Goal: Information Seeking & Learning: Learn about a topic

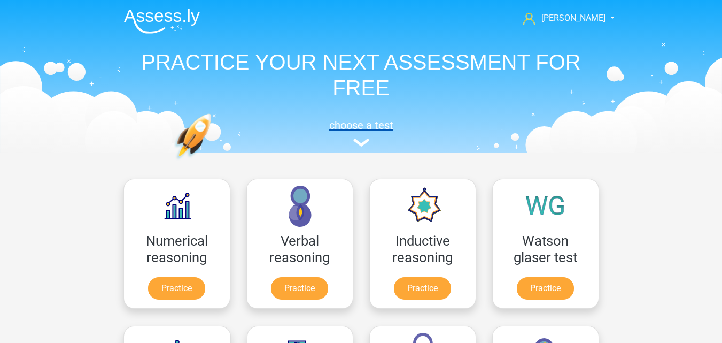
click at [355, 137] on link "choose a test" at bounding box center [361, 133] width 492 height 28
click at [361, 141] on img at bounding box center [361, 142] width 16 height 8
click at [170, 18] on img at bounding box center [162, 21] width 76 height 25
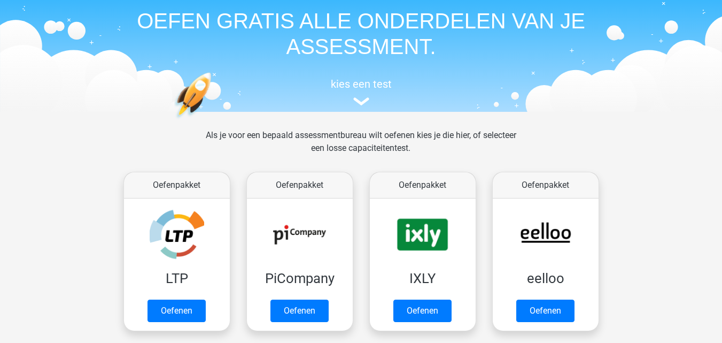
scroll to position [321, 0]
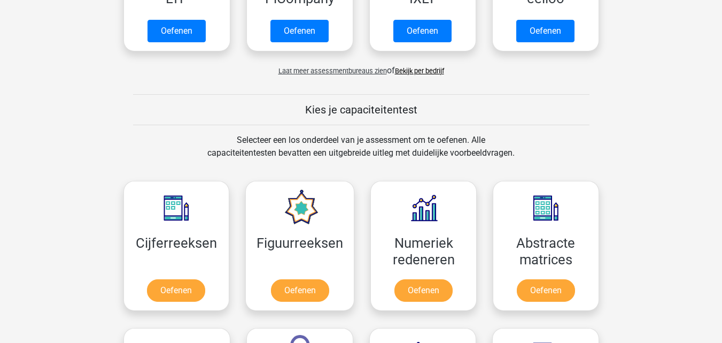
click at [430, 72] on link "Bekijk per bedrijf" at bounding box center [419, 71] width 49 height 8
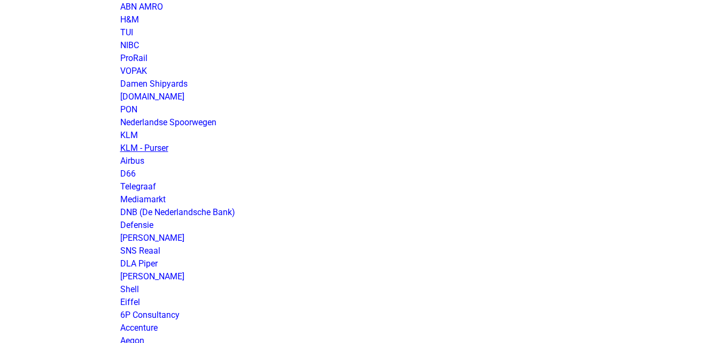
scroll to position [962, 0]
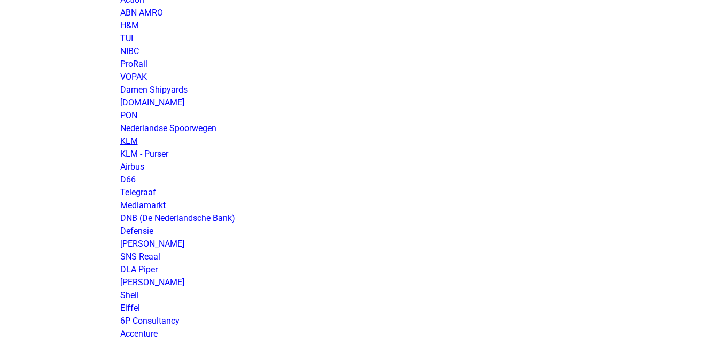
click at [133, 143] on link "KLM" at bounding box center [129, 141] width 18 height 10
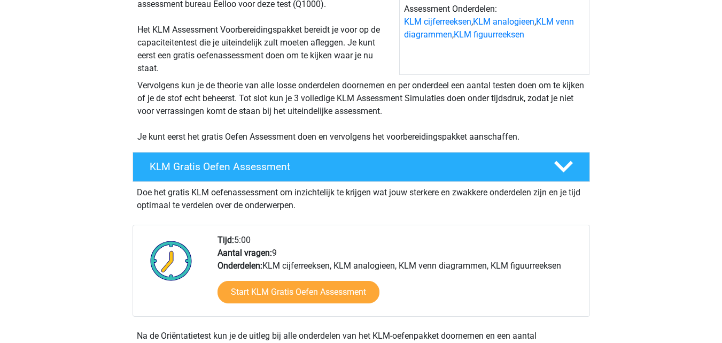
scroll to position [160, 0]
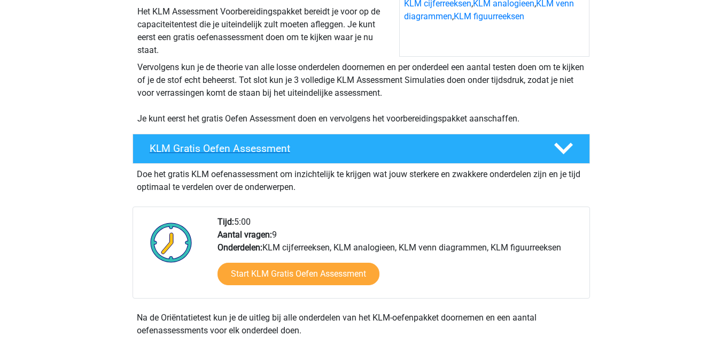
click at [491, 151] on h4 "KLM Gratis Oefen Assessment" at bounding box center [343, 148] width 387 height 12
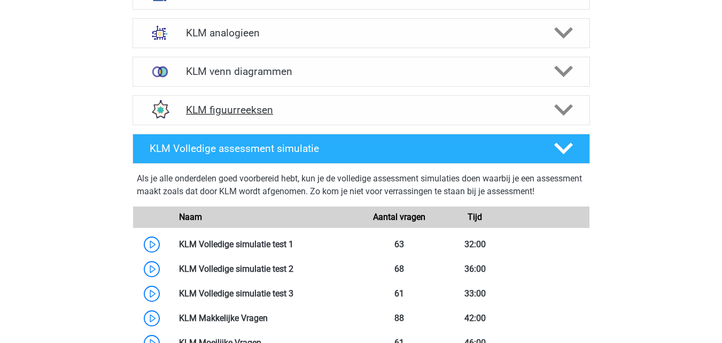
scroll to position [428, 0]
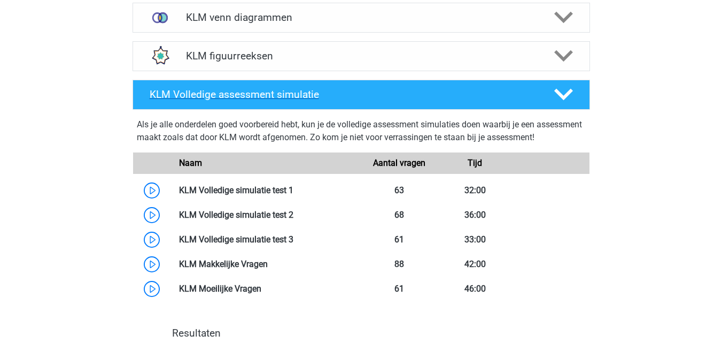
click at [527, 84] on div "KLM Volledige assessment simulatie" at bounding box center [361, 95] width 457 height 30
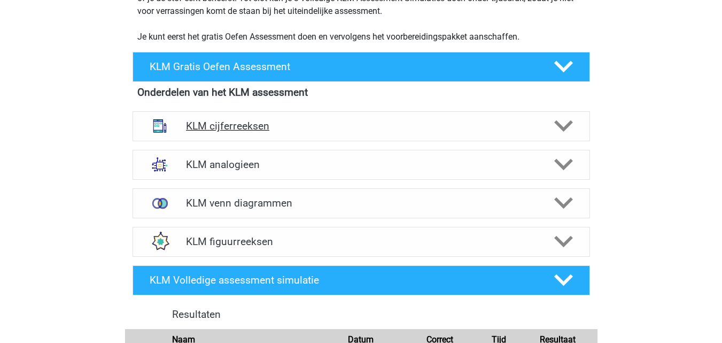
scroll to position [267, 0]
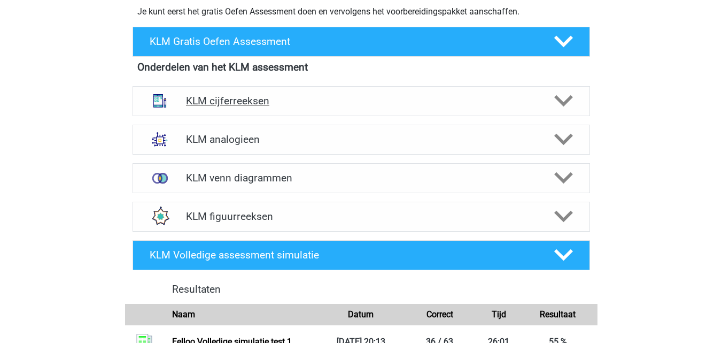
click at [462, 100] on h4 "KLM cijferreeksen" at bounding box center [361, 101] width 350 height 12
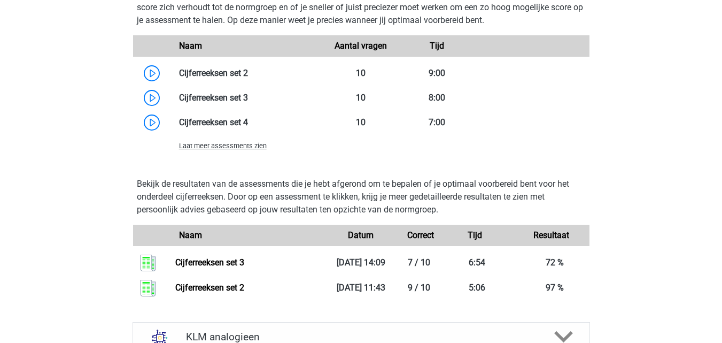
scroll to position [748, 0]
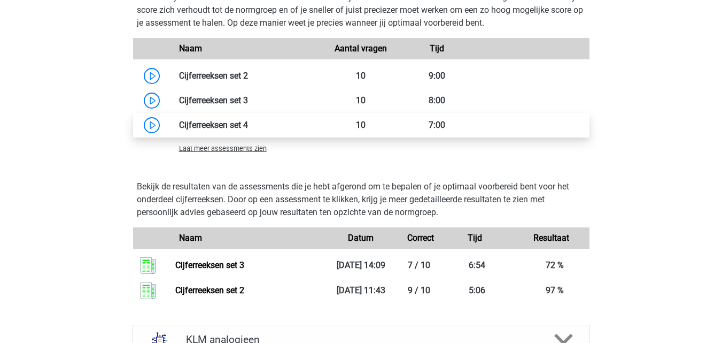
click at [248, 127] on link at bounding box center [248, 125] width 0 height 10
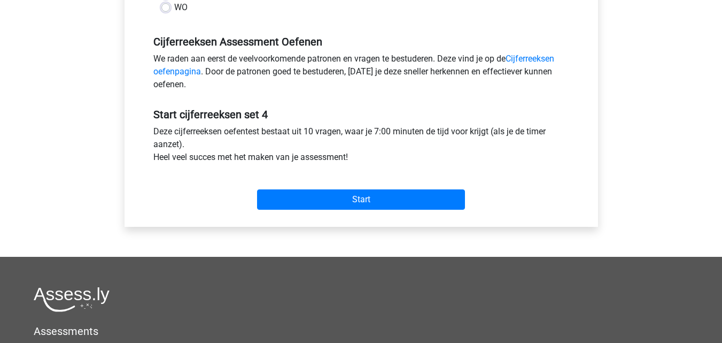
scroll to position [321, 0]
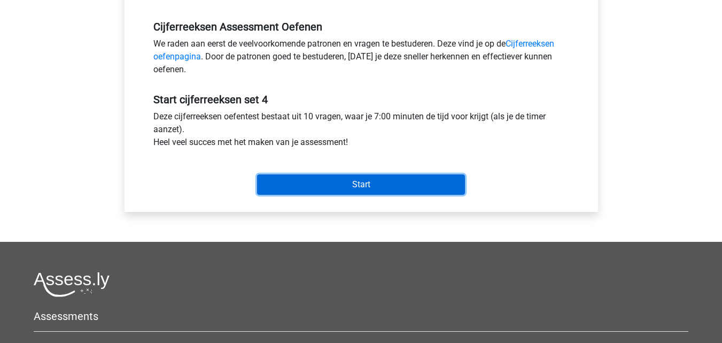
click at [391, 187] on input "Start" at bounding box center [361, 184] width 208 height 20
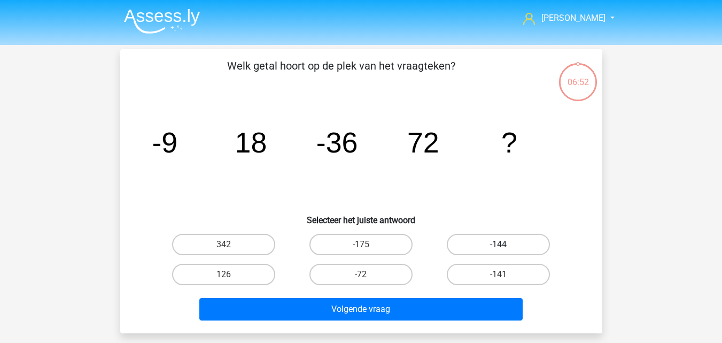
click at [490, 242] on label "-144" at bounding box center [498, 244] width 103 height 21
click at [499, 244] on input "-144" at bounding box center [502, 247] width 7 height 7
radio input "true"
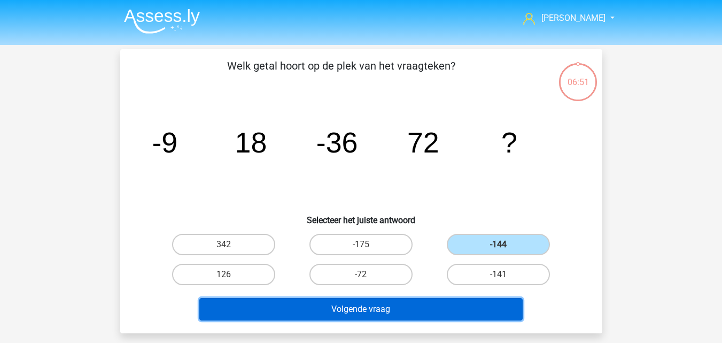
click at [426, 307] on button "Volgende vraag" at bounding box center [360, 309] width 323 height 22
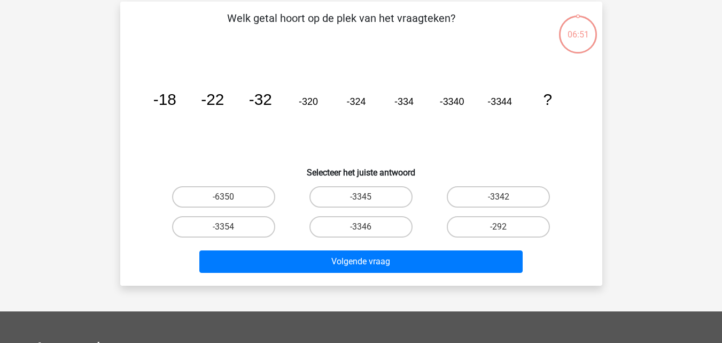
scroll to position [49, 0]
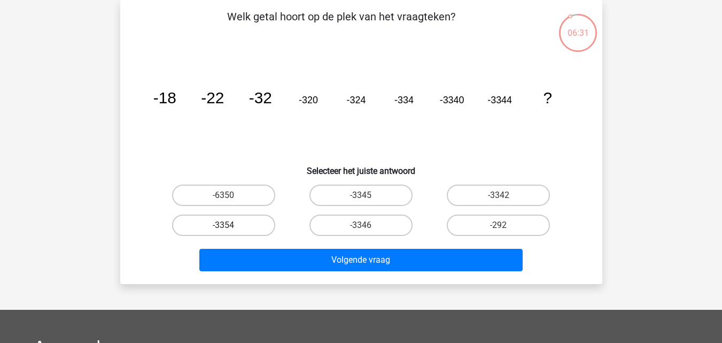
click at [259, 230] on label "-3354" at bounding box center [223, 224] width 103 height 21
click at [230, 230] on input "-3354" at bounding box center [226, 228] width 7 height 7
radio input "true"
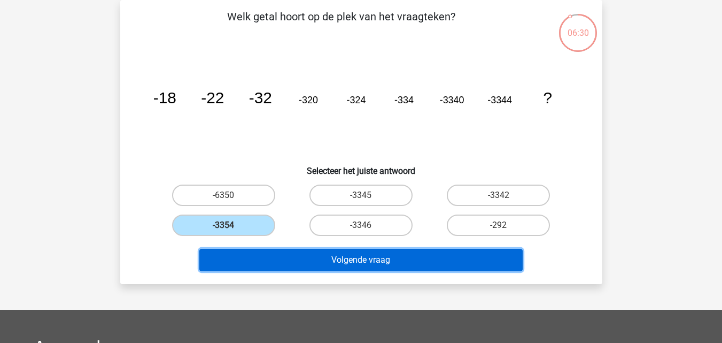
click at [272, 258] on button "Volgende vraag" at bounding box center [360, 260] width 323 height 22
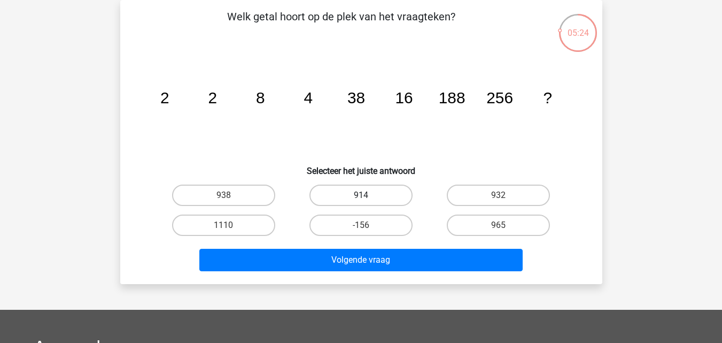
click at [342, 197] on label "914" at bounding box center [360, 194] width 103 height 21
click at [361, 197] on input "914" at bounding box center [364, 198] width 7 height 7
radio input "true"
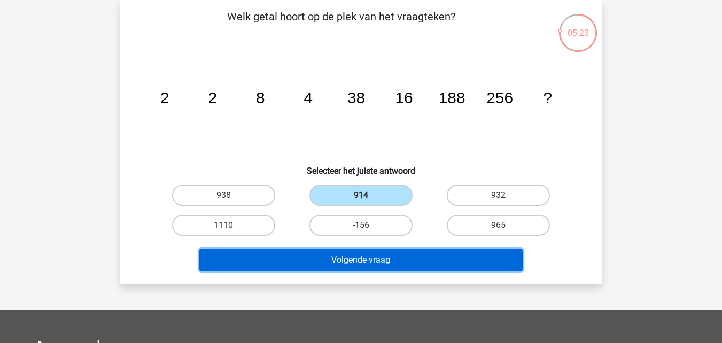
click at [333, 258] on button "Volgende vraag" at bounding box center [360, 260] width 323 height 22
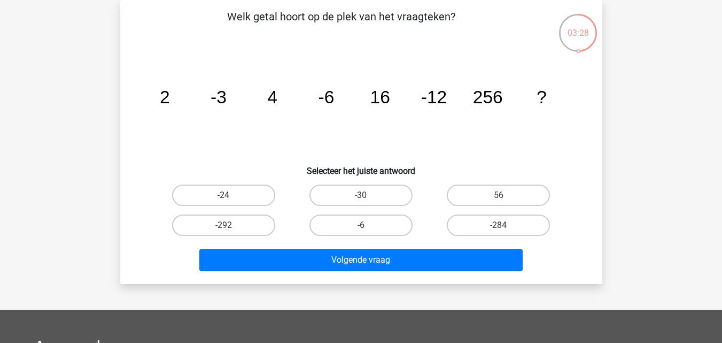
click at [255, 197] on label "-24" at bounding box center [223, 194] width 103 height 21
click at [230, 197] on input "-24" at bounding box center [226, 198] width 7 height 7
radio input "true"
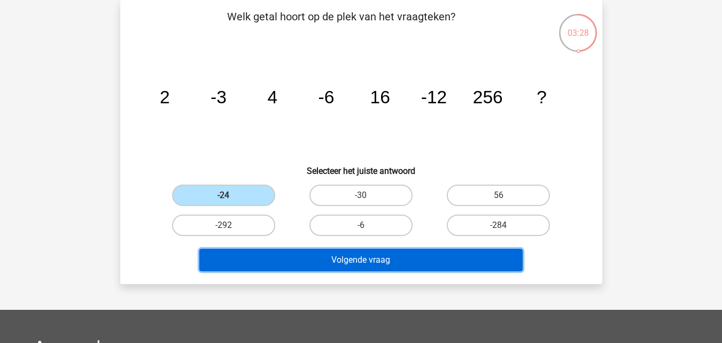
click at [288, 267] on button "Volgende vraag" at bounding box center [360, 260] width 323 height 22
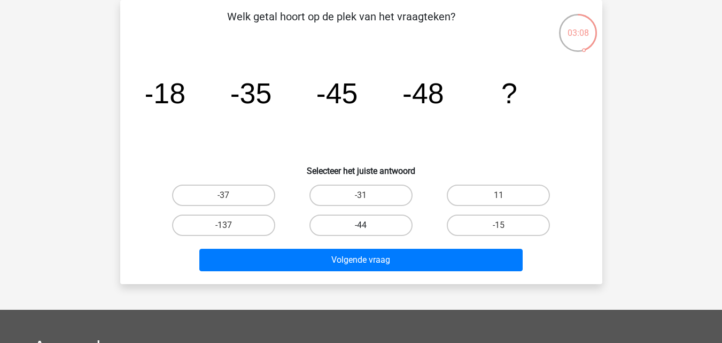
click at [333, 230] on label "-44" at bounding box center [360, 224] width 103 height 21
click at [361, 230] on input "-44" at bounding box center [364, 228] width 7 height 7
radio input "true"
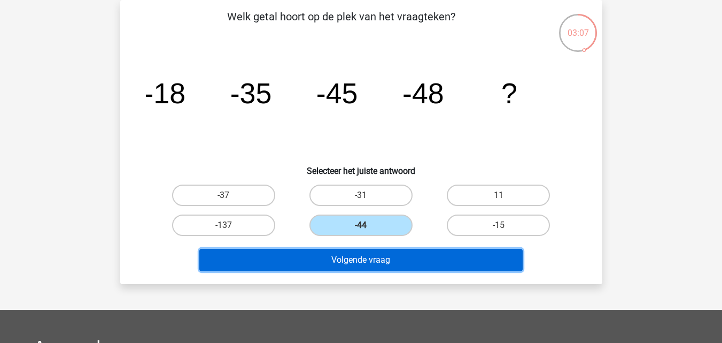
click at [324, 266] on button "Volgende vraag" at bounding box center [360, 260] width 323 height 22
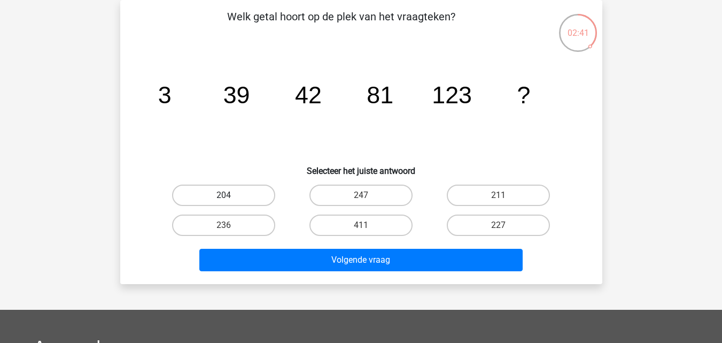
click at [250, 197] on label "204" at bounding box center [223, 194] width 103 height 21
click at [230, 197] on input "204" at bounding box center [226, 198] width 7 height 7
radio input "true"
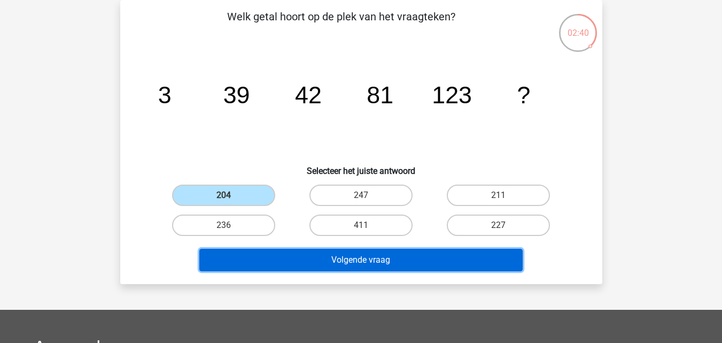
click at [294, 259] on button "Volgende vraag" at bounding box center [360, 260] width 323 height 22
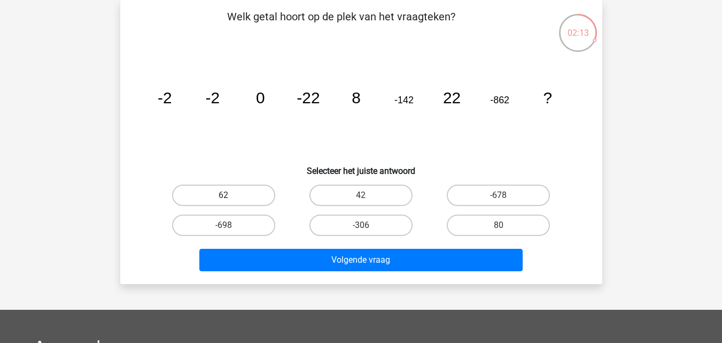
click at [248, 195] on label "62" at bounding box center [223, 194] width 103 height 21
click at [230, 195] on input "62" at bounding box center [226, 198] width 7 height 7
radio input "true"
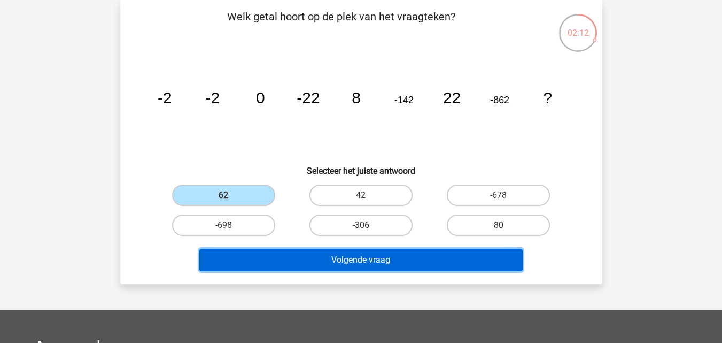
click at [311, 260] on button "Volgende vraag" at bounding box center [360, 260] width 323 height 22
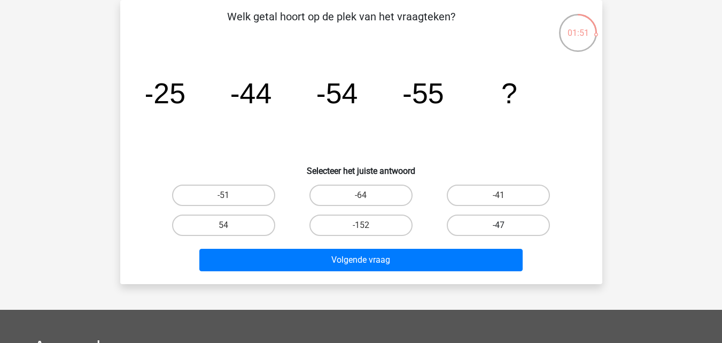
click at [475, 231] on label "-47" at bounding box center [498, 224] width 103 height 21
click at [499, 231] on input "-47" at bounding box center [502, 228] width 7 height 7
radio input "true"
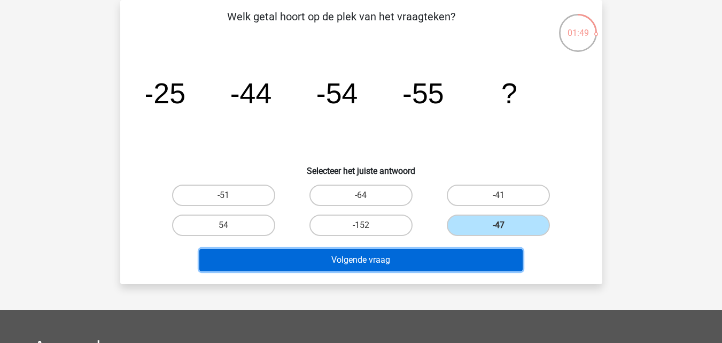
click at [429, 261] on button "Volgende vraag" at bounding box center [360, 260] width 323 height 22
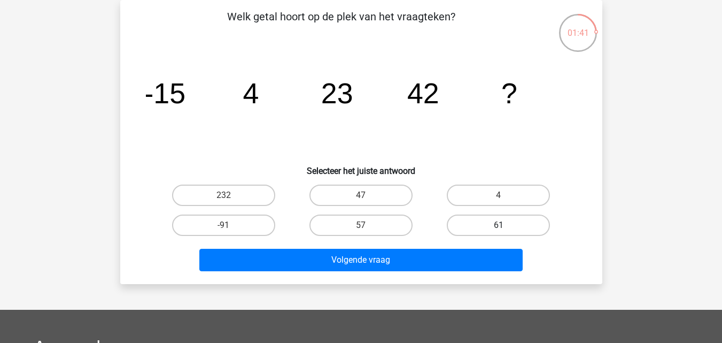
click at [494, 223] on label "61" at bounding box center [498, 224] width 103 height 21
click at [499, 225] on input "61" at bounding box center [502, 228] width 7 height 7
radio input "true"
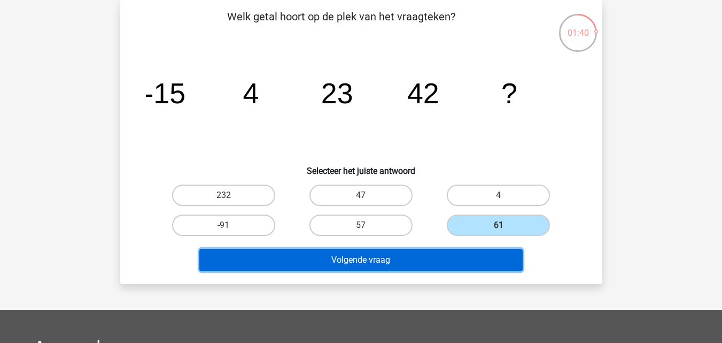
click at [460, 256] on button "Volgende vraag" at bounding box center [360, 260] width 323 height 22
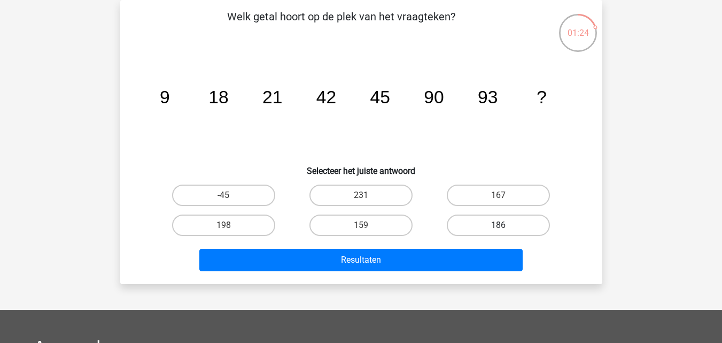
click at [498, 220] on label "186" at bounding box center [498, 224] width 103 height 21
click at [499, 225] on input "186" at bounding box center [502, 228] width 7 height 7
radio input "true"
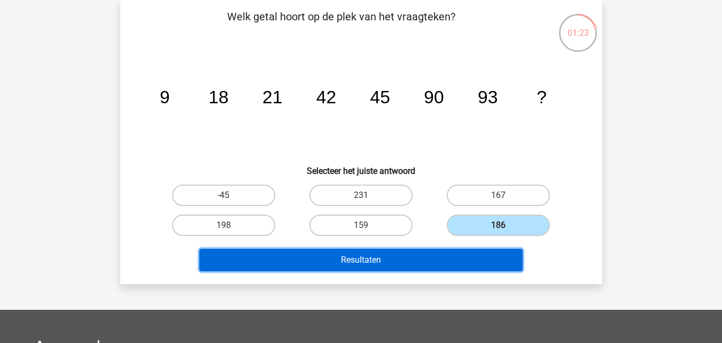
click at [451, 259] on button "Resultaten" at bounding box center [360, 260] width 323 height 22
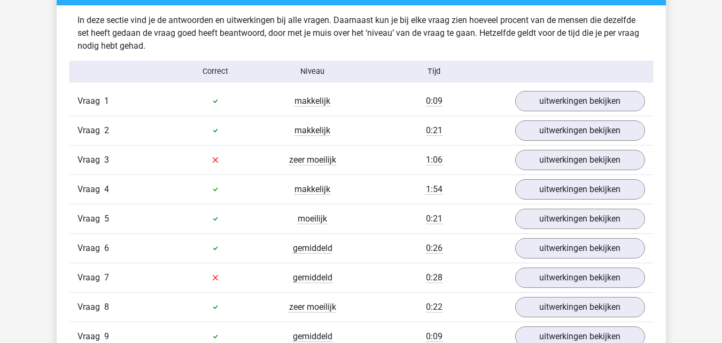
scroll to position [641, 0]
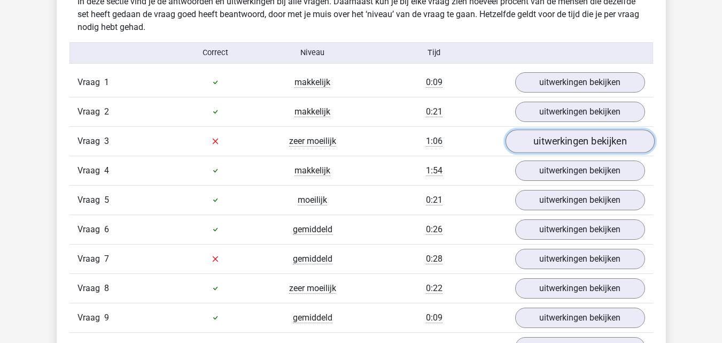
click at [552, 150] on link "uitwerkingen bekijken" at bounding box center [579, 141] width 149 height 24
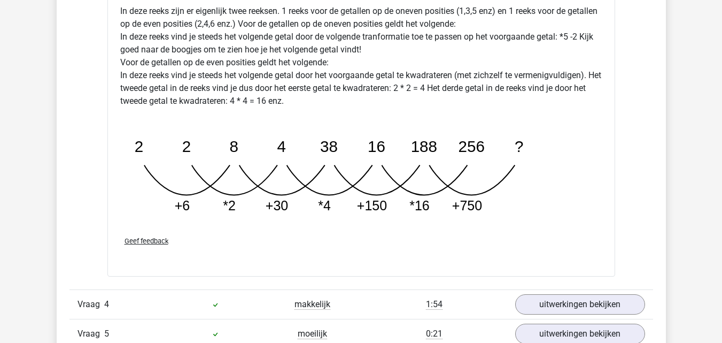
scroll to position [1283, 0]
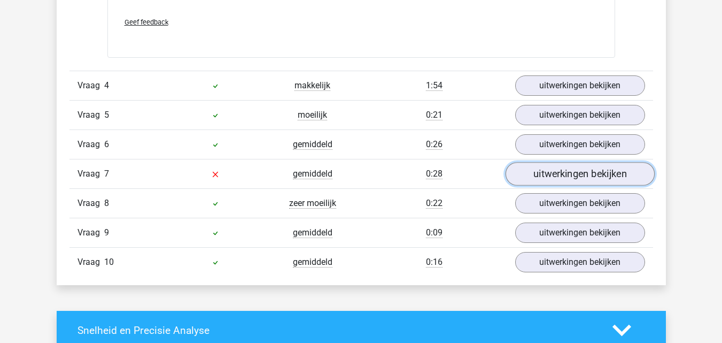
click at [556, 176] on link "uitwerkingen bekijken" at bounding box center [579, 174] width 149 height 24
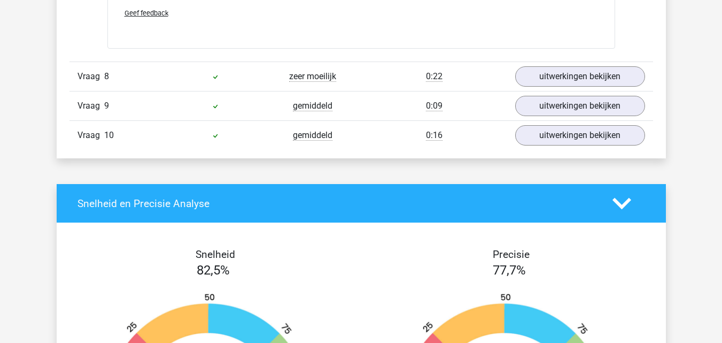
scroll to position [2031, 0]
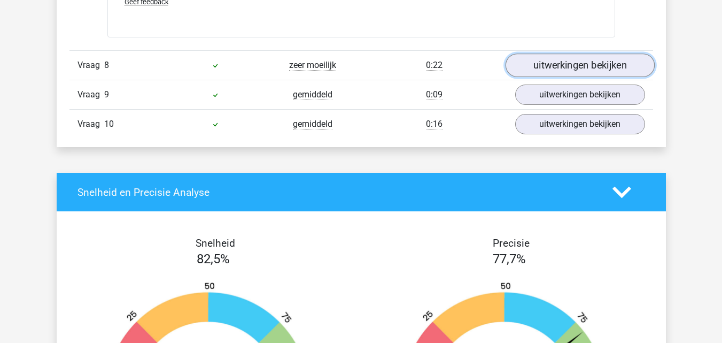
click at [546, 66] on link "uitwerkingen bekijken" at bounding box center [579, 65] width 149 height 24
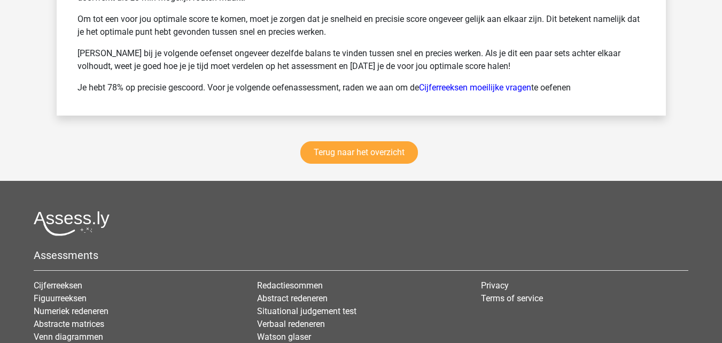
scroll to position [3207, 0]
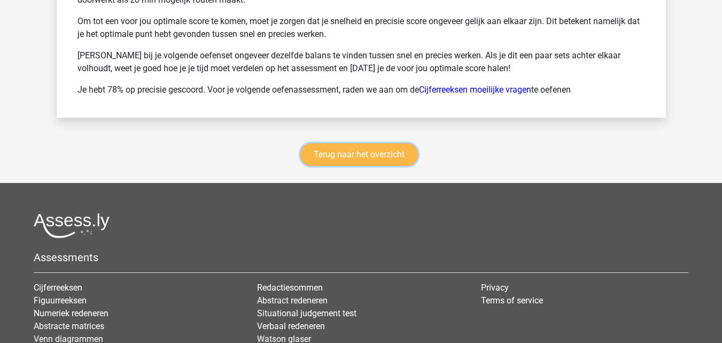
click at [398, 157] on link "Terug naar het overzicht" at bounding box center [359, 154] width 118 height 22
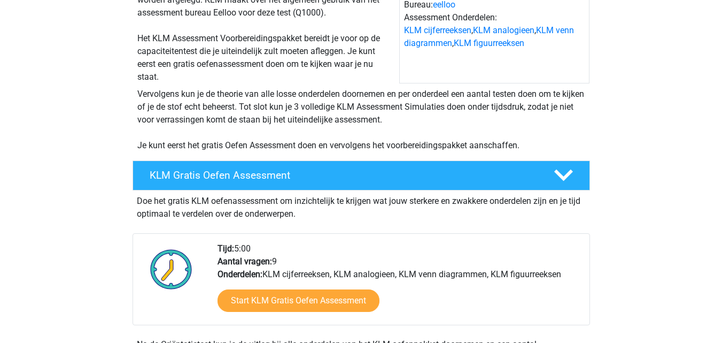
scroll to position [160, 0]
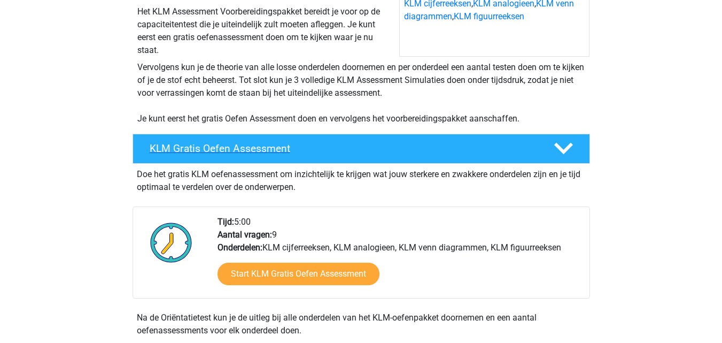
click at [570, 152] on icon at bounding box center [563, 148] width 19 height 19
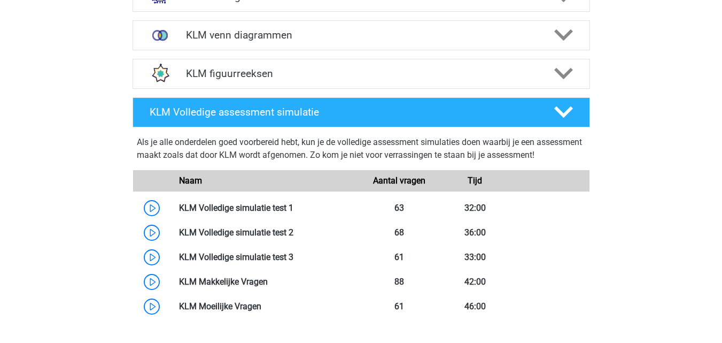
scroll to position [428, 0]
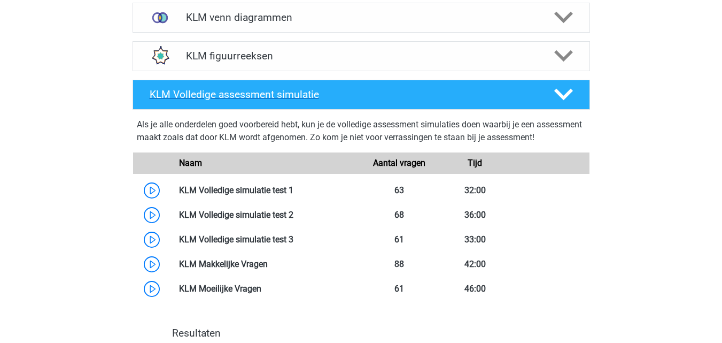
click at [573, 99] on div at bounding box center [562, 94] width 36 height 19
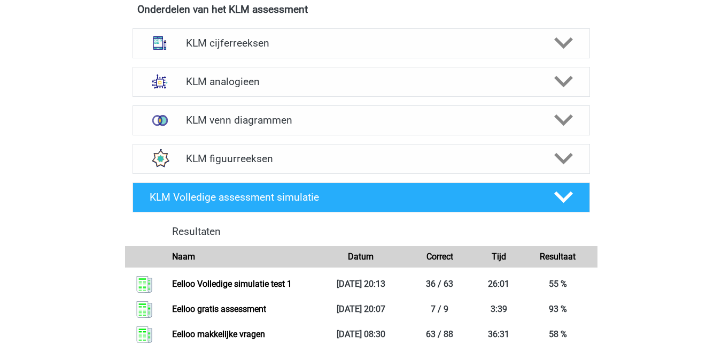
scroll to position [321, 0]
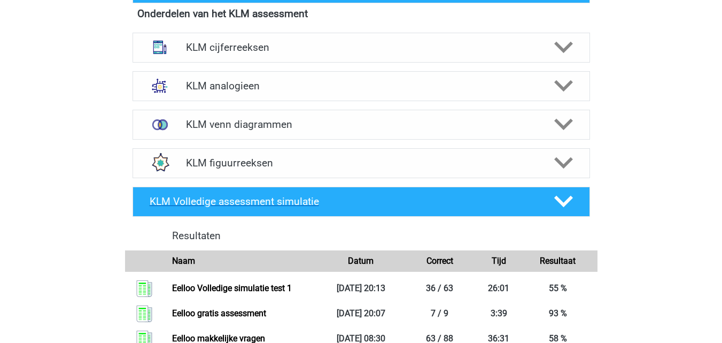
click at [565, 198] on icon at bounding box center [563, 201] width 19 height 19
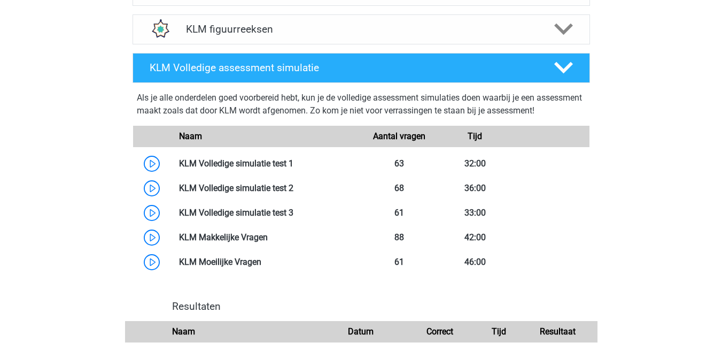
scroll to position [428, 0]
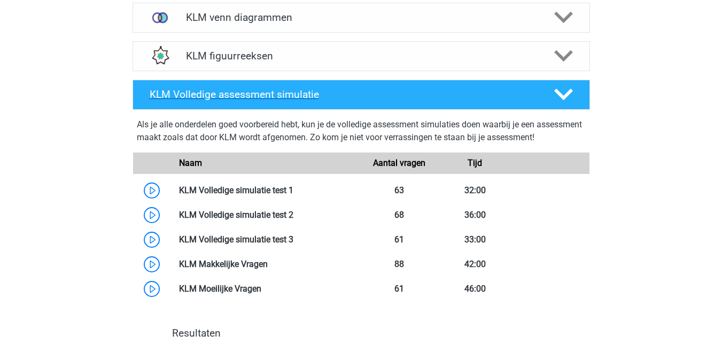
click at [570, 98] on icon at bounding box center [563, 94] width 19 height 19
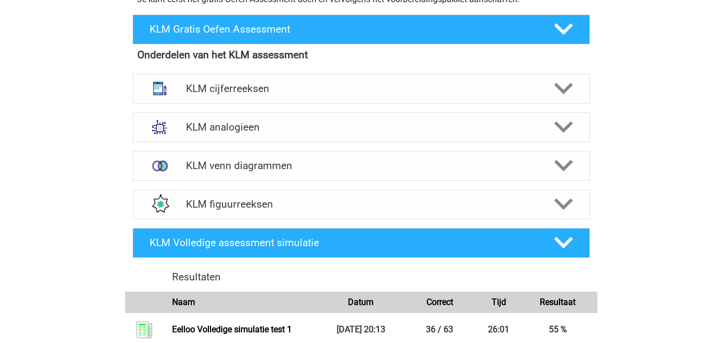
scroll to position [267, 0]
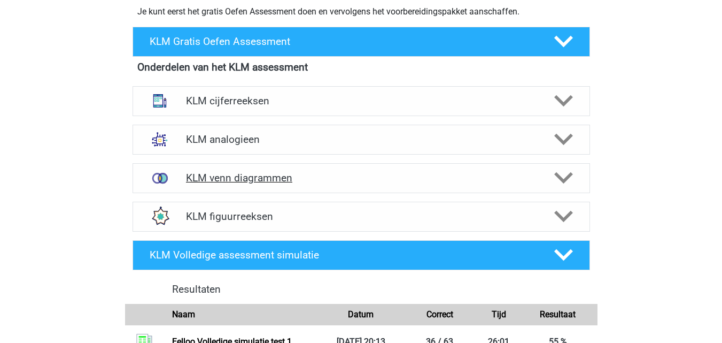
click at [534, 191] on div "KLM venn diagrammen" at bounding box center [361, 178] width 457 height 30
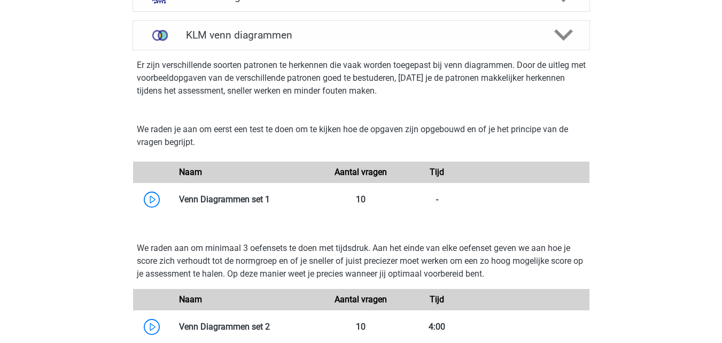
scroll to position [534, 0]
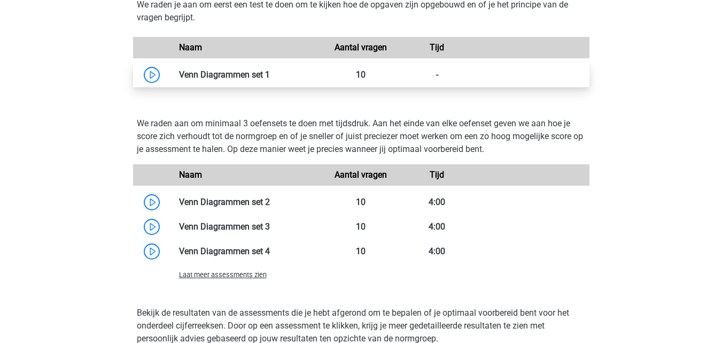
click at [270, 79] on link at bounding box center [270, 74] width 0 height 10
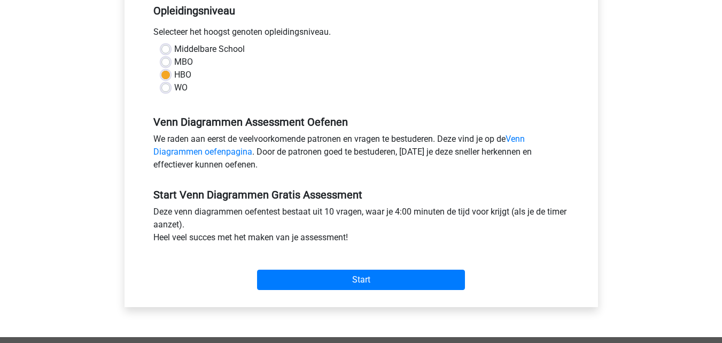
scroll to position [267, 0]
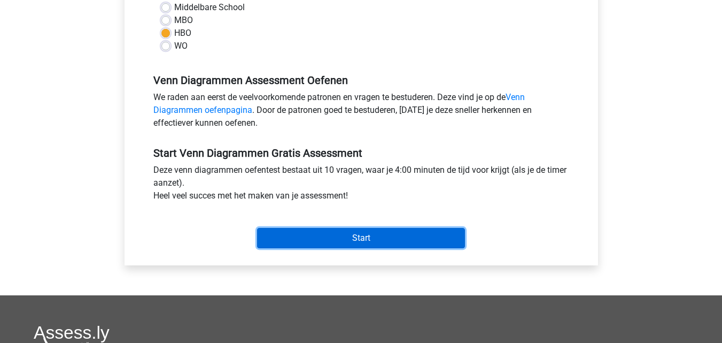
click at [385, 234] on input "Start" at bounding box center [361, 238] width 208 height 20
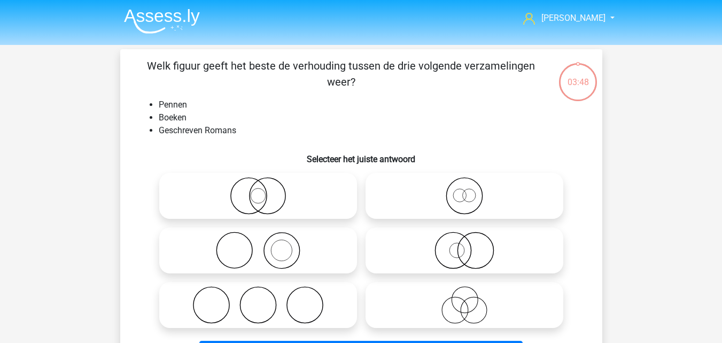
click at [304, 200] on icon at bounding box center [258, 195] width 189 height 37
click at [265, 190] on input "radio" at bounding box center [261, 186] width 7 height 7
radio input "true"
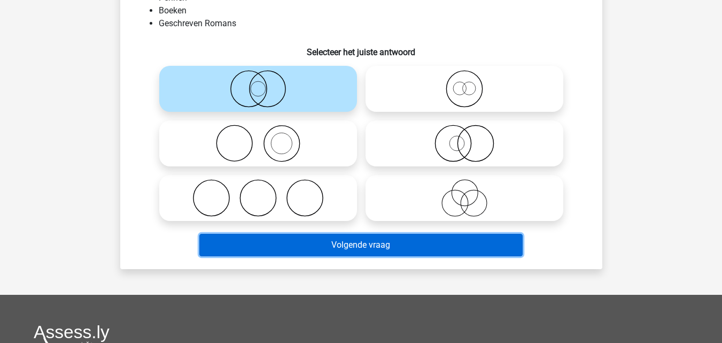
click at [335, 244] on button "Volgende vraag" at bounding box center [360, 245] width 323 height 22
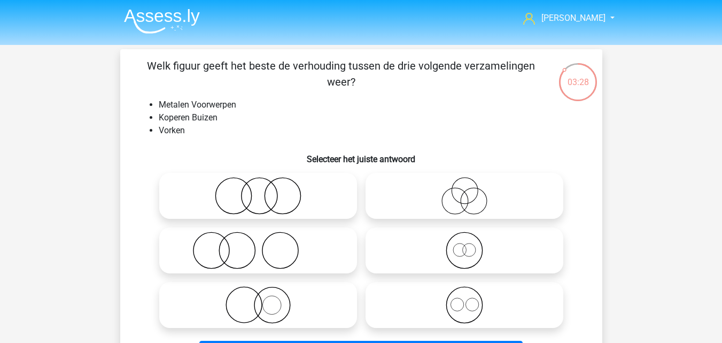
click at [303, 253] on icon at bounding box center [258, 249] width 189 height 37
click at [265, 245] on input "radio" at bounding box center [261, 241] width 7 height 7
radio input "true"
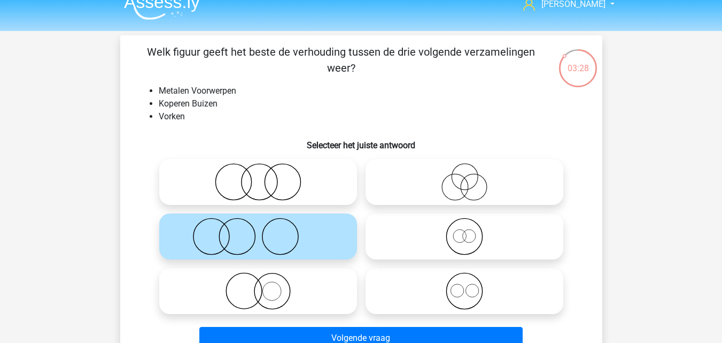
scroll to position [53, 0]
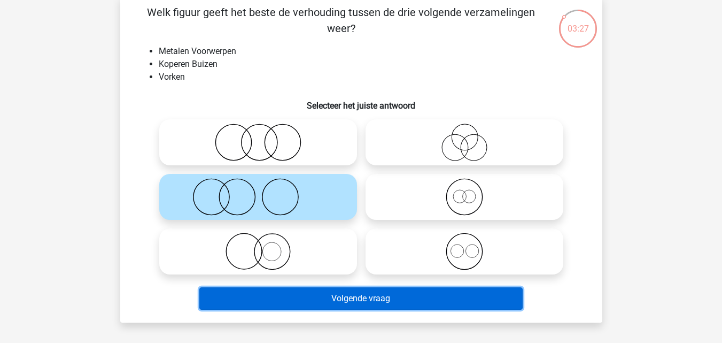
click at [315, 299] on button "Volgende vraag" at bounding box center [360, 298] width 323 height 22
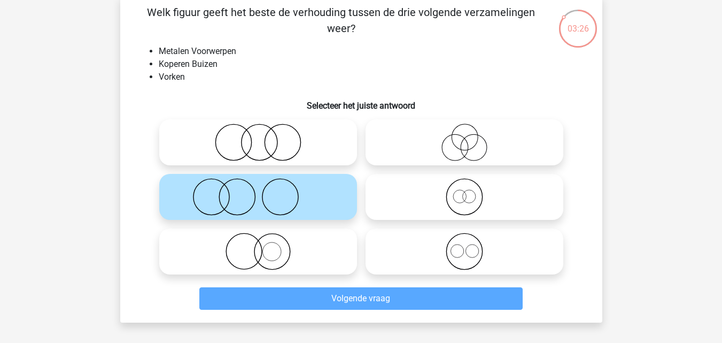
scroll to position [49, 0]
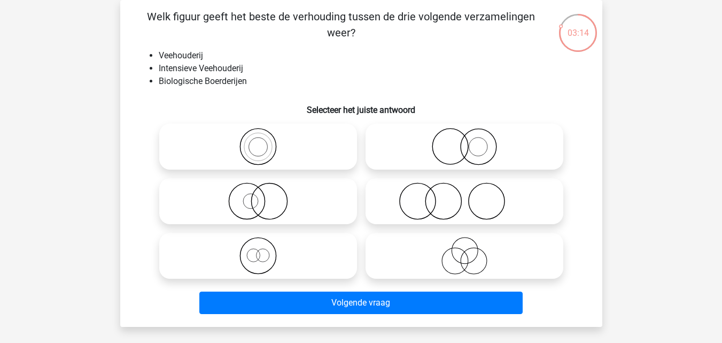
click at [306, 263] on icon at bounding box center [258, 255] width 189 height 37
click at [265, 250] on input "radio" at bounding box center [261, 246] width 7 height 7
radio input "true"
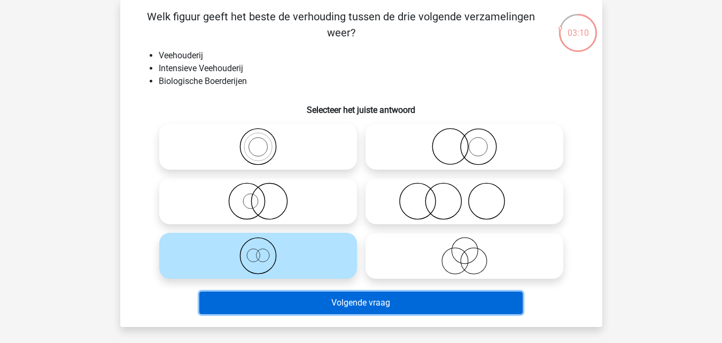
click at [311, 298] on button "Volgende vraag" at bounding box center [360, 302] width 323 height 22
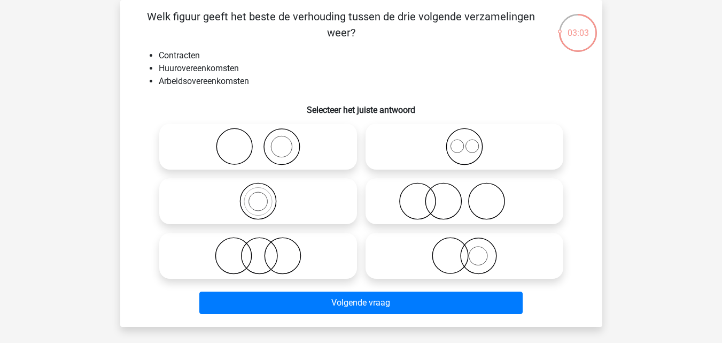
click at [421, 137] on icon at bounding box center [464, 146] width 189 height 37
click at [464, 137] on input "radio" at bounding box center [467, 137] width 7 height 7
radio input "true"
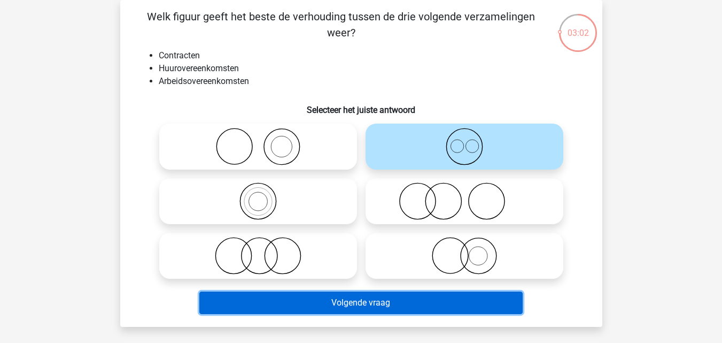
click at [333, 296] on button "Volgende vraag" at bounding box center [360, 302] width 323 height 22
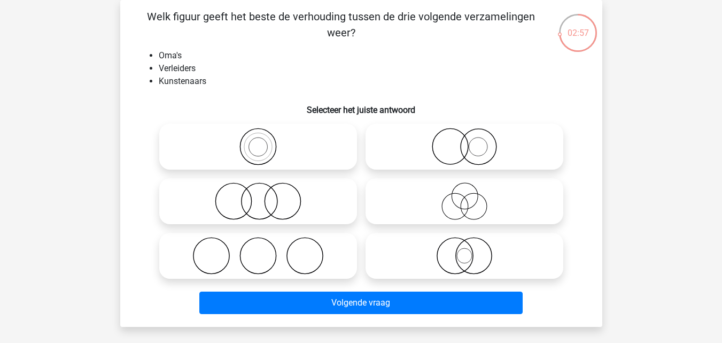
click at [331, 261] on icon at bounding box center [258, 255] width 189 height 37
click at [265, 250] on input "radio" at bounding box center [261, 246] width 7 height 7
radio input "true"
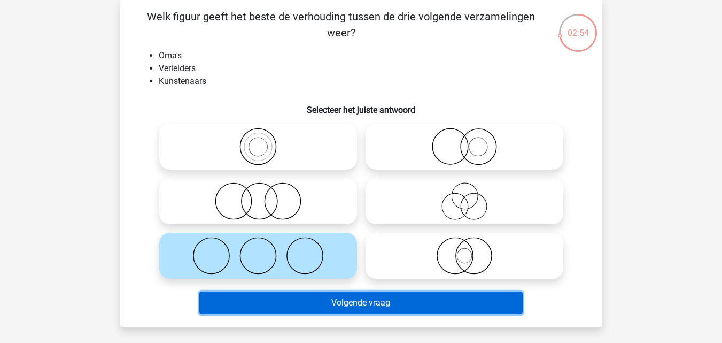
click at [333, 297] on button "Volgende vraag" at bounding box center [360, 302] width 323 height 22
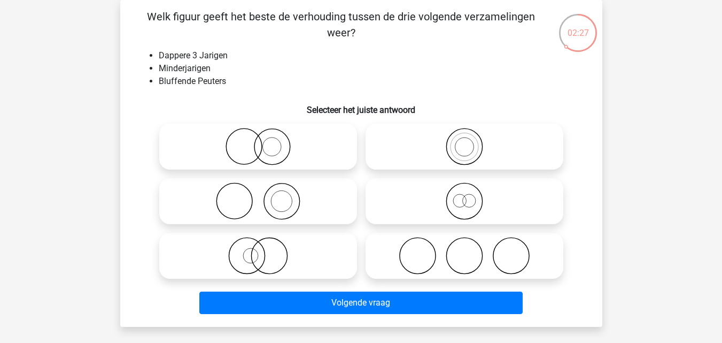
click at [412, 211] on icon at bounding box center [464, 200] width 189 height 37
click at [464, 196] on input "radio" at bounding box center [467, 192] width 7 height 7
radio input "true"
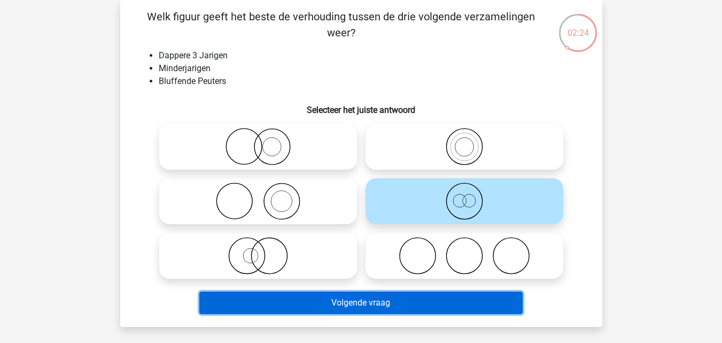
click at [375, 301] on button "Volgende vraag" at bounding box center [360, 302] width 323 height 22
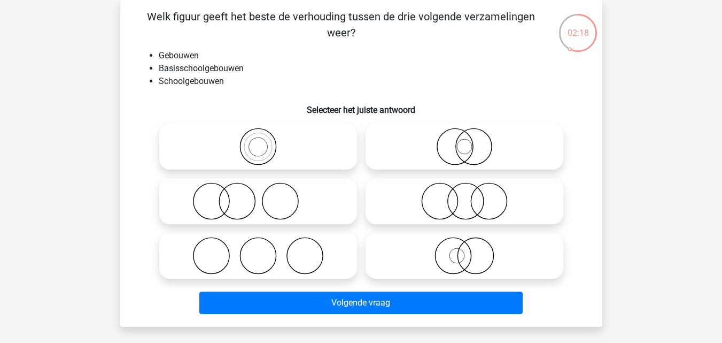
click at [297, 159] on icon at bounding box center [258, 146] width 189 height 37
click at [265, 141] on input "radio" at bounding box center [261, 137] width 7 height 7
radio input "true"
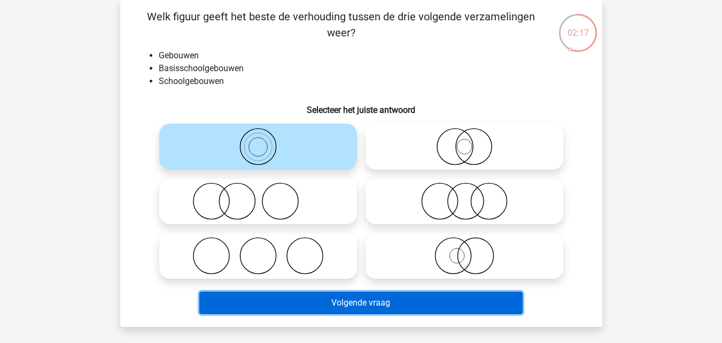
click at [323, 298] on button "Volgende vraag" at bounding box center [360, 302] width 323 height 22
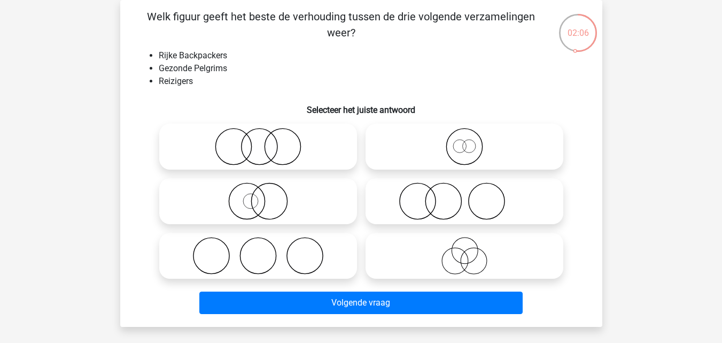
click at [423, 171] on div at bounding box center [464, 146] width 206 height 55
click at [472, 157] on icon at bounding box center [464, 146] width 189 height 37
click at [471, 141] on input "radio" at bounding box center [467, 137] width 7 height 7
radio input "true"
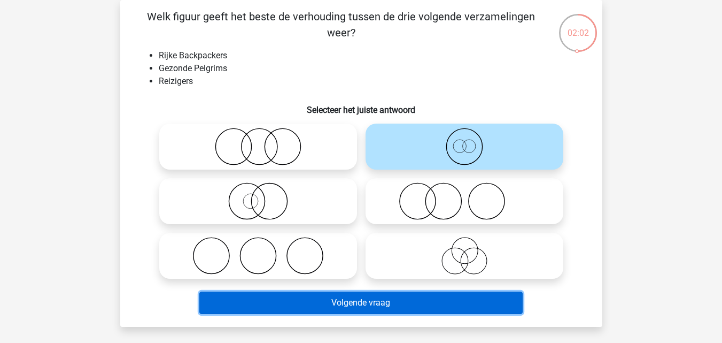
click at [370, 297] on button "Volgende vraag" at bounding box center [360, 302] width 323 height 22
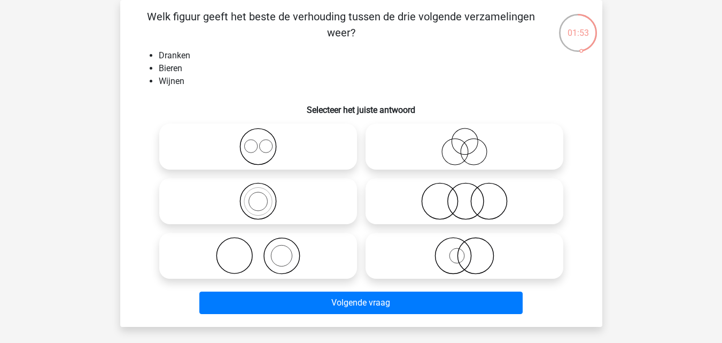
click at [300, 153] on icon at bounding box center [258, 146] width 189 height 37
click at [265, 141] on input "radio" at bounding box center [261, 137] width 7 height 7
radio input "true"
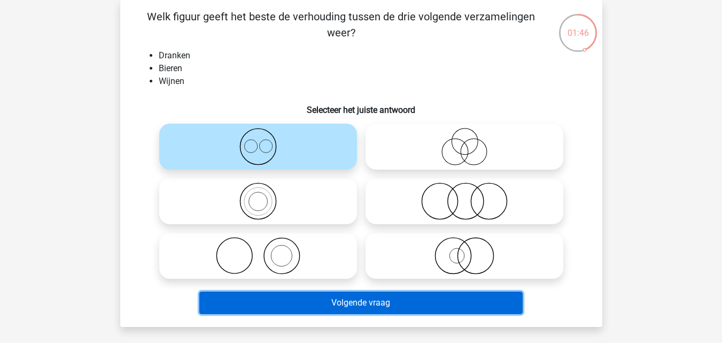
click at [332, 308] on button "Volgende vraag" at bounding box center [360, 302] width 323 height 22
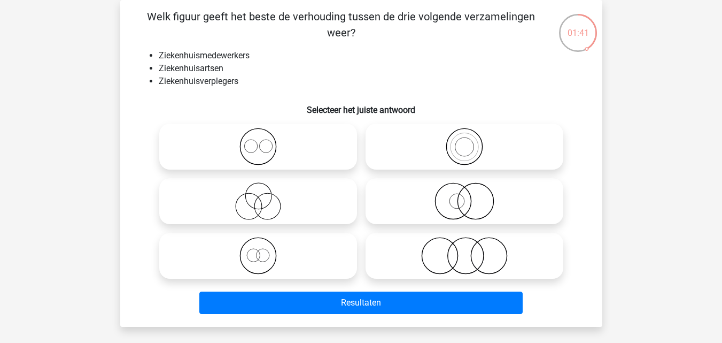
click at [299, 151] on icon at bounding box center [258, 146] width 189 height 37
click at [265, 141] on input "radio" at bounding box center [261, 137] width 7 height 7
radio input "true"
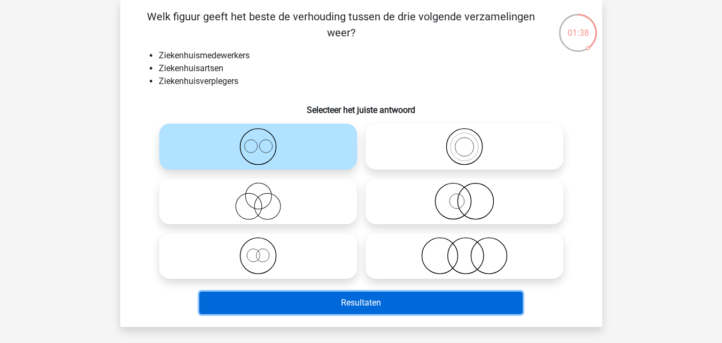
click at [336, 307] on button "Resultaten" at bounding box center [360, 302] width 323 height 22
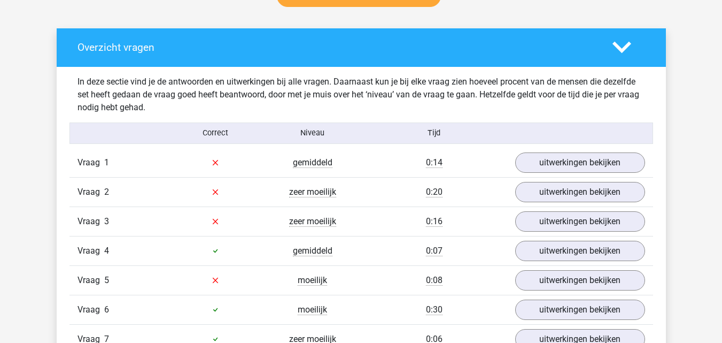
scroll to position [641, 0]
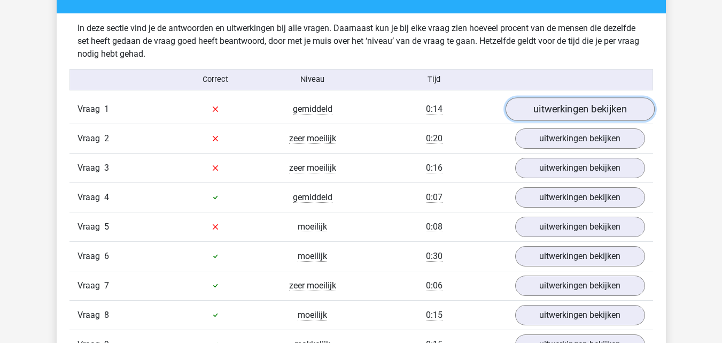
click at [555, 109] on link "uitwerkingen bekijken" at bounding box center [579, 109] width 149 height 24
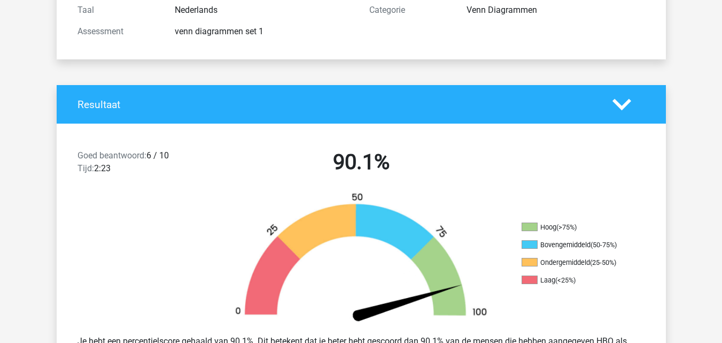
scroll to position [0, 0]
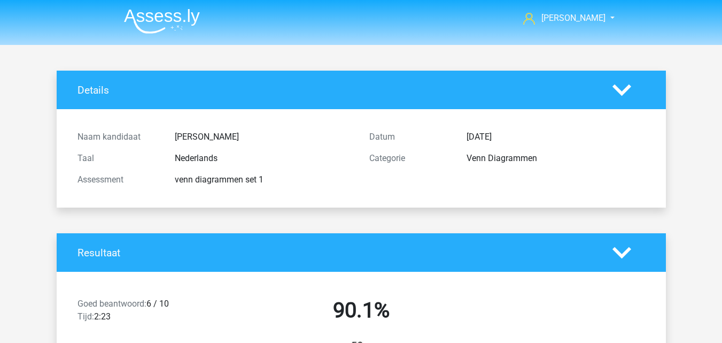
click at [165, 21] on img at bounding box center [162, 21] width 76 height 25
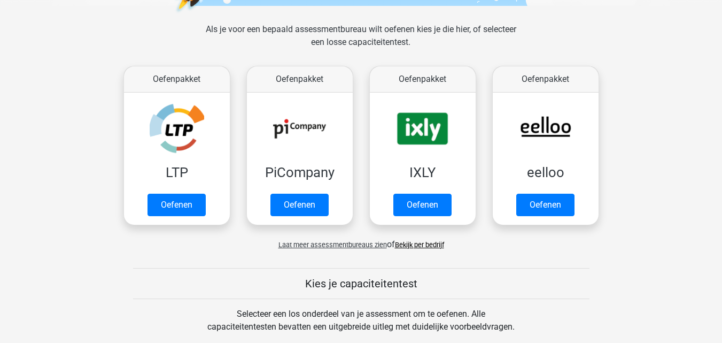
scroll to position [321, 0]
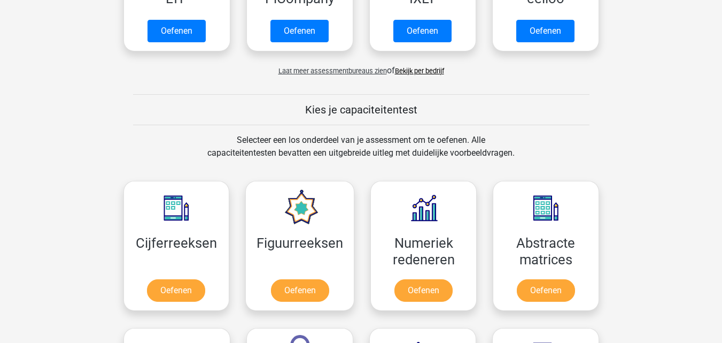
click at [423, 72] on link "Bekijk per bedrijf" at bounding box center [419, 71] width 49 height 8
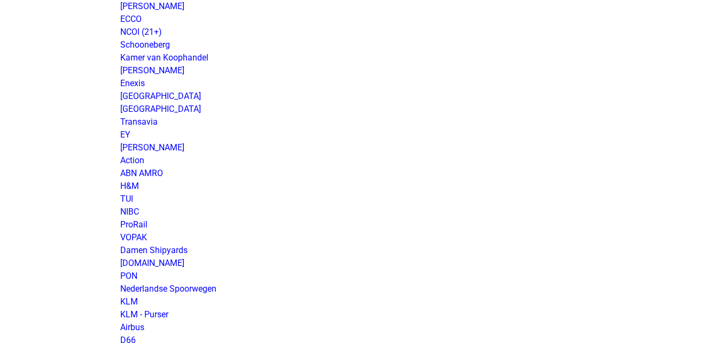
scroll to position [855, 0]
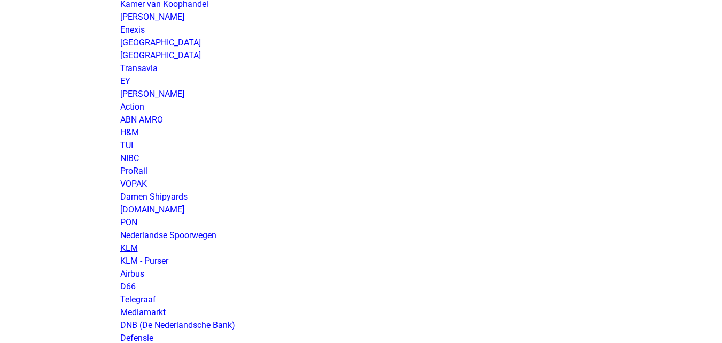
click at [134, 250] on link "KLM" at bounding box center [129, 248] width 18 height 10
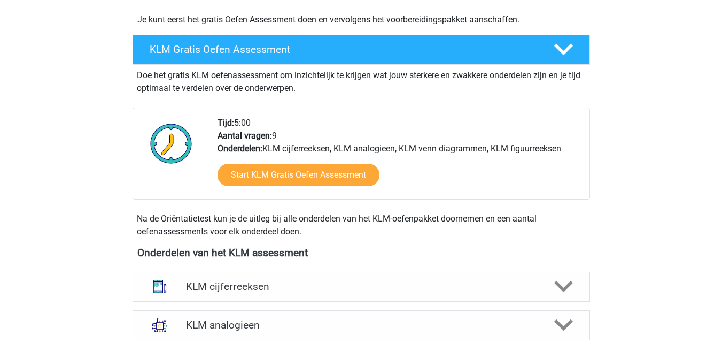
scroll to position [214, 0]
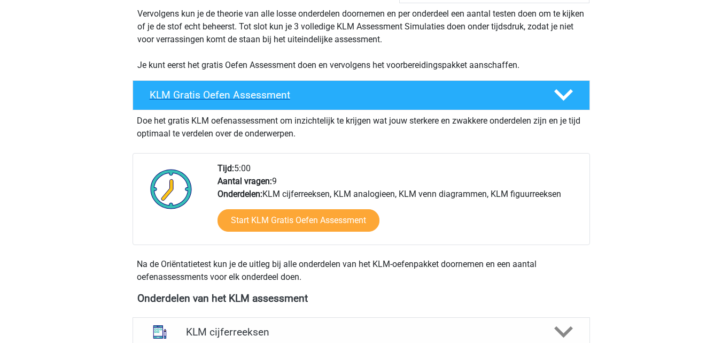
click at [557, 92] on polygon at bounding box center [563, 95] width 19 height 12
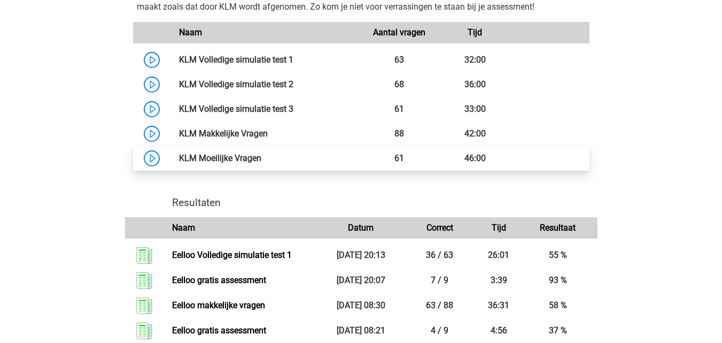
scroll to position [534, 0]
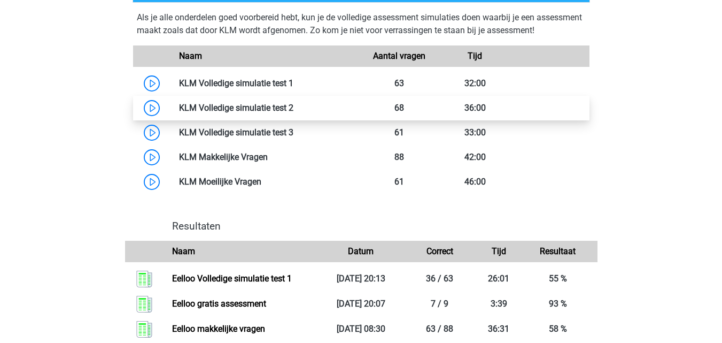
click at [293, 110] on link at bounding box center [293, 108] width 0 height 10
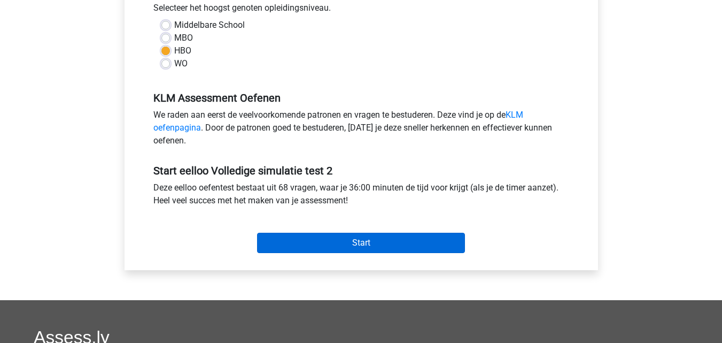
scroll to position [267, 0]
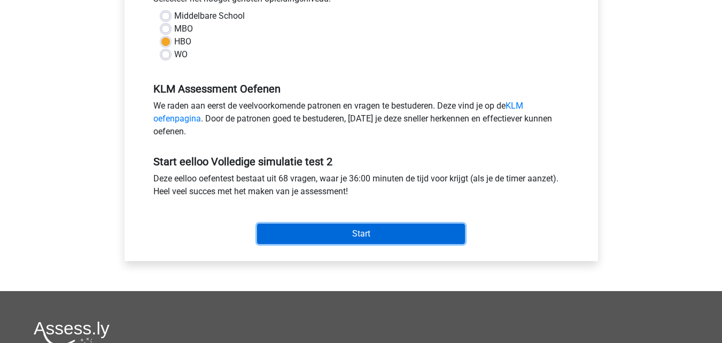
click at [375, 234] on input "Start" at bounding box center [361, 233] width 208 height 20
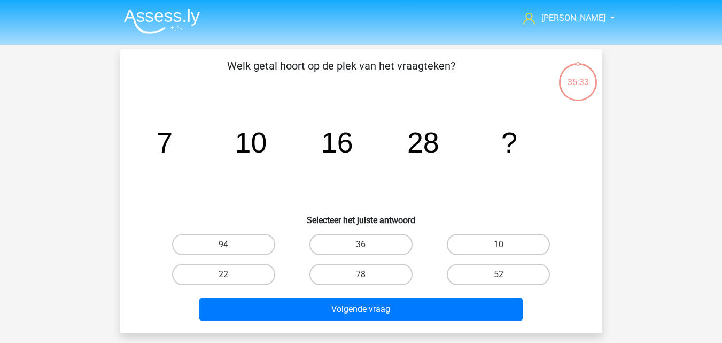
click at [499, 274] on input "52" at bounding box center [502, 277] width 7 height 7
radio input "true"
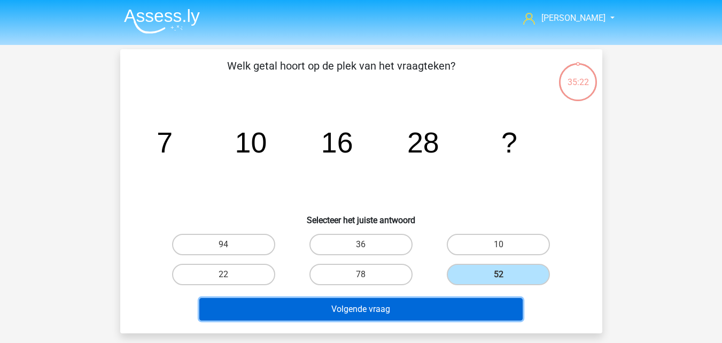
click at [444, 313] on button "Volgende vraag" at bounding box center [360, 309] width 323 height 22
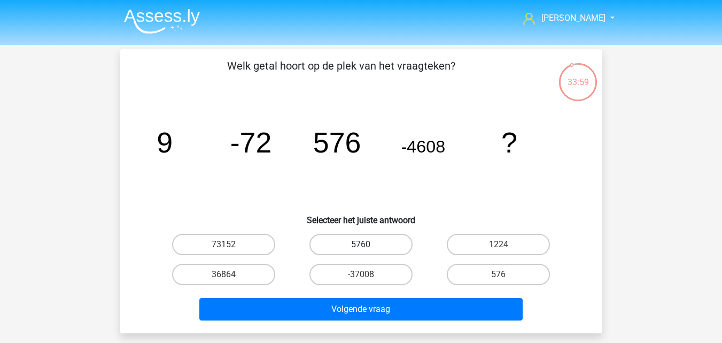
click at [389, 245] on label "5760" at bounding box center [360, 244] width 103 height 21
click at [368, 245] on input "5760" at bounding box center [364, 247] width 7 height 7
radio input "true"
click at [251, 276] on label "36864" at bounding box center [223, 273] width 103 height 21
click at [230, 276] on input "36864" at bounding box center [226, 277] width 7 height 7
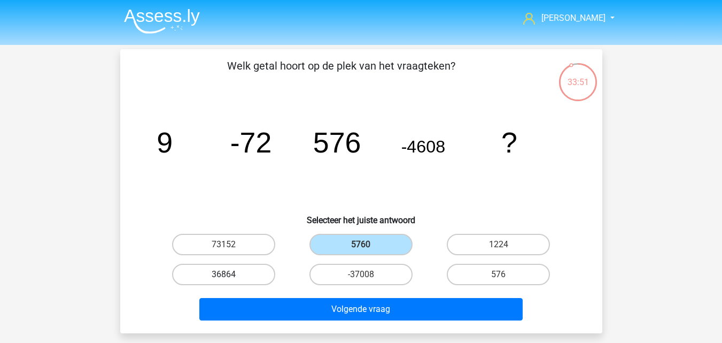
radio input "true"
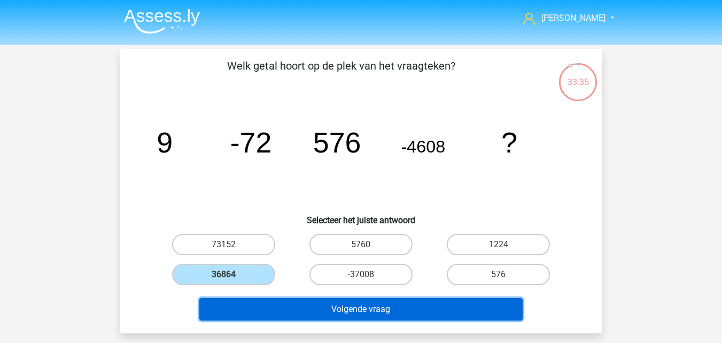
click at [280, 310] on button "Volgende vraag" at bounding box center [360, 309] width 323 height 22
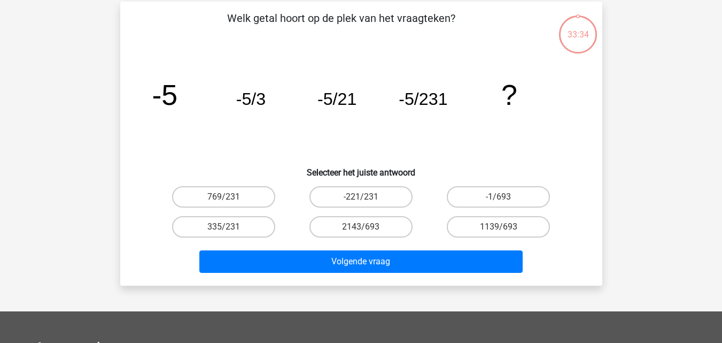
scroll to position [49, 0]
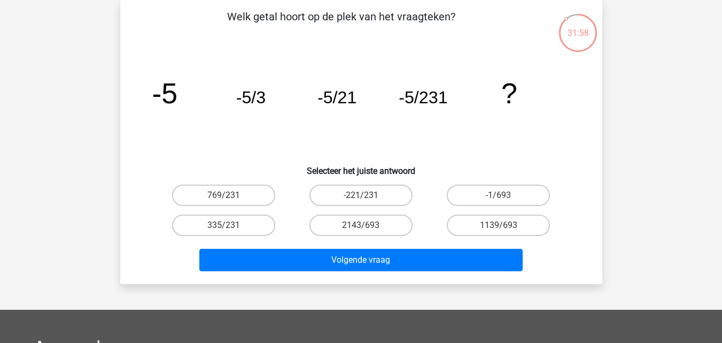
click at [226, 223] on label "335/231" at bounding box center [223, 224] width 103 height 21
click at [226, 225] on input "335/231" at bounding box center [226, 228] width 7 height 7
radio input "true"
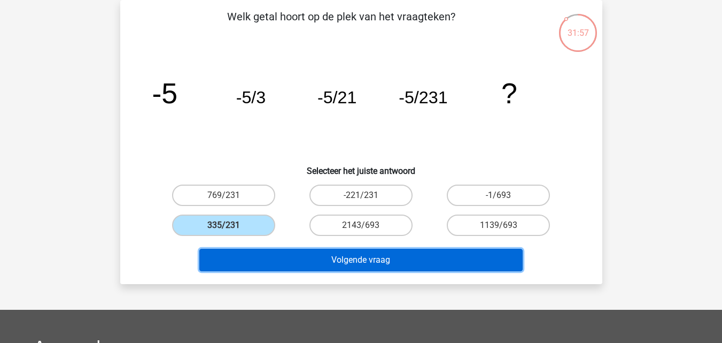
click at [282, 262] on button "Volgende vraag" at bounding box center [360, 260] width 323 height 22
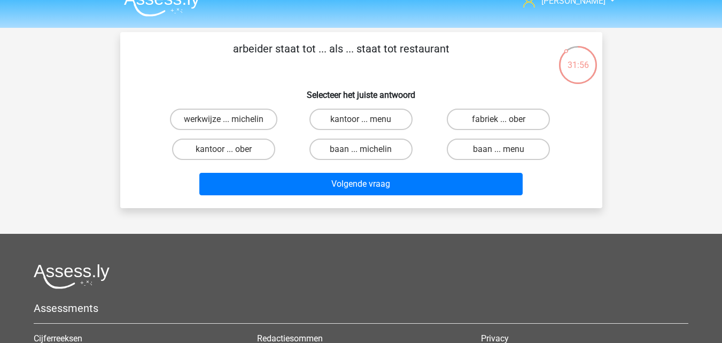
scroll to position [0, 0]
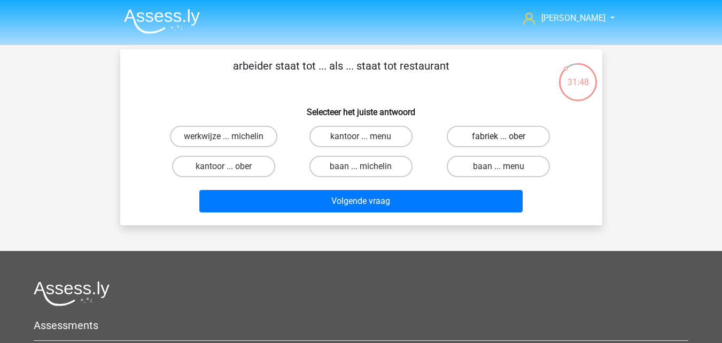
click at [480, 136] on label "fabriek ... ober" at bounding box center [498, 136] width 103 height 21
click at [499, 136] on input "fabriek ... ober" at bounding box center [502, 139] width 7 height 7
radio input "true"
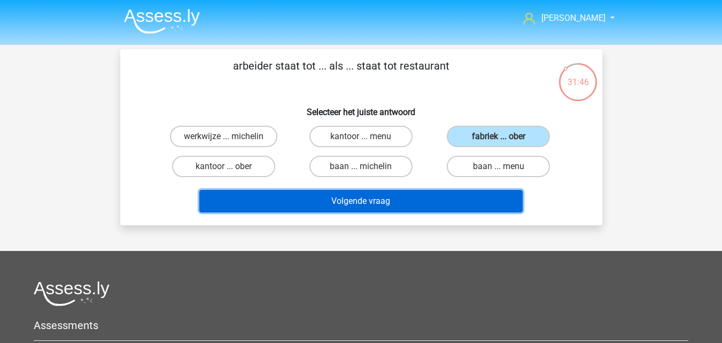
click at [426, 199] on button "Volgende vraag" at bounding box center [360, 201] width 323 height 22
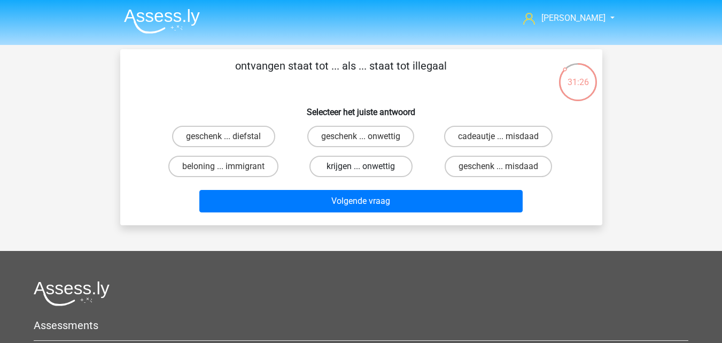
click at [394, 168] on label "krijgen ... onwettig" at bounding box center [360, 166] width 103 height 21
click at [368, 168] on input "krijgen ... onwettig" at bounding box center [364, 169] width 7 height 7
radio input "true"
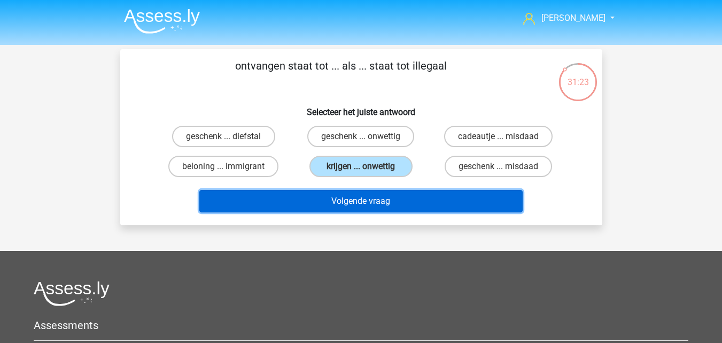
click at [398, 201] on button "Volgende vraag" at bounding box center [360, 201] width 323 height 22
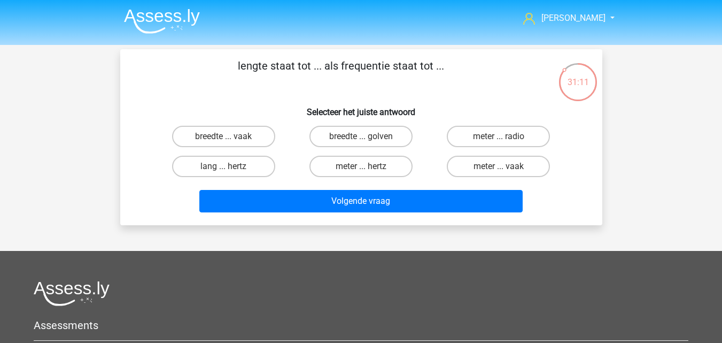
click at [364, 170] on input "meter ... hertz" at bounding box center [364, 169] width 7 height 7
radio input "true"
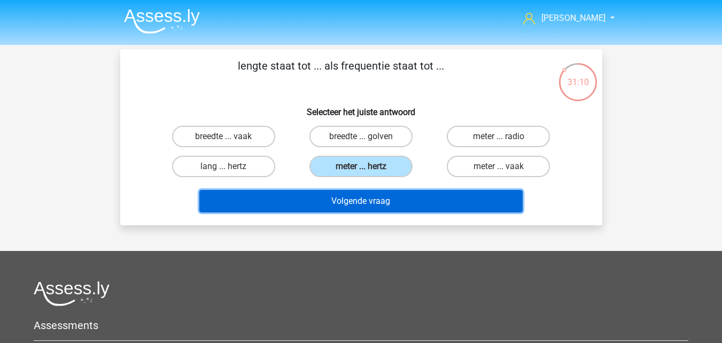
click at [374, 206] on button "Volgende vraag" at bounding box center [360, 201] width 323 height 22
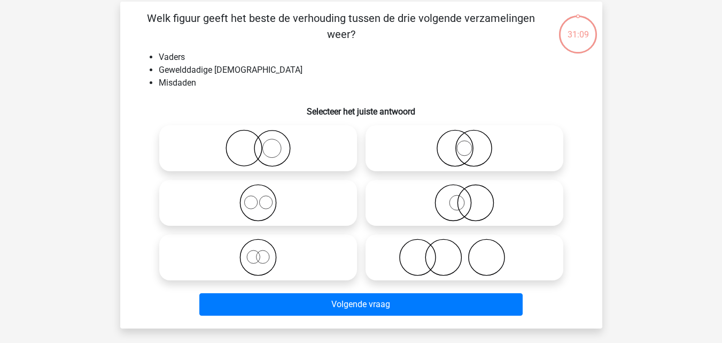
scroll to position [49, 0]
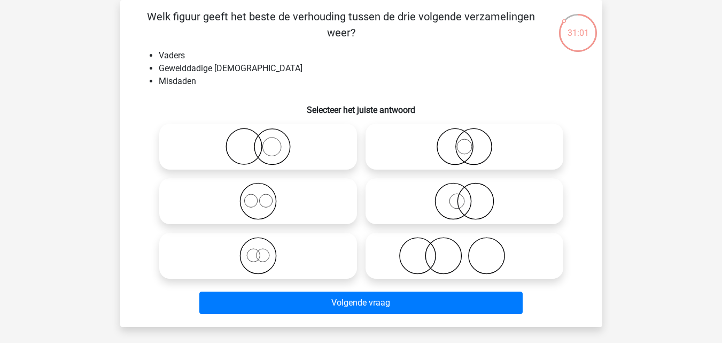
click at [410, 267] on icon at bounding box center [464, 255] width 189 height 37
click at [464, 250] on input "radio" at bounding box center [467, 246] width 7 height 7
radio input "true"
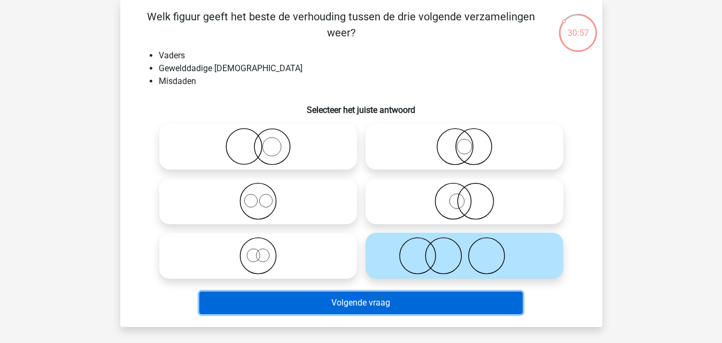
click at [404, 304] on button "Volgende vraag" at bounding box center [360, 302] width 323 height 22
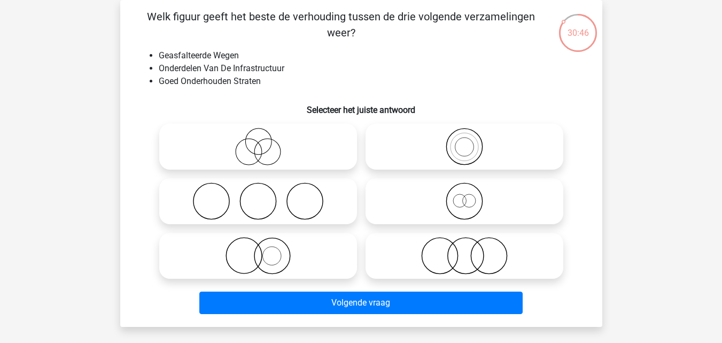
click at [446, 147] on circle at bounding box center [464, 147] width 36 height 36
click at [464, 141] on input "radio" at bounding box center [467, 137] width 7 height 7
radio input "true"
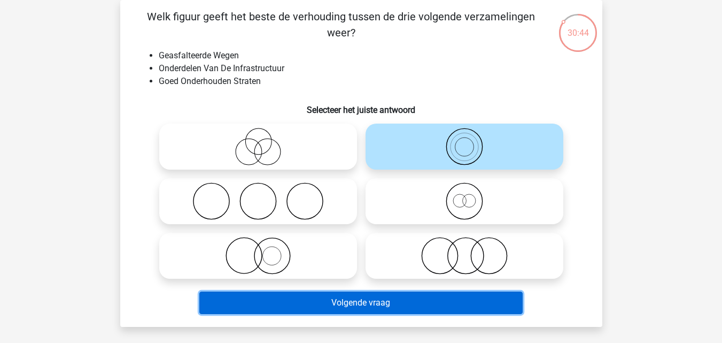
click at [374, 303] on button "Volgende vraag" at bounding box center [360, 302] width 323 height 22
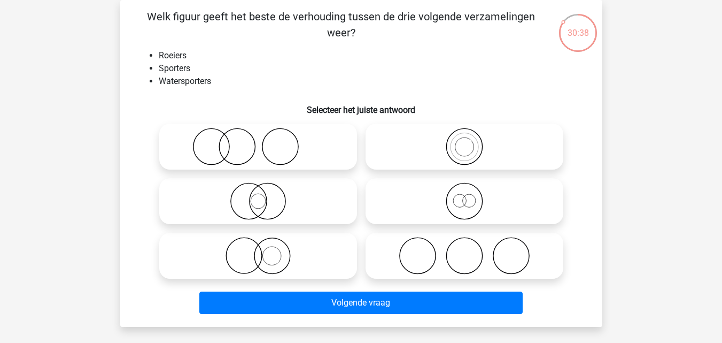
click at [493, 157] on icon at bounding box center [464, 146] width 189 height 37
click at [471, 141] on input "radio" at bounding box center [467, 137] width 7 height 7
radio input "true"
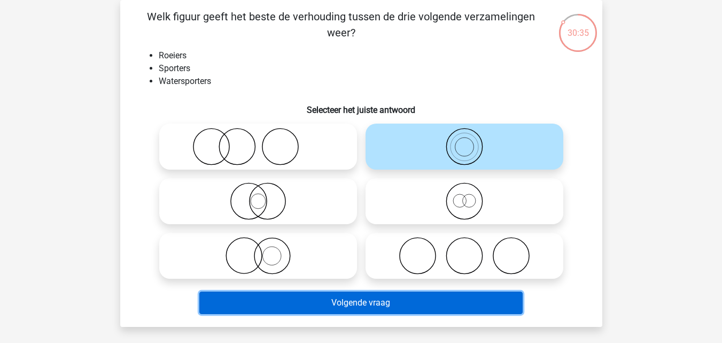
click at [407, 306] on button "Volgende vraag" at bounding box center [360, 302] width 323 height 22
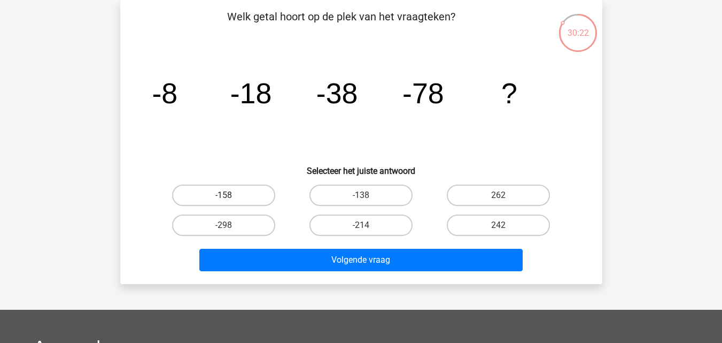
click at [266, 196] on label "-158" at bounding box center [223, 194] width 103 height 21
click at [230, 196] on input "-158" at bounding box center [226, 198] width 7 height 7
radio input "true"
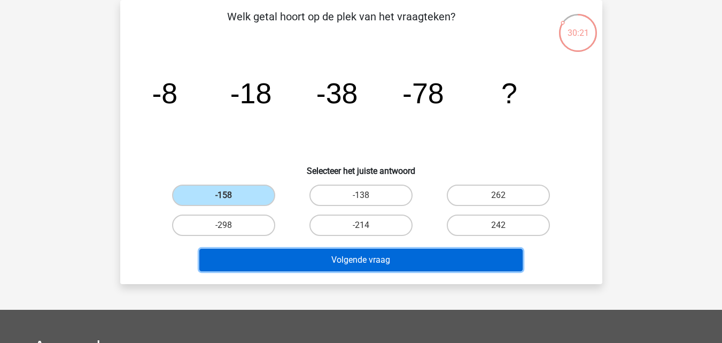
click at [312, 256] on button "Volgende vraag" at bounding box center [360, 260] width 323 height 22
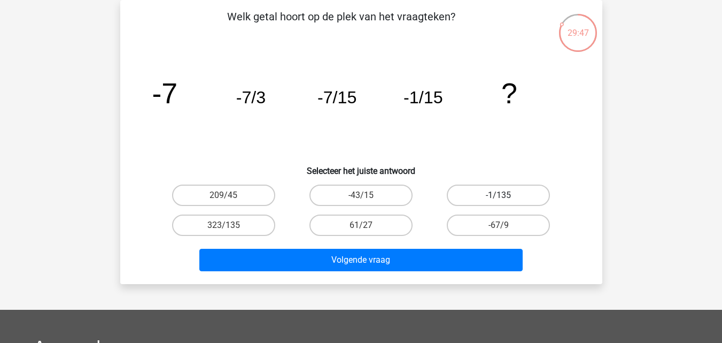
click at [474, 203] on label "-1/135" at bounding box center [498, 194] width 103 height 21
click at [499, 202] on input "-1/135" at bounding box center [502, 198] width 7 height 7
radio input "true"
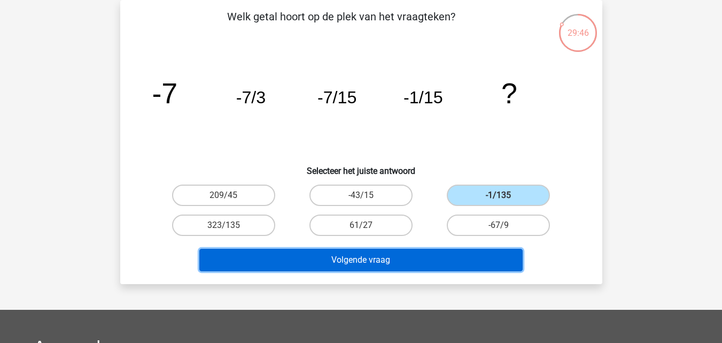
click at [420, 261] on button "Volgende vraag" at bounding box center [360, 260] width 323 height 22
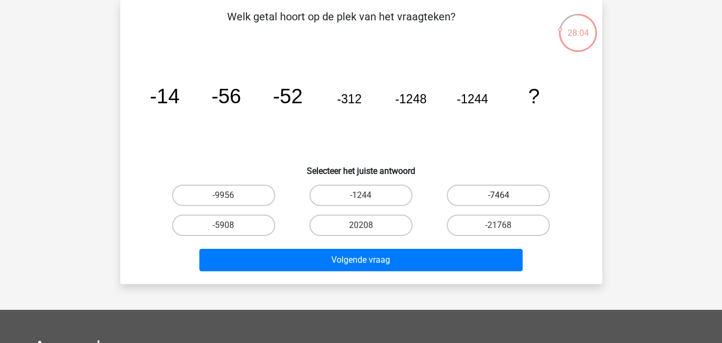
click at [488, 189] on label "-7464" at bounding box center [498, 194] width 103 height 21
click at [499, 195] on input "-7464" at bounding box center [502, 198] width 7 height 7
radio input "true"
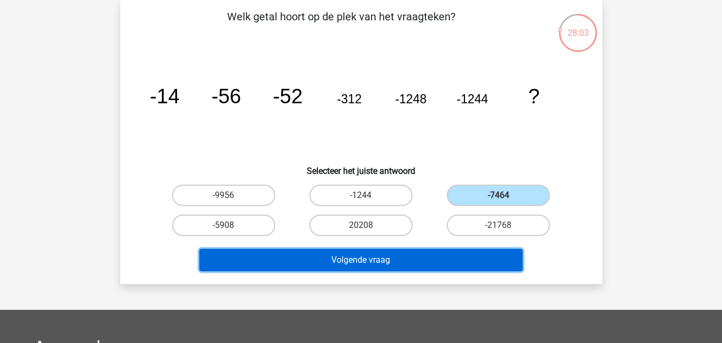
click at [430, 253] on button "Volgende vraag" at bounding box center [360, 260] width 323 height 22
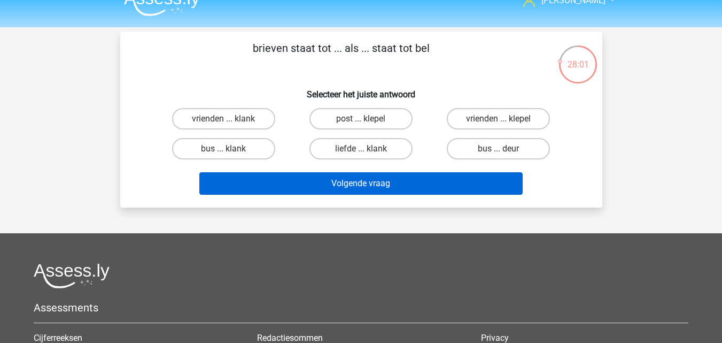
scroll to position [0, 0]
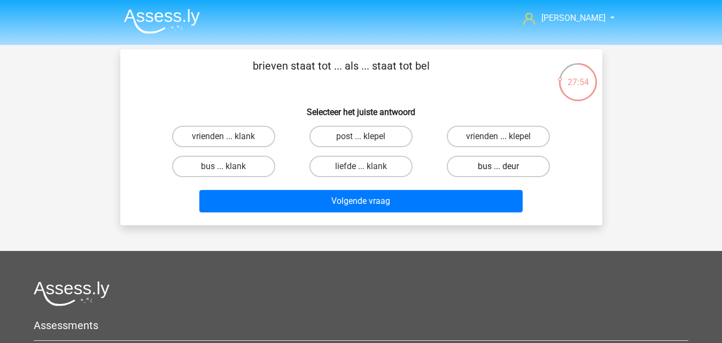
click at [467, 170] on label "bus ... deur" at bounding box center [498, 166] width 103 height 21
click at [499, 170] on input "bus ... deur" at bounding box center [502, 169] width 7 height 7
radio input "true"
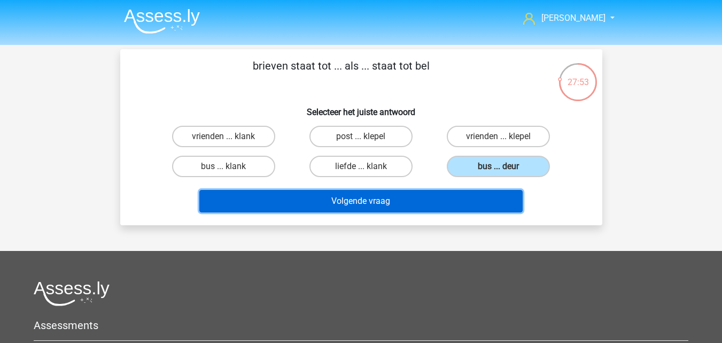
click at [439, 198] on button "Volgende vraag" at bounding box center [360, 201] width 323 height 22
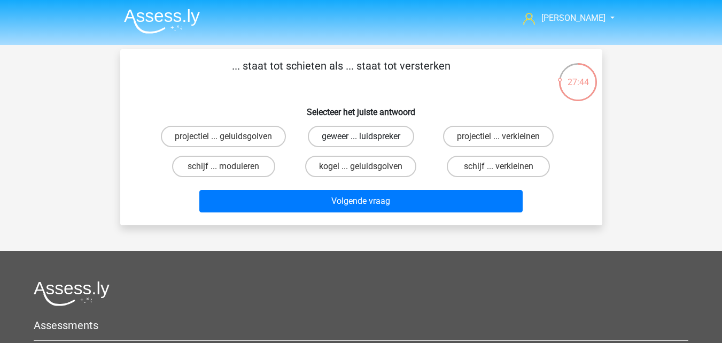
click at [356, 140] on label "geweer ... luidspreker" at bounding box center [361, 136] width 106 height 21
click at [361, 140] on input "geweer ... luidspreker" at bounding box center [364, 139] width 7 height 7
radio input "true"
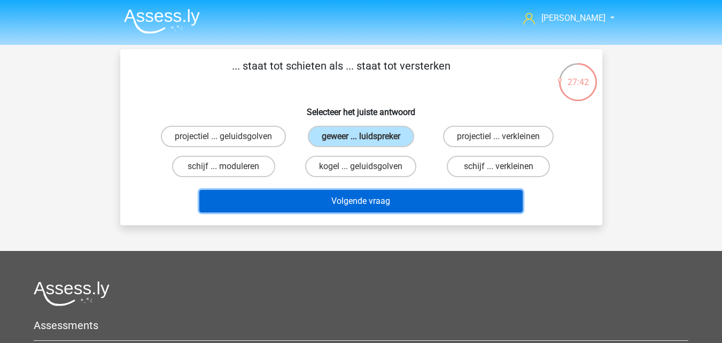
click at [342, 205] on button "Volgende vraag" at bounding box center [360, 201] width 323 height 22
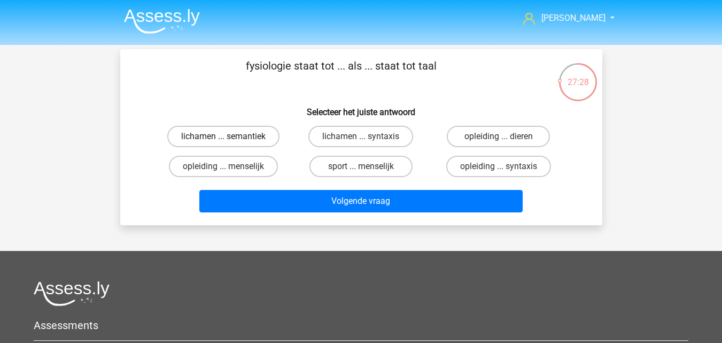
click at [265, 138] on label "lichamen ... semantiek" at bounding box center [223, 136] width 112 height 21
click at [230, 138] on input "lichamen ... semantiek" at bounding box center [226, 139] width 7 height 7
radio input "true"
click at [358, 139] on label "lichamen ... syntaxis" at bounding box center [360, 136] width 105 height 21
click at [361, 139] on input "lichamen ... syntaxis" at bounding box center [364, 139] width 7 height 7
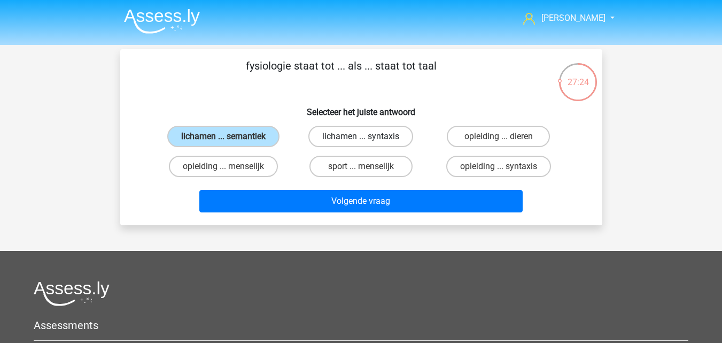
radio input "true"
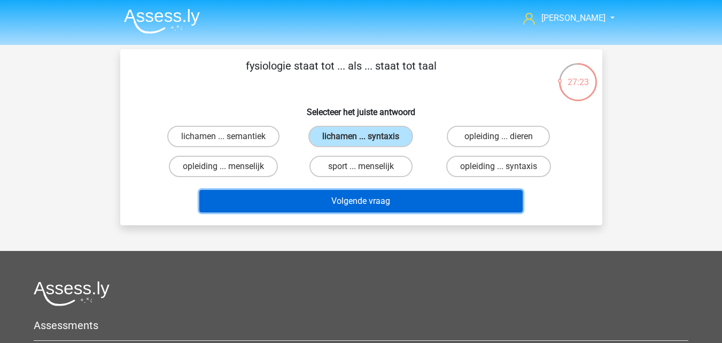
click at [332, 200] on button "Volgende vraag" at bounding box center [360, 201] width 323 height 22
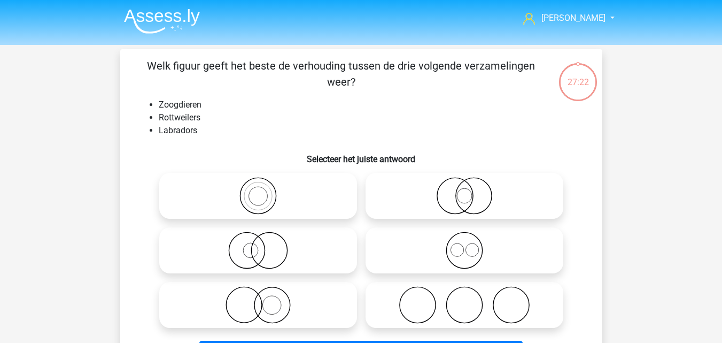
scroll to position [49, 0]
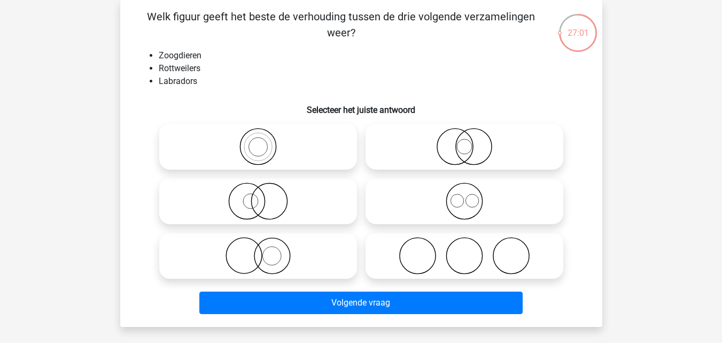
click at [385, 205] on icon at bounding box center [464, 200] width 189 height 37
click at [464, 196] on input "radio" at bounding box center [467, 192] width 7 height 7
radio input "true"
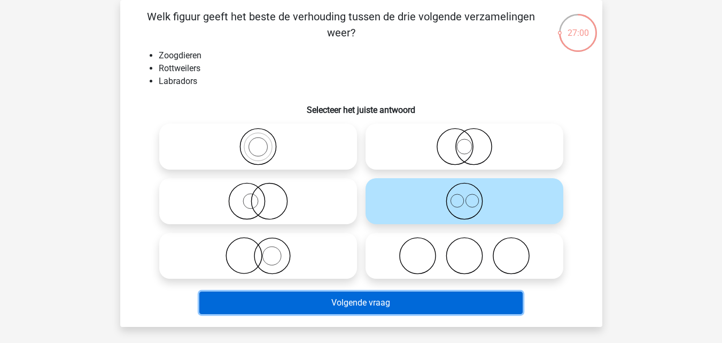
click at [375, 308] on button "Volgende vraag" at bounding box center [360, 302] width 323 height 22
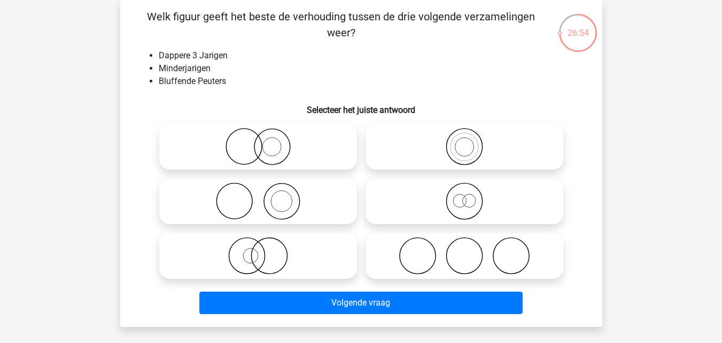
click at [381, 150] on icon at bounding box center [464, 146] width 189 height 37
click at [464, 141] on input "radio" at bounding box center [467, 137] width 7 height 7
radio input "true"
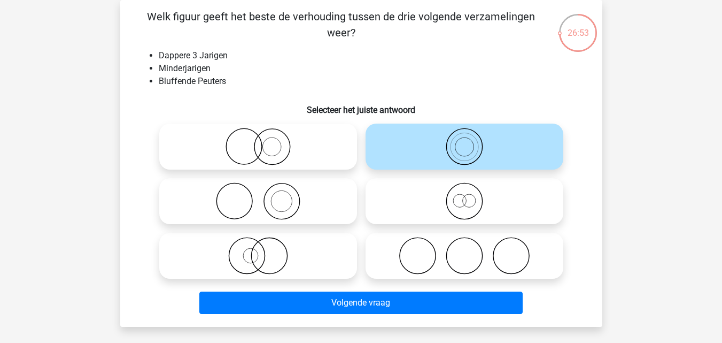
click at [397, 195] on icon at bounding box center [464, 200] width 189 height 37
click at [464, 195] on input "radio" at bounding box center [467, 192] width 7 height 7
radio input "true"
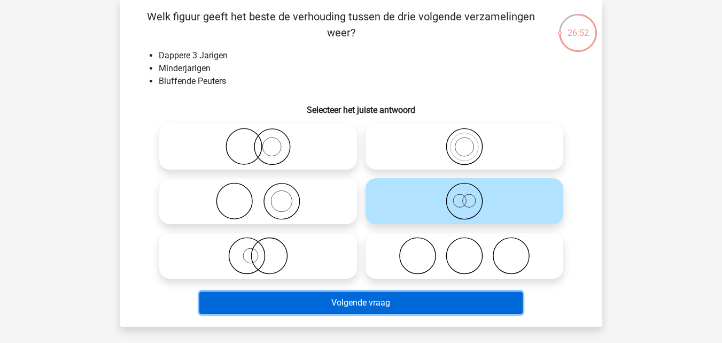
click at [365, 300] on button "Volgende vraag" at bounding box center [360, 302] width 323 height 22
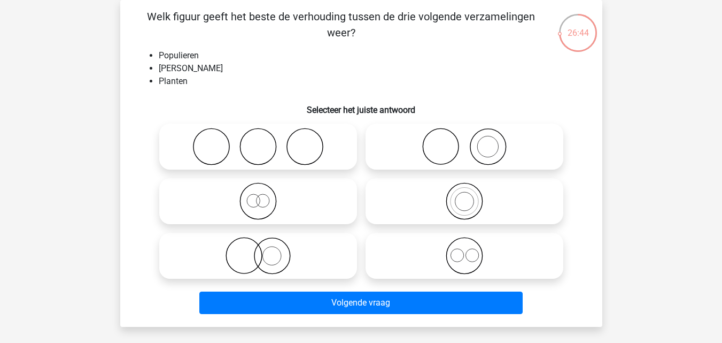
click at [395, 212] on icon at bounding box center [464, 200] width 189 height 37
click at [464, 196] on input "radio" at bounding box center [467, 192] width 7 height 7
radio input "true"
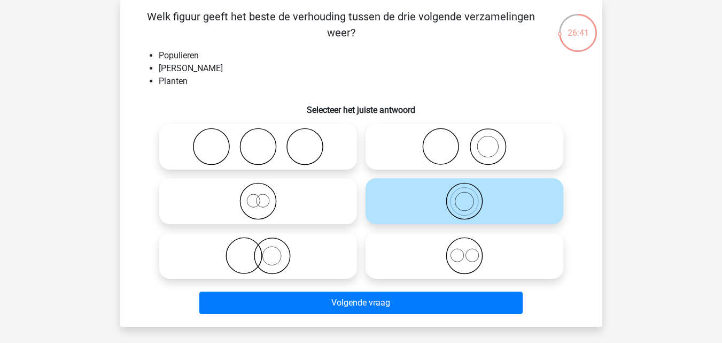
click at [407, 260] on icon at bounding box center [464, 255] width 189 height 37
click at [464, 250] on input "radio" at bounding box center [467, 246] width 7 height 7
radio input "true"
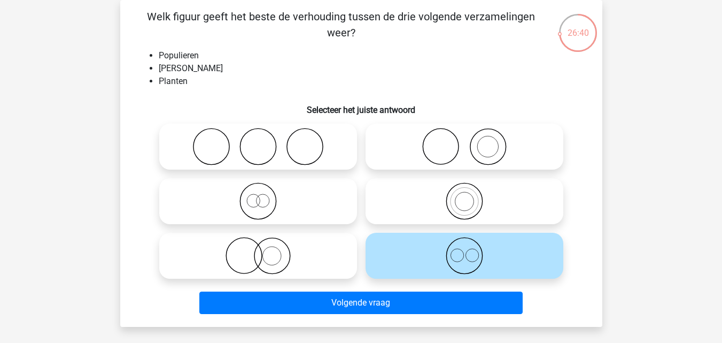
click at [300, 205] on icon at bounding box center [258, 200] width 189 height 37
click at [265, 196] on input "radio" at bounding box center [261, 192] width 7 height 7
radio input "true"
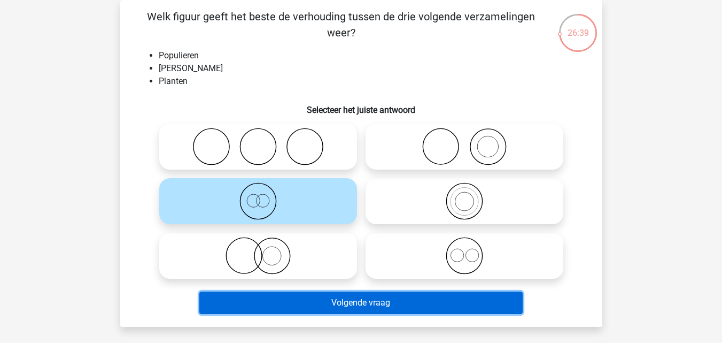
click at [322, 308] on button "Volgende vraag" at bounding box center [360, 302] width 323 height 22
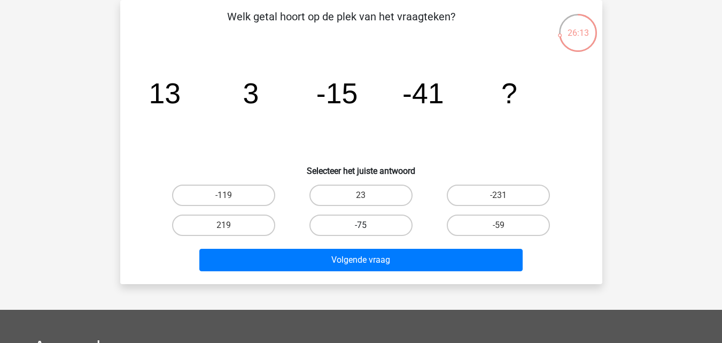
click at [356, 229] on label "-75" at bounding box center [360, 224] width 103 height 21
click at [361, 229] on input "-75" at bounding box center [364, 228] width 7 height 7
radio input "true"
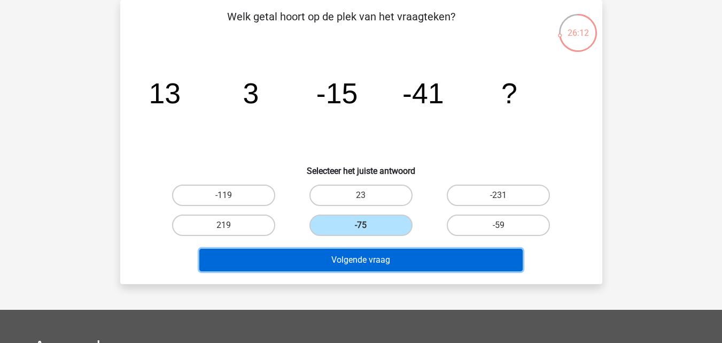
click at [370, 258] on button "Volgende vraag" at bounding box center [360, 260] width 323 height 22
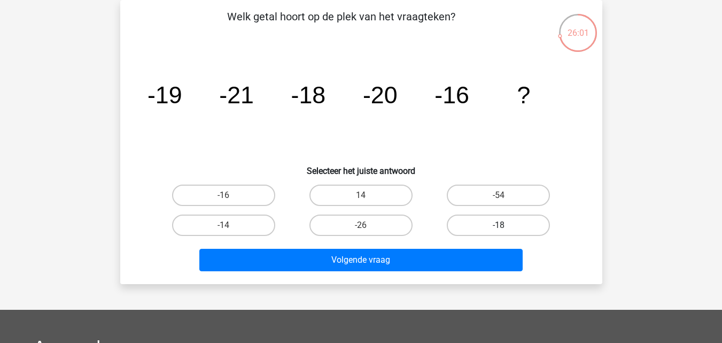
click at [492, 223] on label "-18" at bounding box center [498, 224] width 103 height 21
click at [499, 225] on input "-18" at bounding box center [502, 228] width 7 height 7
radio input "true"
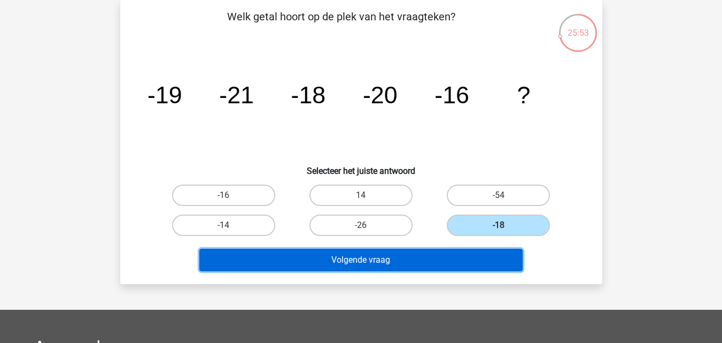
click at [415, 269] on button "Volgende vraag" at bounding box center [360, 260] width 323 height 22
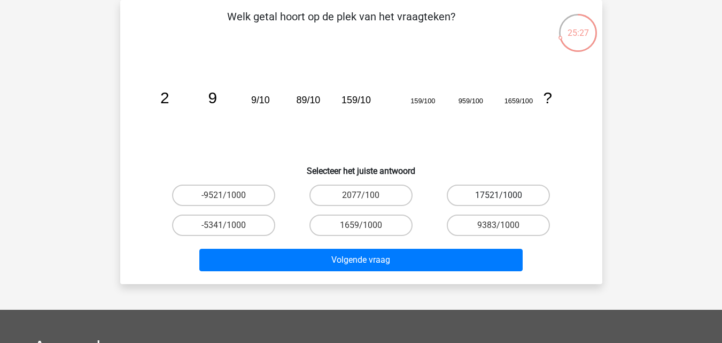
click at [473, 191] on label "17521/1000" at bounding box center [498, 194] width 103 height 21
click at [499, 195] on input "17521/1000" at bounding box center [502, 198] width 7 height 7
radio input "true"
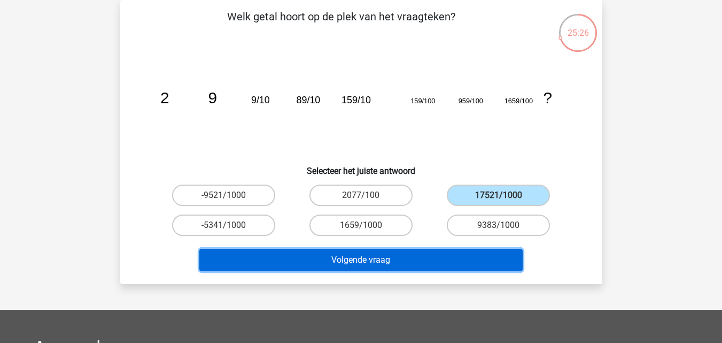
click at [432, 261] on button "Volgende vraag" at bounding box center [360, 260] width 323 height 22
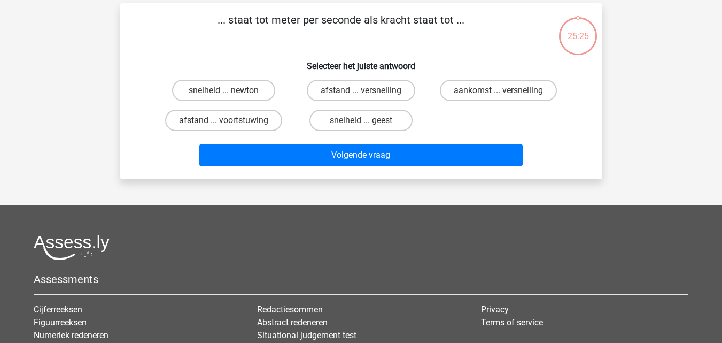
scroll to position [0, 0]
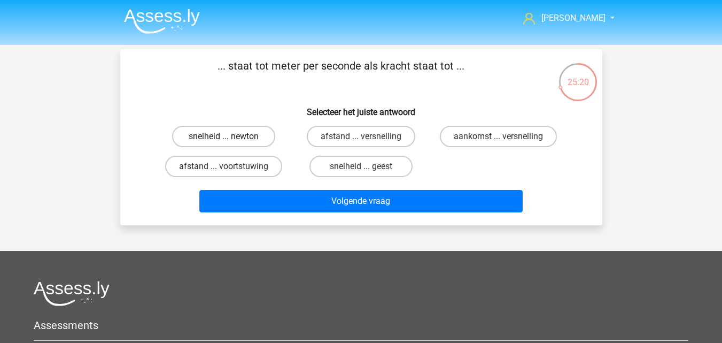
click at [250, 136] on label "snelheid ... newton" at bounding box center [223, 136] width 103 height 21
click at [230, 136] on input "snelheid ... newton" at bounding box center [226, 139] width 7 height 7
radio input "true"
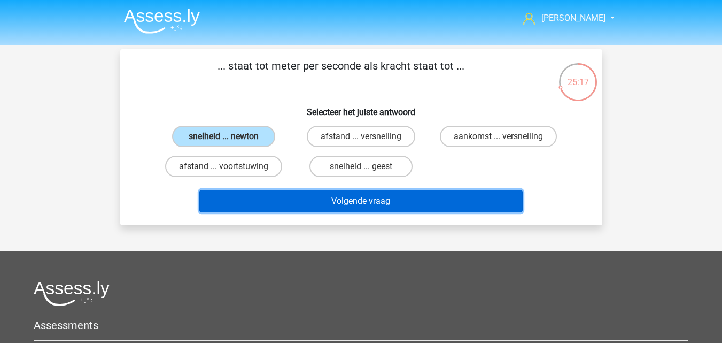
click at [294, 204] on button "Volgende vraag" at bounding box center [360, 201] width 323 height 22
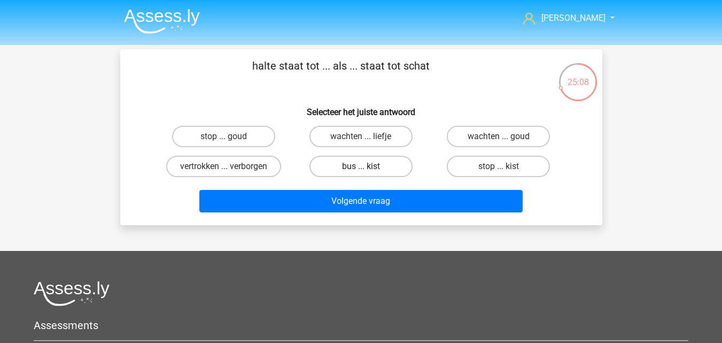
click at [346, 170] on label "bus ... kist" at bounding box center [360, 166] width 103 height 21
click at [361, 170] on input "bus ... kist" at bounding box center [364, 169] width 7 height 7
radio input "true"
click at [362, 213] on div "Volgende vraag" at bounding box center [361, 203] width 413 height 27
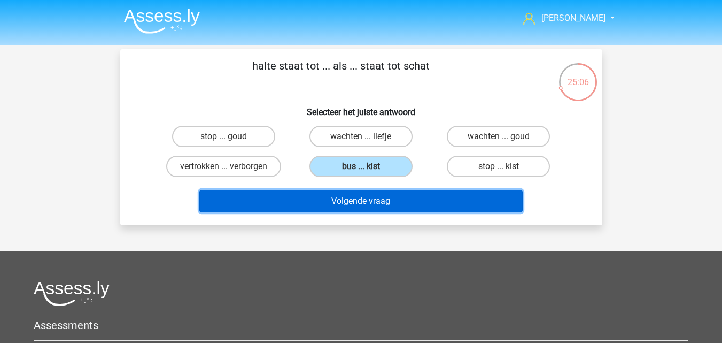
click at [361, 207] on button "Volgende vraag" at bounding box center [360, 201] width 323 height 22
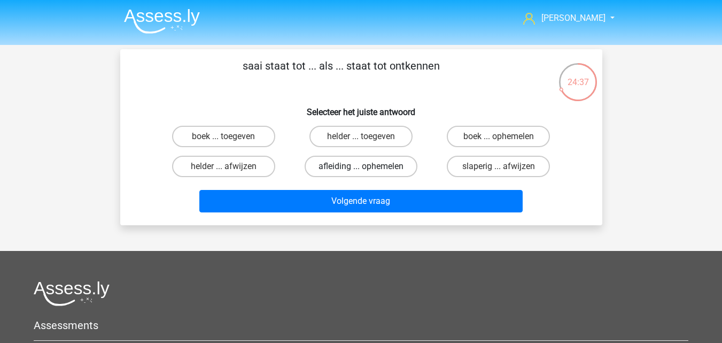
click at [353, 168] on label "afleiding ... ophemelen" at bounding box center [361, 166] width 113 height 21
click at [361, 168] on input "afleiding ... ophemelen" at bounding box center [364, 169] width 7 height 7
radio input "true"
click at [366, 143] on input "helder ... toegeven" at bounding box center [364, 139] width 7 height 7
radio input "true"
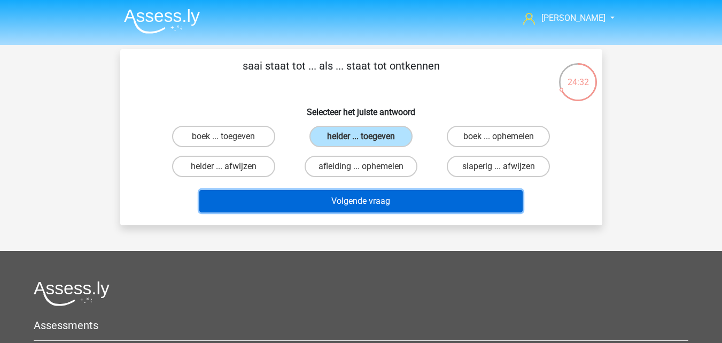
click at [376, 207] on button "Volgende vraag" at bounding box center [360, 201] width 323 height 22
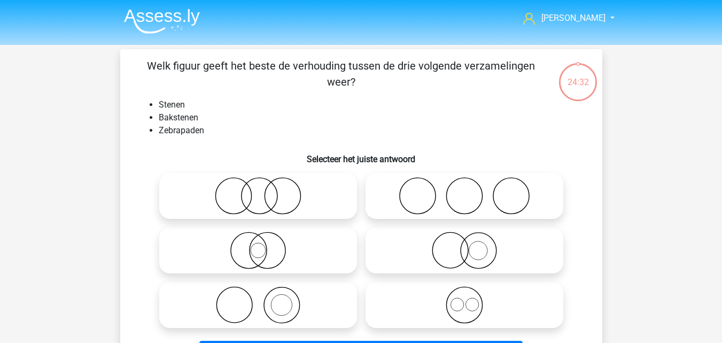
scroll to position [49, 0]
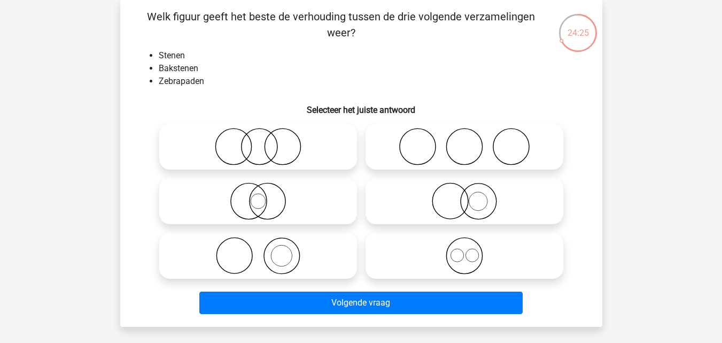
click at [285, 244] on icon at bounding box center [258, 255] width 189 height 37
click at [265, 244] on input "radio" at bounding box center [261, 246] width 7 height 7
radio input "true"
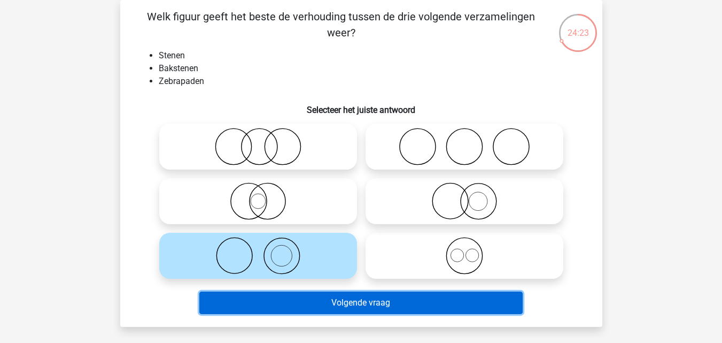
click at [330, 304] on button "Volgende vraag" at bounding box center [360, 302] width 323 height 22
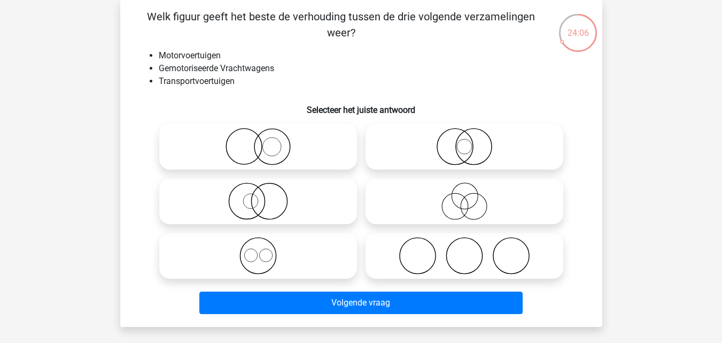
click at [426, 156] on icon at bounding box center [464, 146] width 189 height 37
click at [464, 141] on input "radio" at bounding box center [467, 137] width 7 height 7
radio input "true"
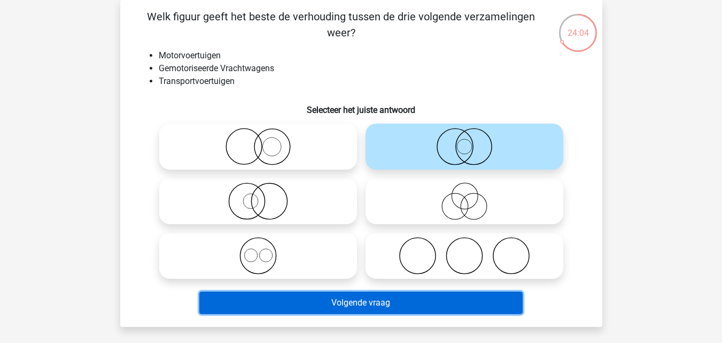
click at [374, 302] on button "Volgende vraag" at bounding box center [360, 302] width 323 height 22
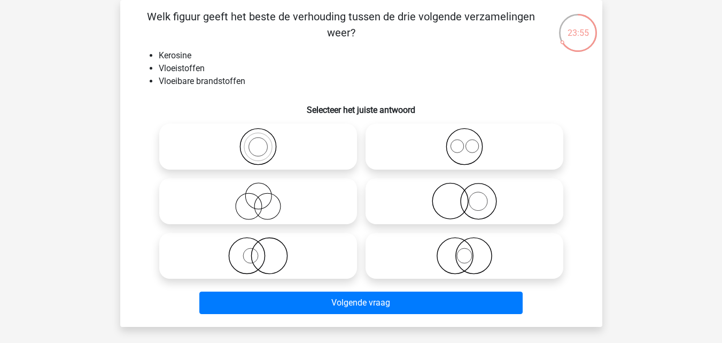
click at [448, 209] on icon at bounding box center [464, 200] width 189 height 37
click at [464, 196] on input "radio" at bounding box center [467, 192] width 7 height 7
radio input "true"
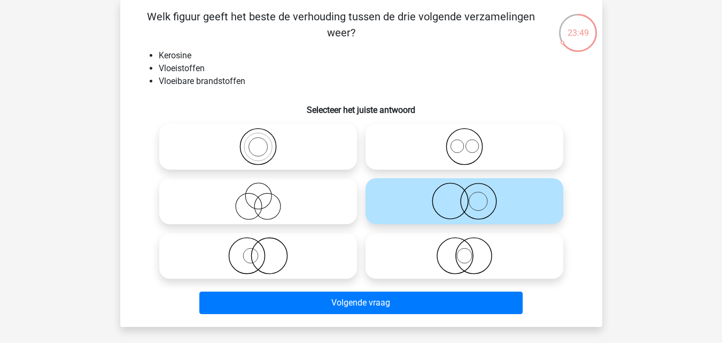
click at [420, 269] on icon at bounding box center [464, 255] width 189 height 37
click at [464, 250] on input "radio" at bounding box center [467, 246] width 7 height 7
radio input "true"
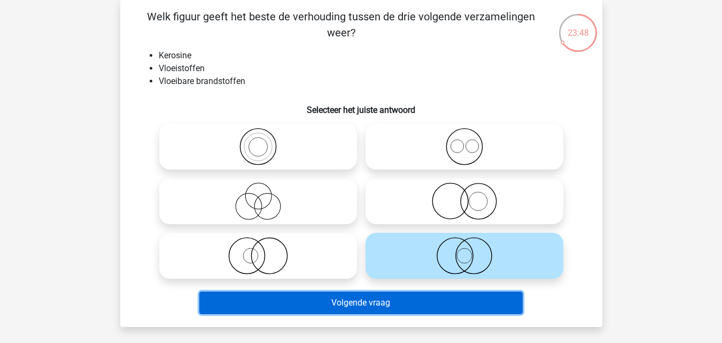
click at [394, 304] on button "Volgende vraag" at bounding box center [360, 302] width 323 height 22
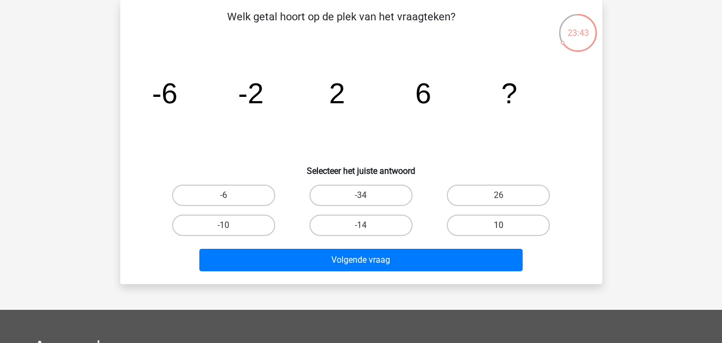
click at [485, 226] on label "10" at bounding box center [498, 224] width 103 height 21
click at [499, 226] on input "10" at bounding box center [502, 228] width 7 height 7
radio input "true"
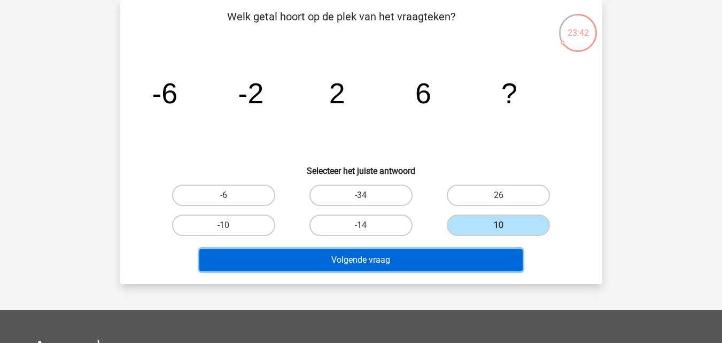
click at [476, 251] on button "Volgende vraag" at bounding box center [360, 260] width 323 height 22
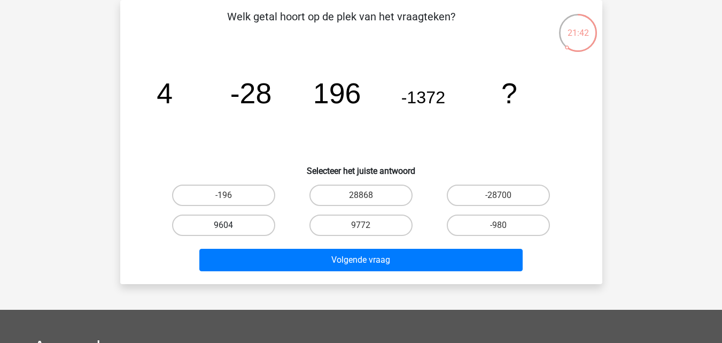
click at [257, 217] on label "9604" at bounding box center [223, 224] width 103 height 21
click at [230, 225] on input "9604" at bounding box center [226, 228] width 7 height 7
radio input "true"
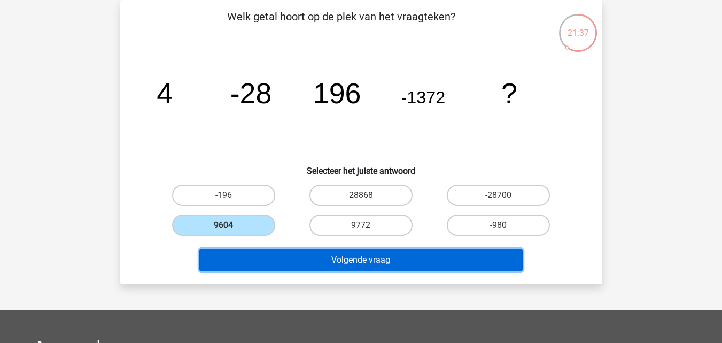
click at [276, 261] on button "Volgende vraag" at bounding box center [360, 260] width 323 height 22
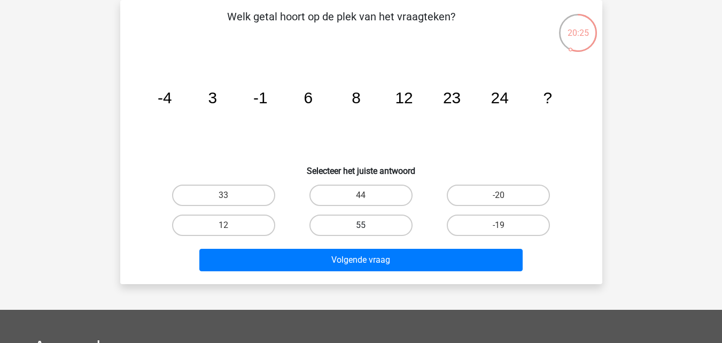
drag, startPoint x: 387, startPoint y: 192, endPoint x: 385, endPoint y: 224, distance: 31.6
click at [386, 192] on label "44" at bounding box center [360, 194] width 103 height 21
click at [368, 195] on input "44" at bounding box center [364, 198] width 7 height 7
radio input "true"
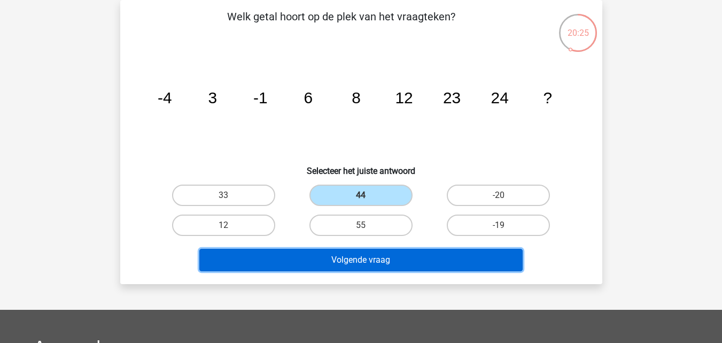
click at [381, 258] on button "Volgende vraag" at bounding box center [360, 260] width 323 height 22
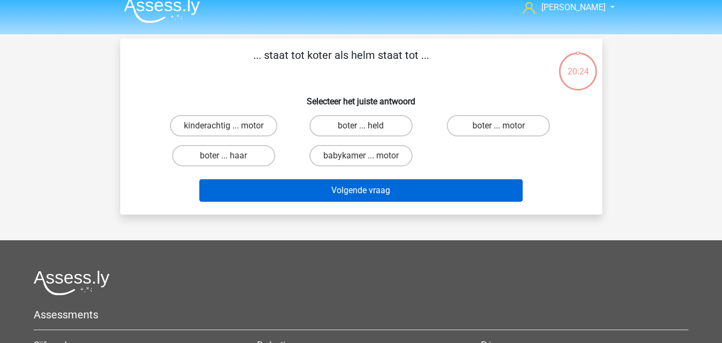
scroll to position [0, 0]
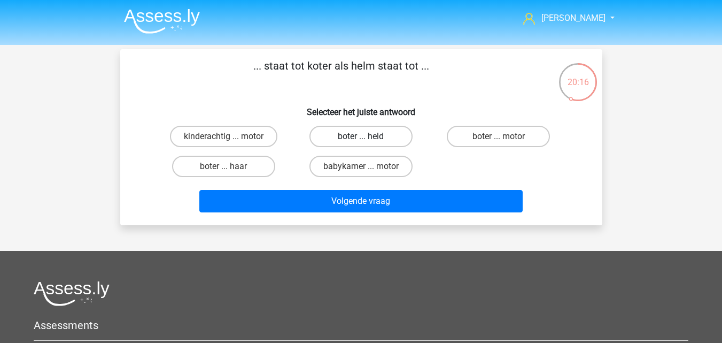
click at [324, 137] on label "boter ... held" at bounding box center [360, 136] width 103 height 21
click at [361, 137] on input "boter ... held" at bounding box center [364, 139] width 7 height 7
radio input "true"
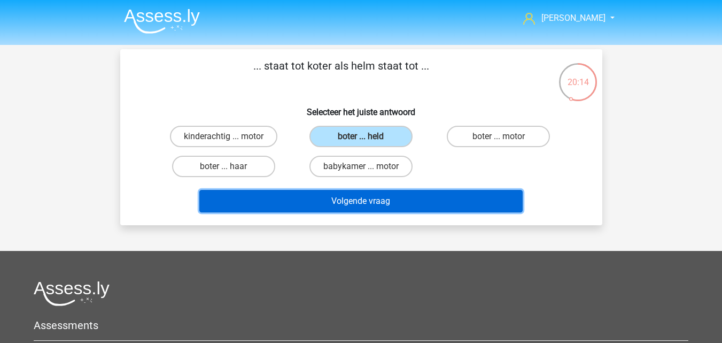
click at [309, 202] on button "Volgende vraag" at bounding box center [360, 201] width 323 height 22
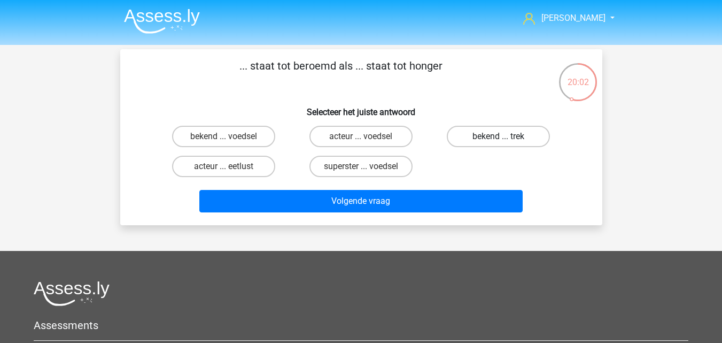
click at [482, 138] on label "bekend ... trek" at bounding box center [498, 136] width 103 height 21
click at [499, 138] on input "bekend ... trek" at bounding box center [502, 139] width 7 height 7
radio input "true"
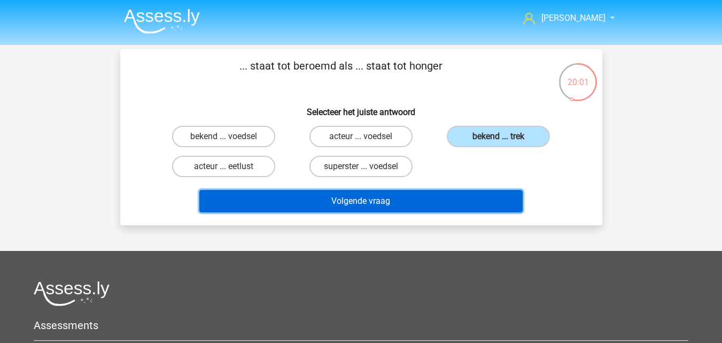
click at [429, 200] on button "Volgende vraag" at bounding box center [360, 201] width 323 height 22
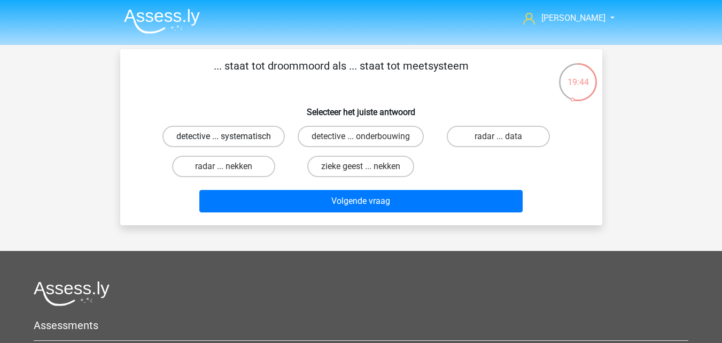
click at [273, 142] on label "detective ... systematisch" at bounding box center [223, 136] width 122 height 21
click at [230, 142] on input "detective ... systematisch" at bounding box center [226, 139] width 7 height 7
radio input "true"
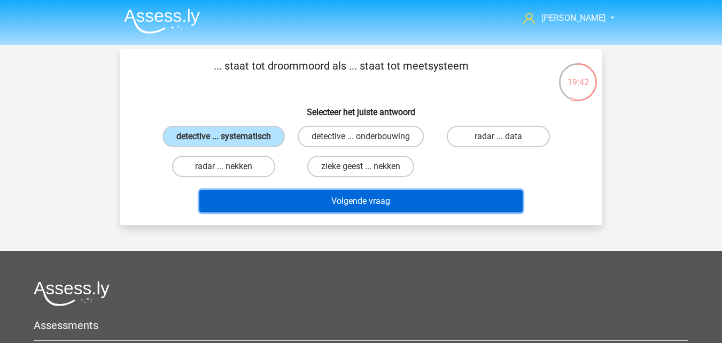
click at [312, 200] on button "Volgende vraag" at bounding box center [360, 201] width 323 height 22
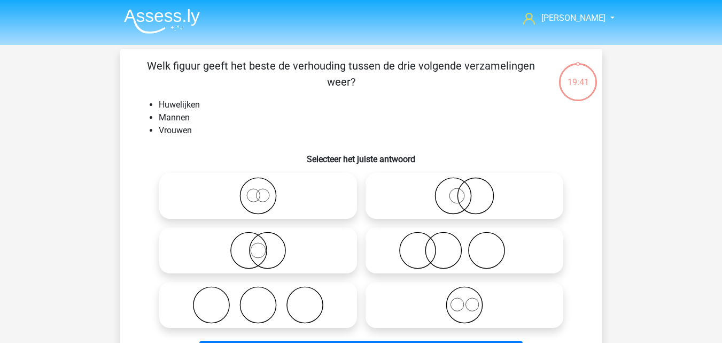
scroll to position [49, 0]
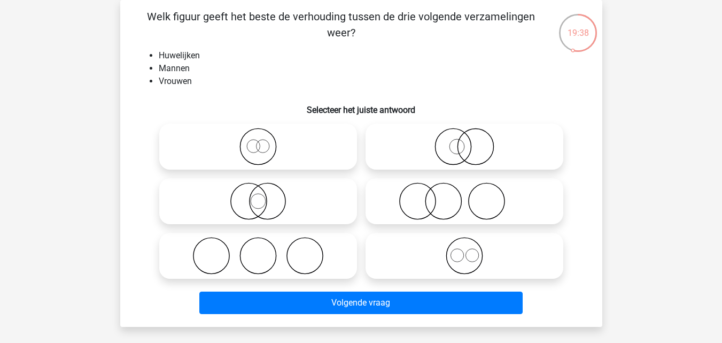
click at [429, 253] on icon at bounding box center [464, 255] width 189 height 37
click at [464, 250] on input "radio" at bounding box center [467, 246] width 7 height 7
radio input "true"
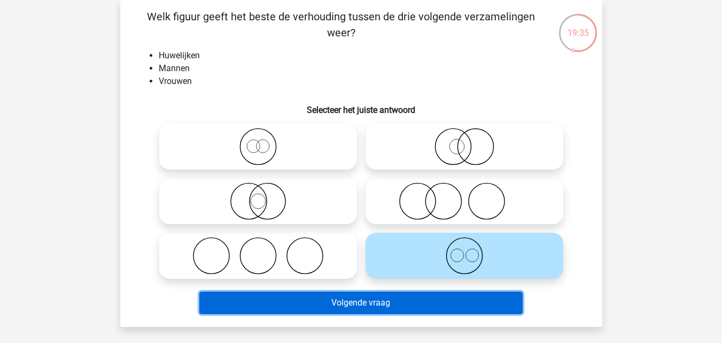
click at [351, 302] on button "Volgende vraag" at bounding box center [360, 302] width 323 height 22
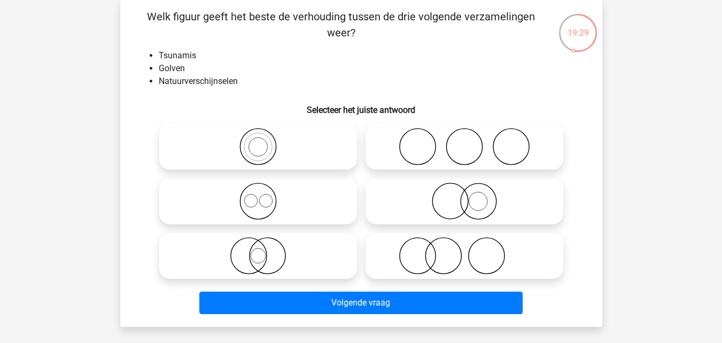
click at [290, 198] on icon at bounding box center [258, 200] width 189 height 37
click at [265, 196] on input "radio" at bounding box center [261, 192] width 7 height 7
radio input "true"
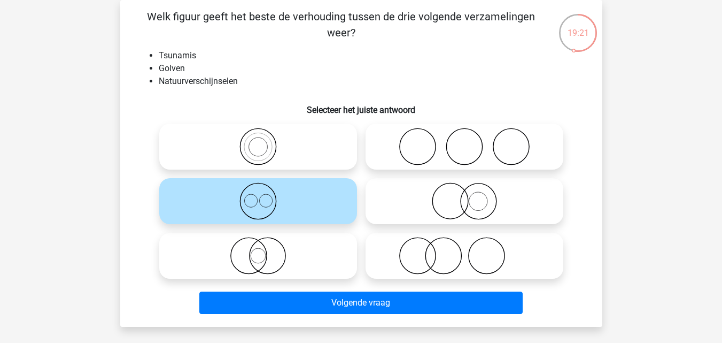
click at [449, 214] on icon at bounding box center [464, 200] width 189 height 37
click at [464, 196] on input "radio" at bounding box center [467, 192] width 7 height 7
radio input "true"
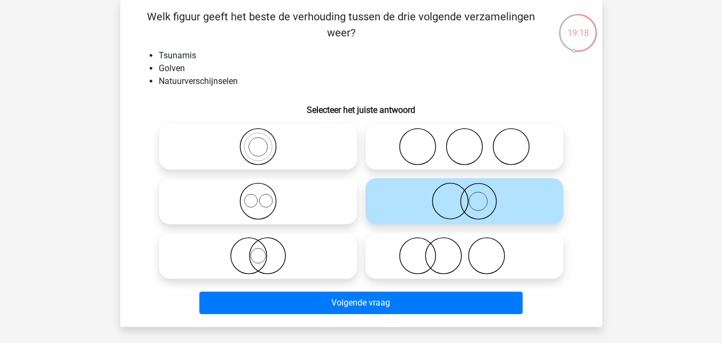
click at [295, 254] on icon at bounding box center [258, 255] width 189 height 37
click at [265, 250] on input "radio" at bounding box center [261, 246] width 7 height 7
radio input "true"
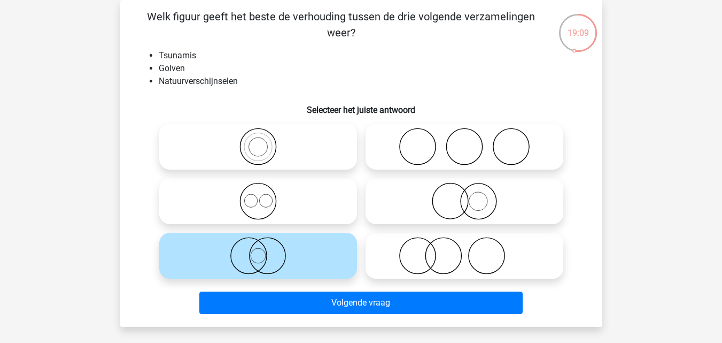
click at [288, 150] on icon at bounding box center [258, 146] width 189 height 37
click at [265, 141] on input "radio" at bounding box center [261, 137] width 7 height 7
radio input "true"
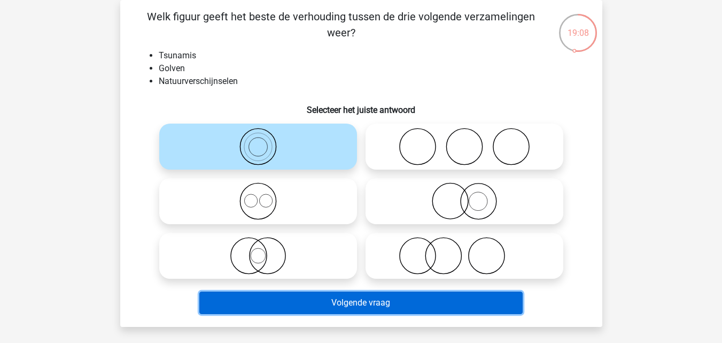
click at [331, 304] on button "Volgende vraag" at bounding box center [360, 302] width 323 height 22
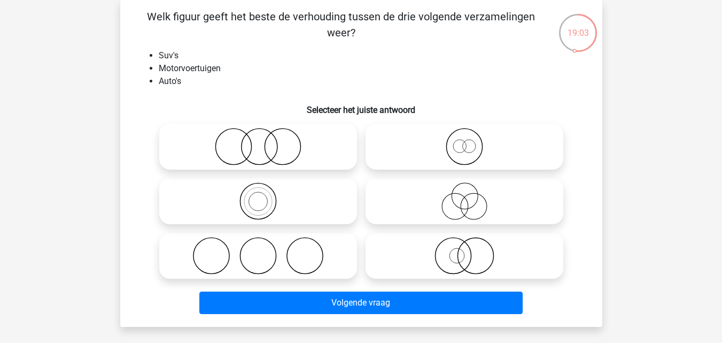
click at [291, 211] on icon at bounding box center [258, 200] width 189 height 37
click at [265, 196] on input "radio" at bounding box center [261, 192] width 7 height 7
radio input "true"
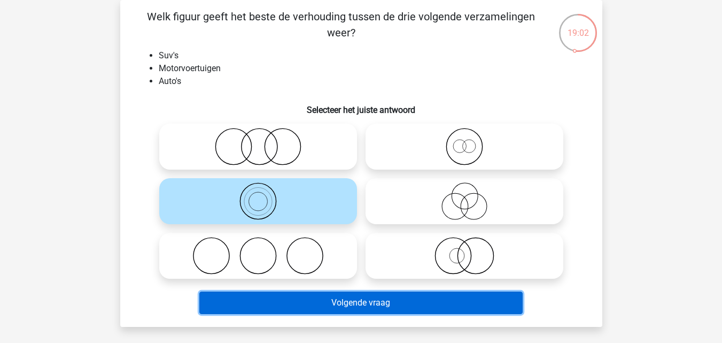
click at [296, 301] on button "Volgende vraag" at bounding box center [360, 302] width 323 height 22
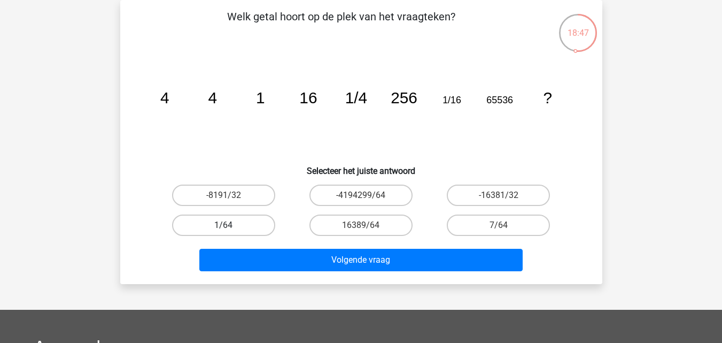
click at [256, 230] on label "1/64" at bounding box center [223, 224] width 103 height 21
click at [230, 230] on input "1/64" at bounding box center [226, 228] width 7 height 7
radio input "true"
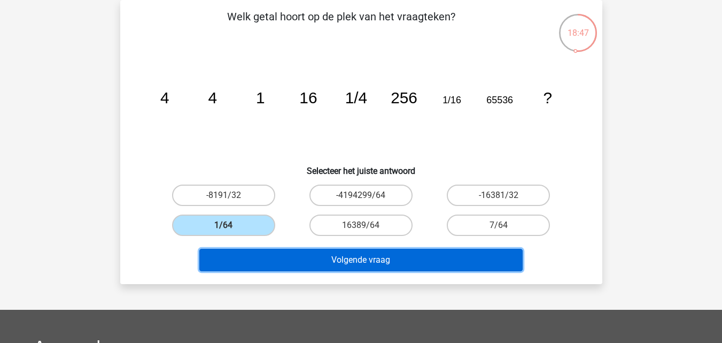
click at [274, 265] on button "Volgende vraag" at bounding box center [360, 260] width 323 height 22
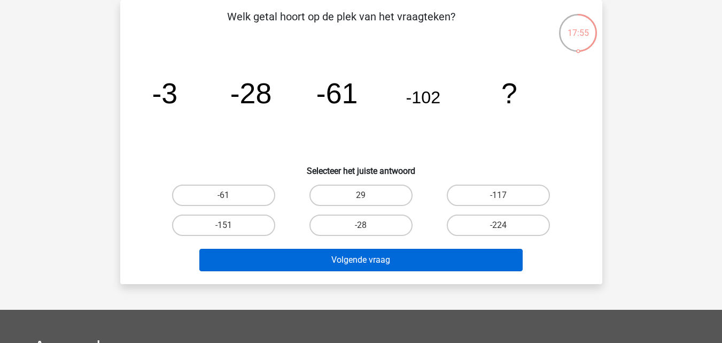
drag, startPoint x: 263, startPoint y: 221, endPoint x: 291, endPoint y: 250, distance: 40.8
click at [262, 221] on label "-151" at bounding box center [223, 224] width 103 height 21
click at [230, 225] on input "-151" at bounding box center [226, 228] width 7 height 7
radio input "true"
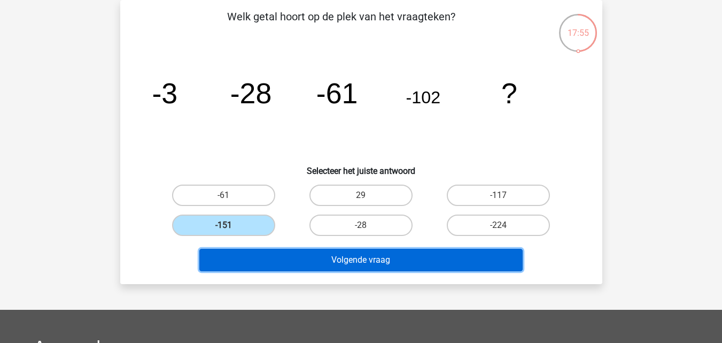
click at [296, 261] on button "Volgende vraag" at bounding box center [360, 260] width 323 height 22
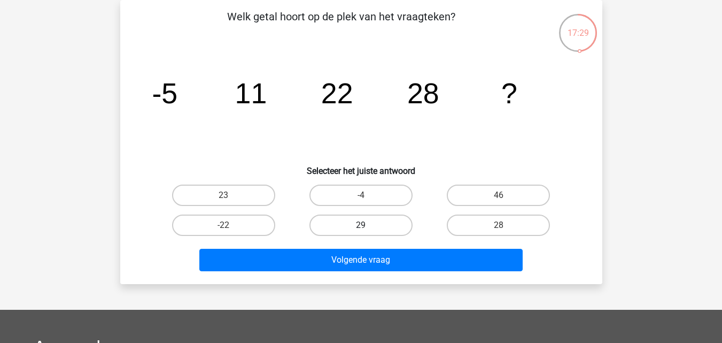
click at [360, 222] on label "29" at bounding box center [360, 224] width 103 height 21
click at [361, 225] on input "29" at bounding box center [364, 228] width 7 height 7
radio input "true"
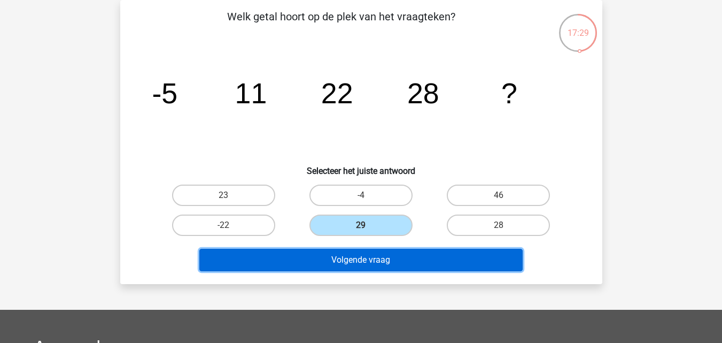
click at [369, 260] on button "Volgende vraag" at bounding box center [360, 260] width 323 height 22
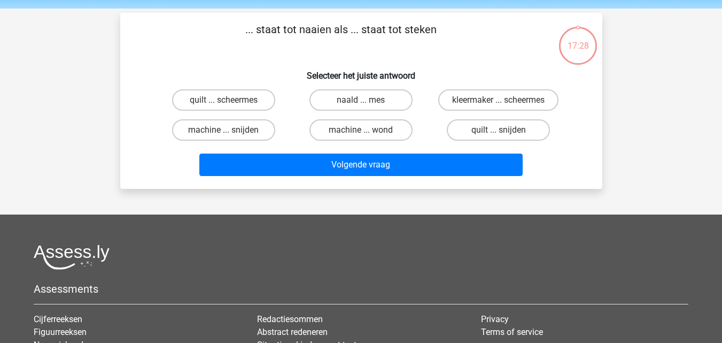
scroll to position [0, 0]
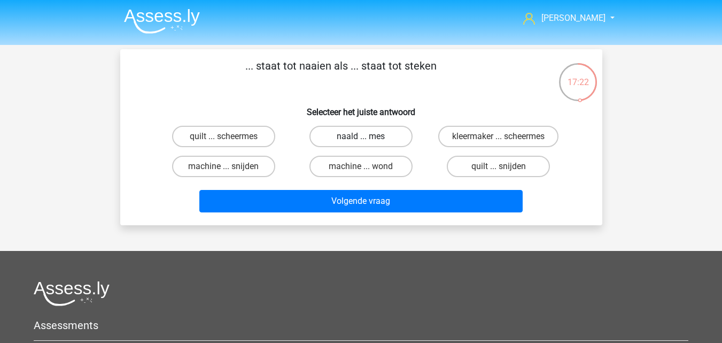
click at [331, 140] on label "naald ... mes" at bounding box center [360, 136] width 103 height 21
click at [361, 140] on input "naald ... mes" at bounding box center [364, 139] width 7 height 7
radio input "true"
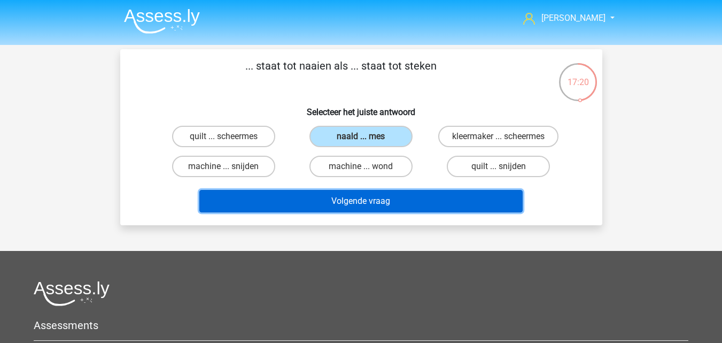
click at [325, 199] on button "Volgende vraag" at bounding box center [360, 201] width 323 height 22
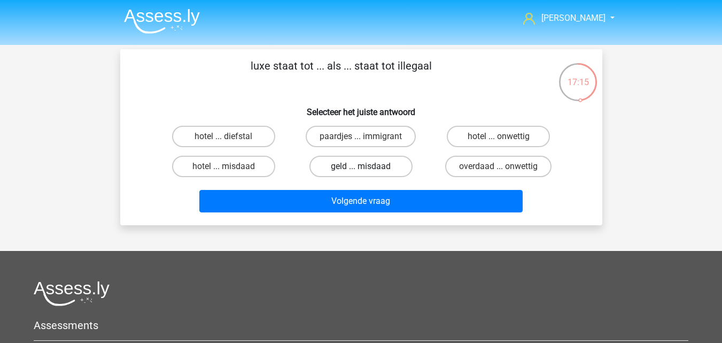
click at [333, 171] on label "geld ... misdaad" at bounding box center [360, 166] width 103 height 21
click at [361, 171] on input "geld ... misdaad" at bounding box center [364, 169] width 7 height 7
radio input "true"
click at [254, 166] on label "hotel ... misdaad" at bounding box center [223, 166] width 103 height 21
click at [230, 166] on input "hotel ... misdaad" at bounding box center [226, 169] width 7 height 7
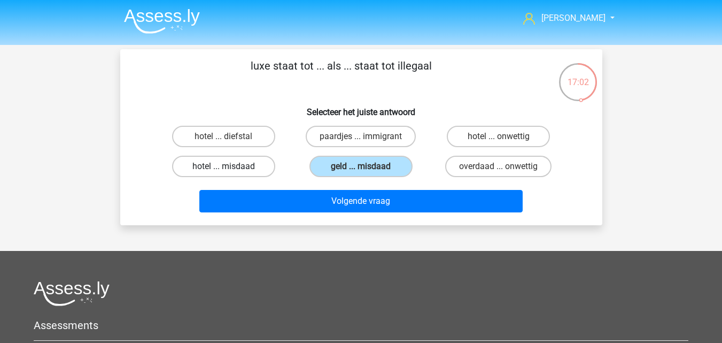
radio input "true"
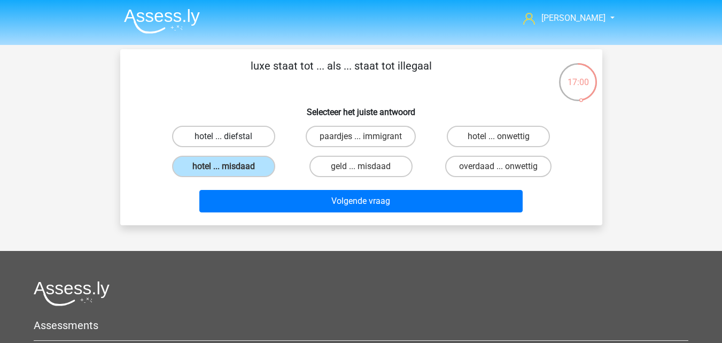
click at [253, 142] on label "hotel ... diefstal" at bounding box center [223, 136] width 103 height 21
click at [230, 142] on input "hotel ... diefstal" at bounding box center [226, 139] width 7 height 7
radio input "true"
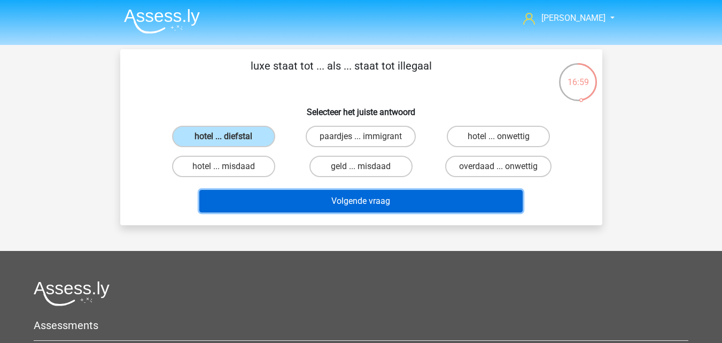
click at [274, 204] on button "Volgende vraag" at bounding box center [360, 201] width 323 height 22
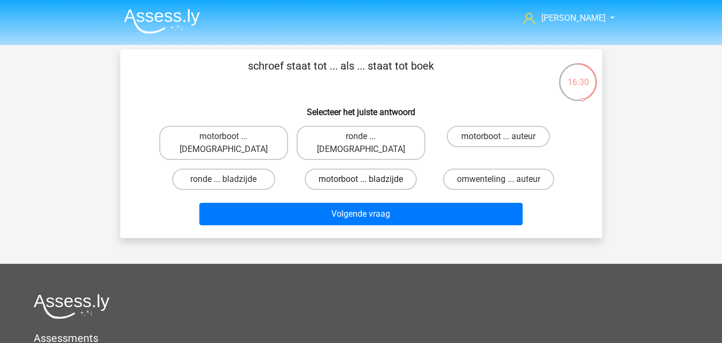
click at [351, 168] on label "motorboot ... bladzijde" at bounding box center [361, 178] width 112 height 21
click at [361, 179] on input "motorboot ... bladzijde" at bounding box center [364, 182] width 7 height 7
radio input "true"
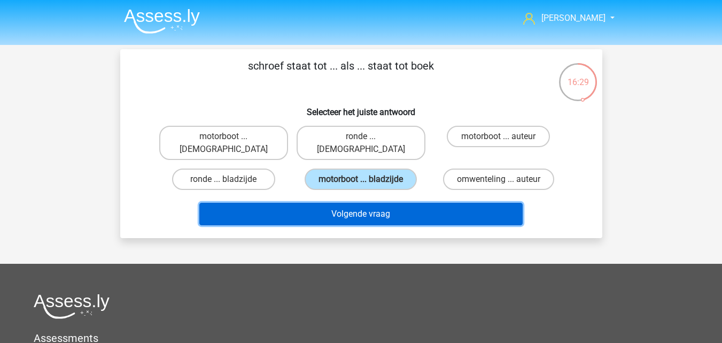
click at [344, 203] on button "Volgende vraag" at bounding box center [360, 214] width 323 height 22
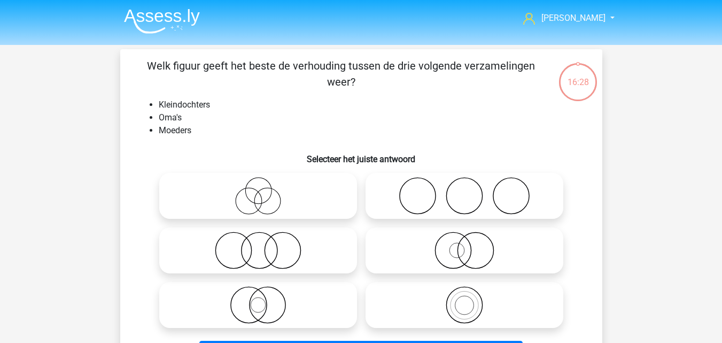
scroll to position [49, 0]
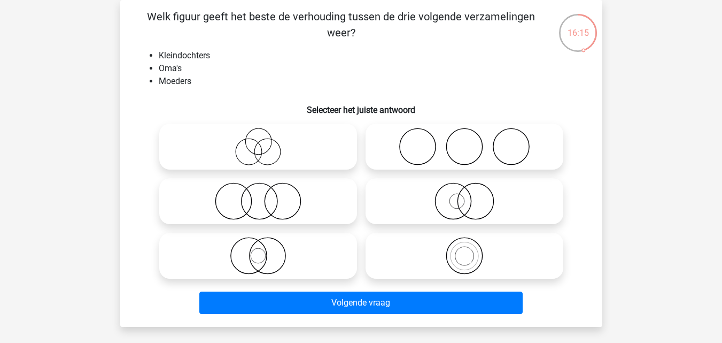
click at [325, 160] on icon at bounding box center [258, 146] width 189 height 37
click at [265, 141] on input "radio" at bounding box center [261, 137] width 7 height 7
radio input "true"
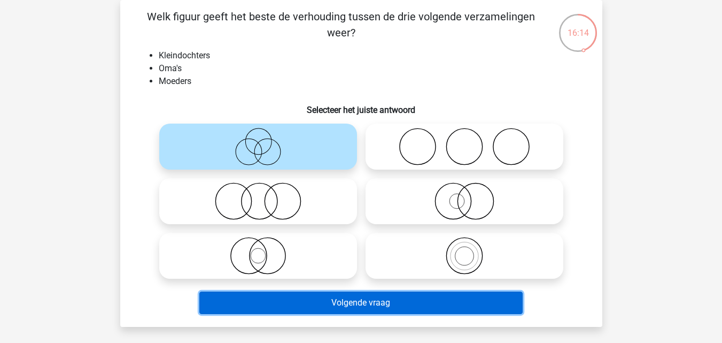
click at [360, 310] on button "Volgende vraag" at bounding box center [360, 302] width 323 height 22
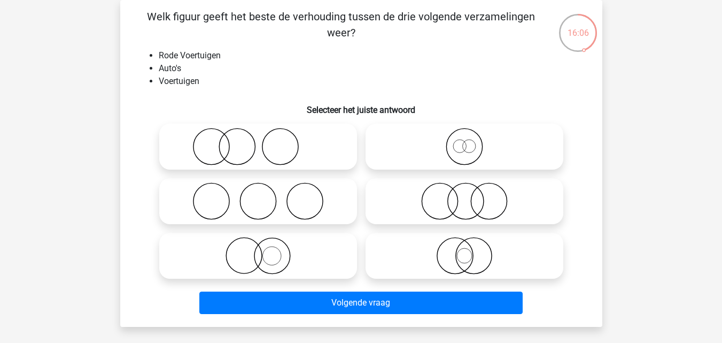
click at [424, 213] on icon at bounding box center [464, 200] width 189 height 37
click at [464, 196] on input "radio" at bounding box center [467, 192] width 7 height 7
radio input "true"
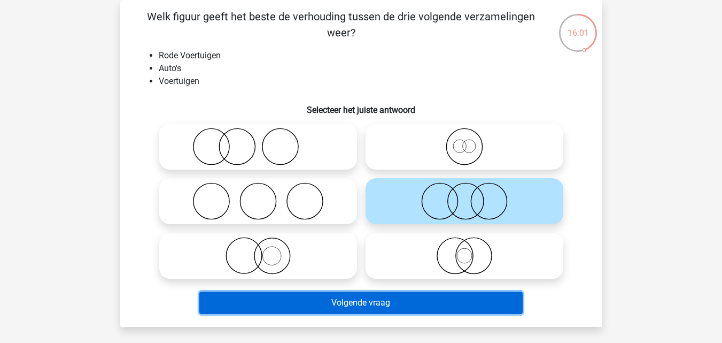
click at [361, 306] on button "Volgende vraag" at bounding box center [360, 302] width 323 height 22
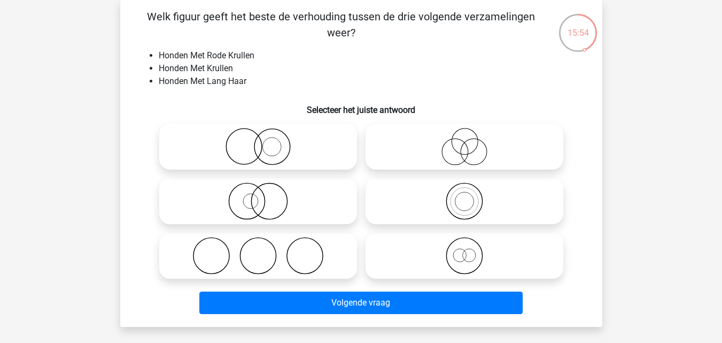
click at [408, 145] on icon at bounding box center [464, 146] width 189 height 37
click at [464, 141] on input "radio" at bounding box center [467, 137] width 7 height 7
radio input "true"
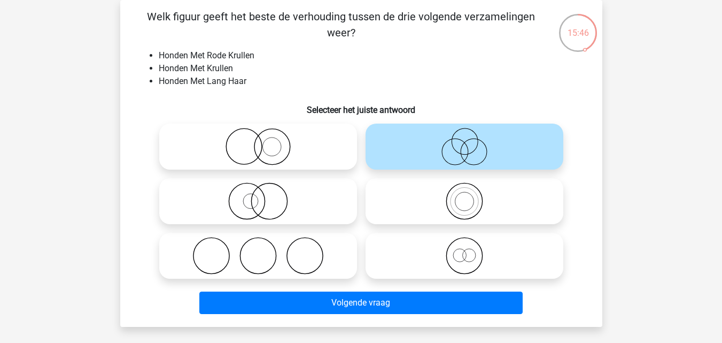
click at [299, 150] on icon at bounding box center [258, 146] width 189 height 37
click at [265, 141] on input "radio" at bounding box center [261, 137] width 7 height 7
radio input "true"
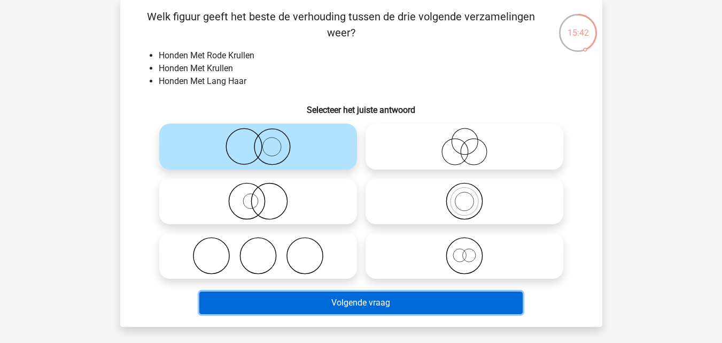
click at [342, 310] on button "Volgende vraag" at bounding box center [360, 302] width 323 height 22
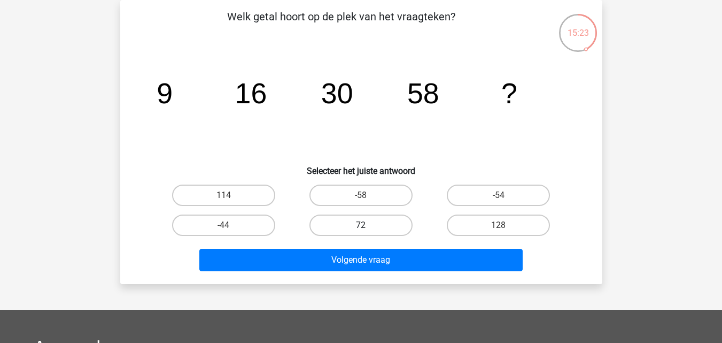
click at [393, 228] on label "72" at bounding box center [360, 224] width 103 height 21
click at [368, 228] on input "72" at bounding box center [364, 228] width 7 height 7
radio input "true"
click at [257, 196] on label "114" at bounding box center [223, 194] width 103 height 21
click at [230, 196] on input "114" at bounding box center [226, 198] width 7 height 7
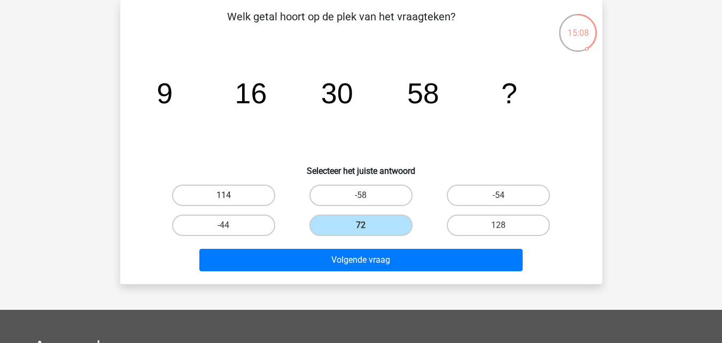
radio input "true"
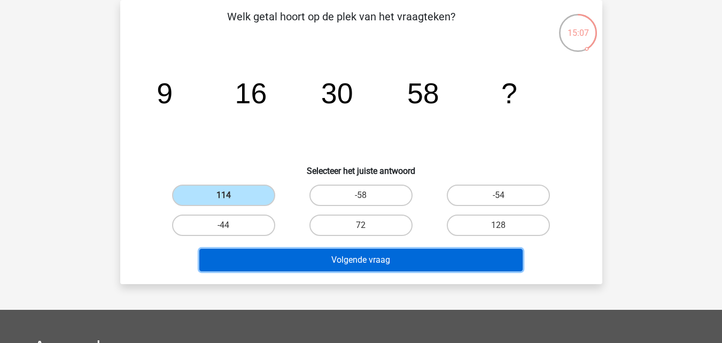
click at [312, 264] on button "Volgende vraag" at bounding box center [360, 260] width 323 height 22
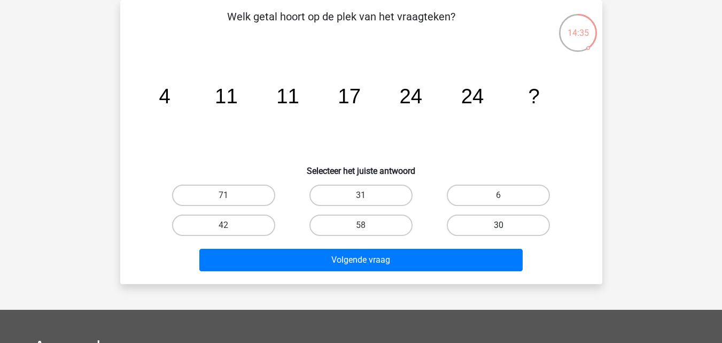
click at [462, 224] on label "30" at bounding box center [498, 224] width 103 height 21
click at [499, 225] on input "30" at bounding box center [502, 228] width 7 height 7
radio input "true"
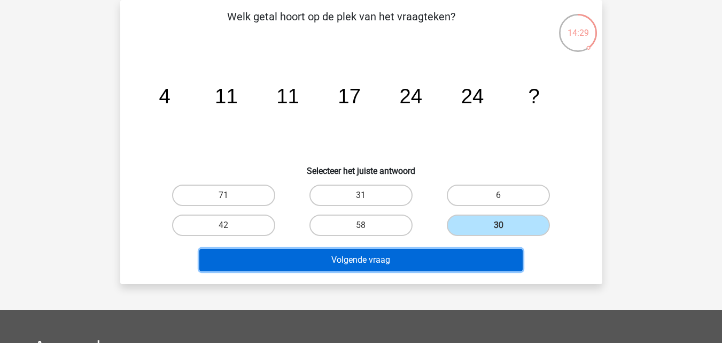
click at [334, 263] on button "Volgende vraag" at bounding box center [360, 260] width 323 height 22
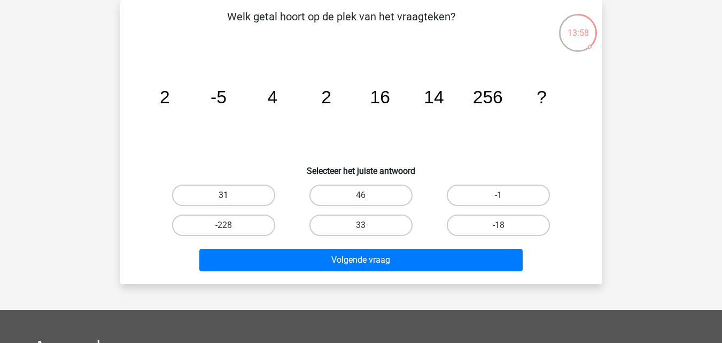
click at [255, 197] on label "31" at bounding box center [223, 194] width 103 height 21
click at [230, 197] on input "31" at bounding box center [226, 198] width 7 height 7
radio input "true"
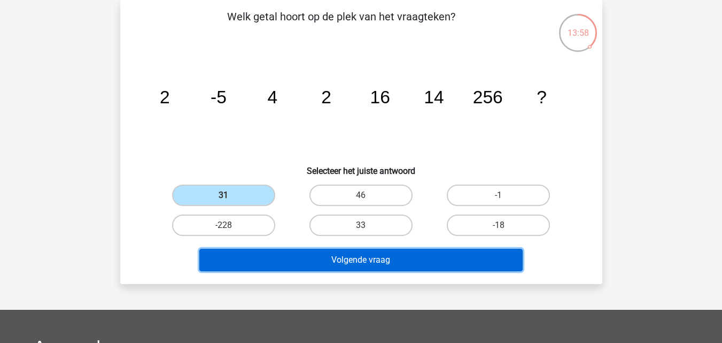
click at [280, 261] on button "Volgende vraag" at bounding box center [360, 260] width 323 height 22
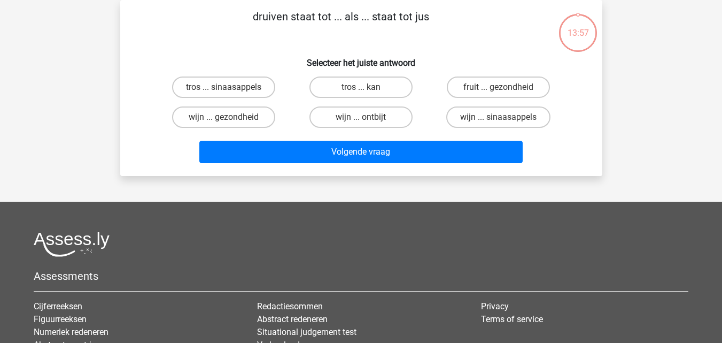
scroll to position [0, 0]
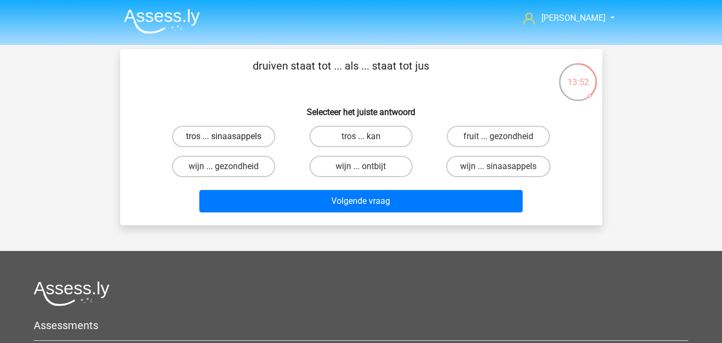
click at [249, 142] on label "tros ... sinaasappels" at bounding box center [223, 136] width 103 height 21
click at [230, 142] on input "tros ... sinaasappels" at bounding box center [226, 139] width 7 height 7
radio input "true"
click at [457, 172] on label "wijn ... sinaasappels" at bounding box center [498, 166] width 104 height 21
click at [499, 172] on input "wijn ... sinaasappels" at bounding box center [502, 169] width 7 height 7
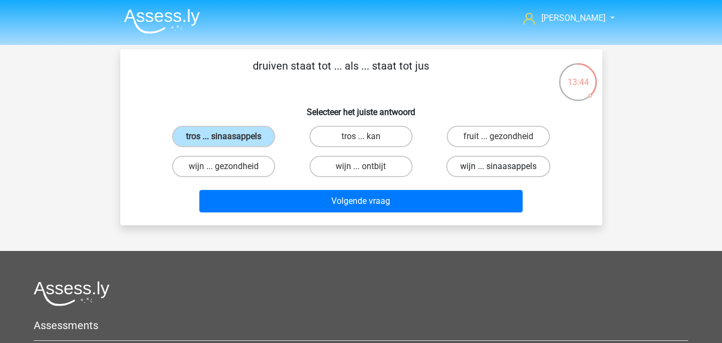
radio input "true"
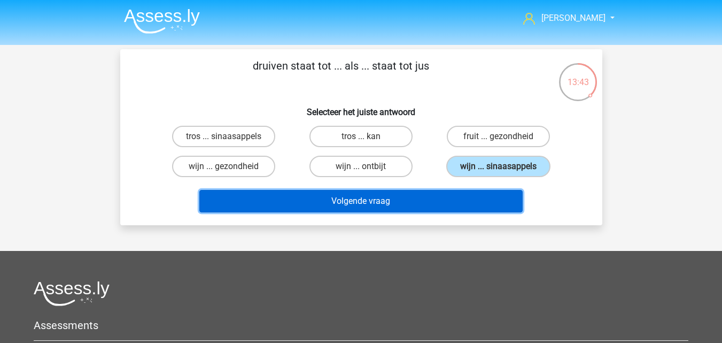
click at [440, 209] on button "Volgende vraag" at bounding box center [360, 201] width 323 height 22
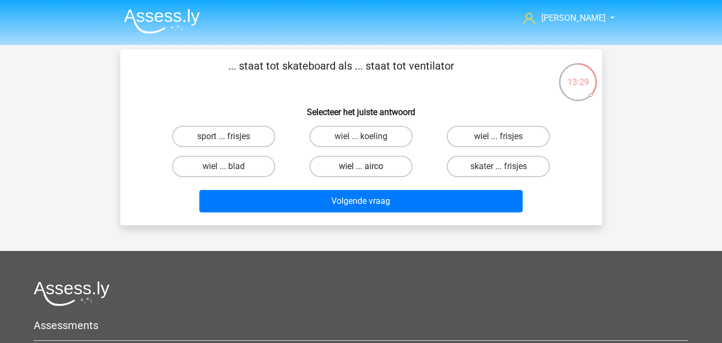
click at [332, 168] on label "wiel ... airco" at bounding box center [360, 166] width 103 height 21
click at [361, 168] on input "wiel ... airco" at bounding box center [364, 169] width 7 height 7
radio input "true"
click at [253, 168] on label "wiel ... blad" at bounding box center [223, 166] width 103 height 21
click at [230, 168] on input "wiel ... blad" at bounding box center [226, 169] width 7 height 7
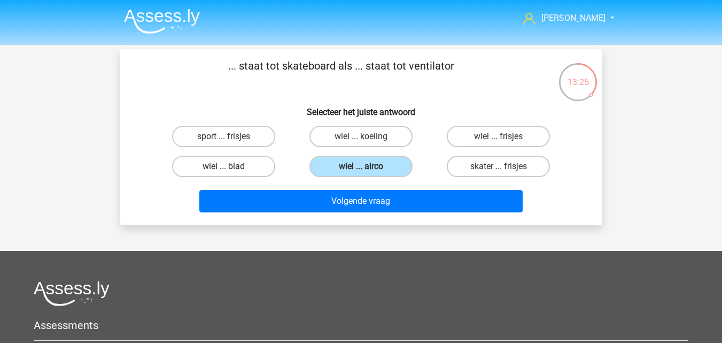
radio input "true"
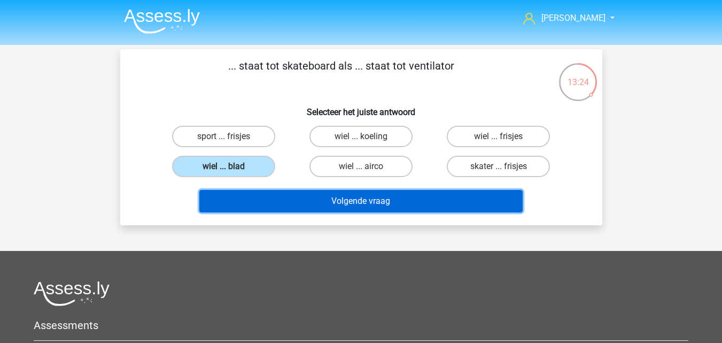
click at [275, 204] on button "Volgende vraag" at bounding box center [360, 201] width 323 height 22
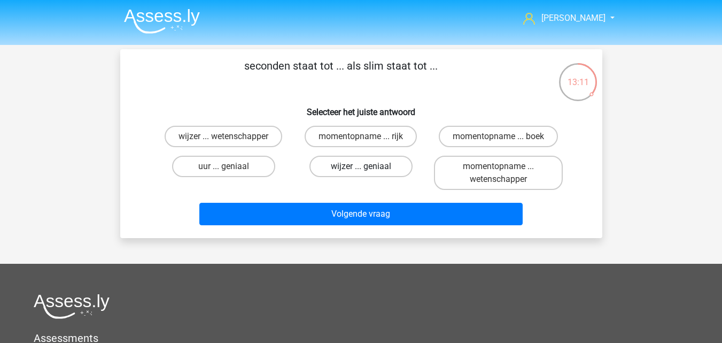
click at [359, 172] on label "wijzer ... geniaal" at bounding box center [360, 166] width 103 height 21
click at [361, 172] on input "wijzer ... geniaal" at bounding box center [364, 169] width 7 height 7
radio input "true"
click at [449, 176] on label "momentopname ... wetenschapper" at bounding box center [498, 173] width 129 height 34
click at [499, 173] on input "momentopname ... wetenschapper" at bounding box center [502, 169] width 7 height 7
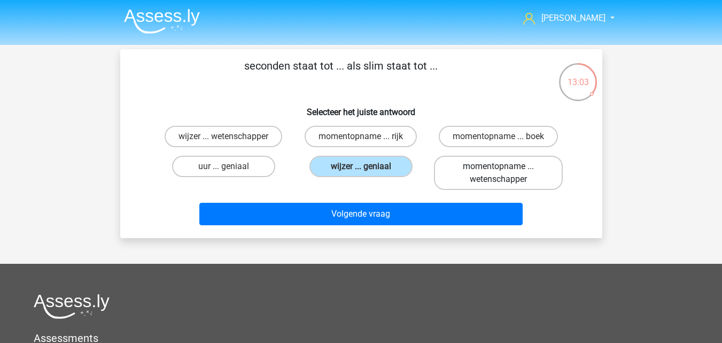
radio input "true"
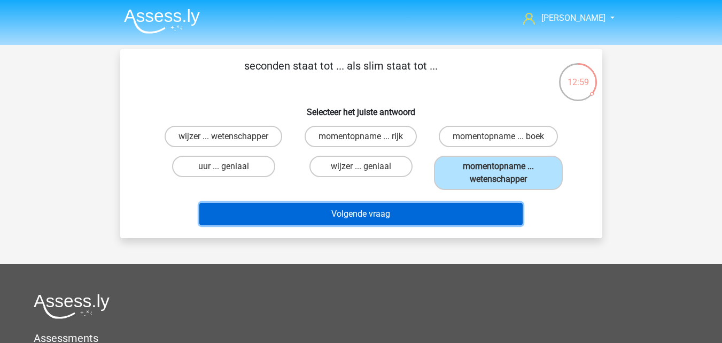
click at [393, 216] on button "Volgende vraag" at bounding box center [360, 214] width 323 height 22
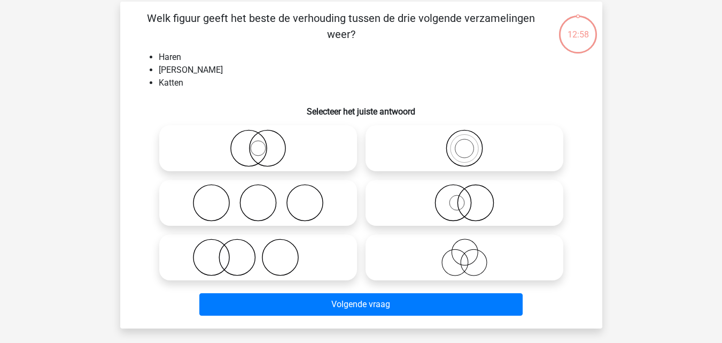
scroll to position [49, 0]
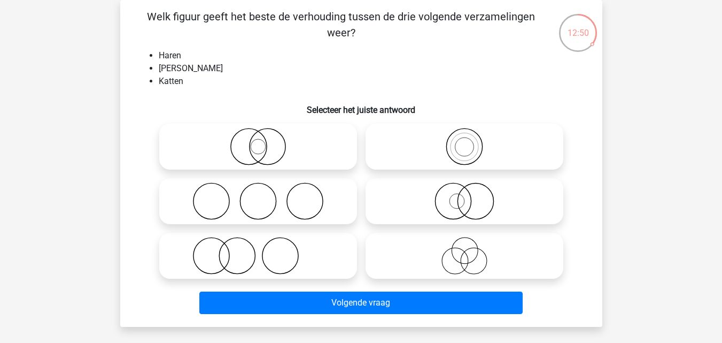
click at [250, 250] on icon at bounding box center [258, 255] width 189 height 37
click at [258, 250] on input "radio" at bounding box center [261, 246] width 7 height 7
radio input "true"
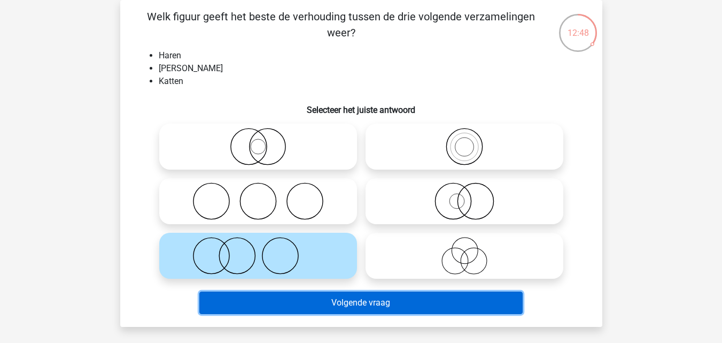
click at [316, 309] on button "Volgende vraag" at bounding box center [360, 302] width 323 height 22
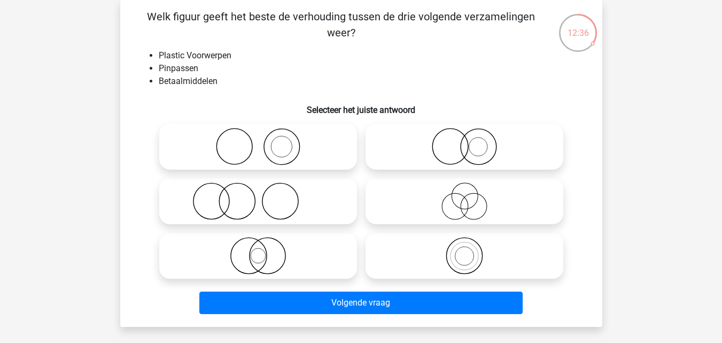
click at [321, 254] on icon at bounding box center [258, 255] width 189 height 37
click at [265, 250] on input "radio" at bounding box center [261, 246] width 7 height 7
radio input "true"
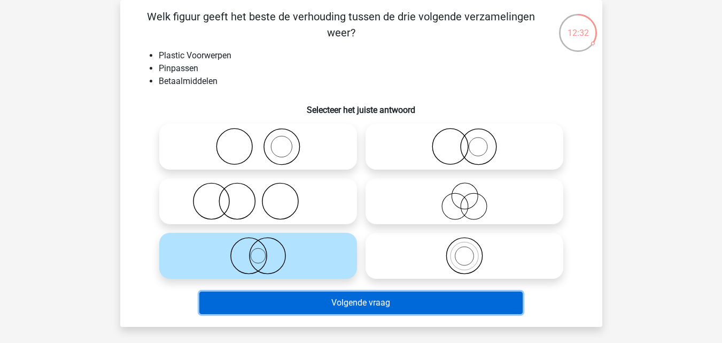
click at [316, 308] on button "Volgende vraag" at bounding box center [360, 302] width 323 height 22
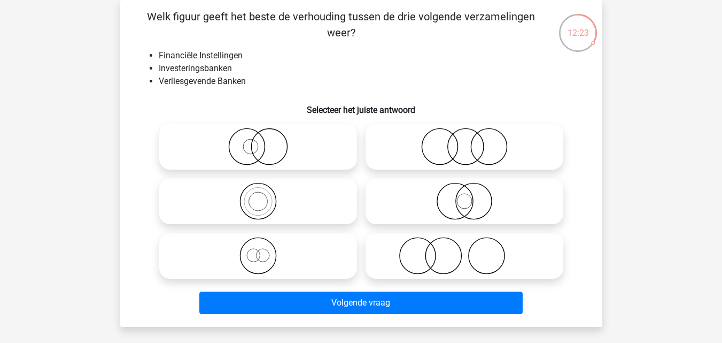
click at [290, 255] on icon at bounding box center [258, 255] width 189 height 37
click at [265, 250] on input "radio" at bounding box center [261, 246] width 7 height 7
radio input "true"
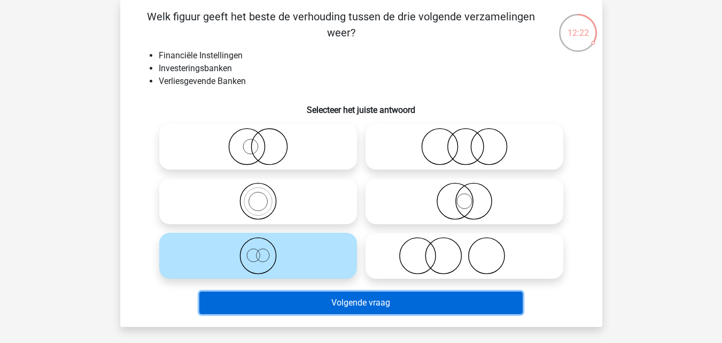
click at [306, 299] on button "Volgende vraag" at bounding box center [360, 302] width 323 height 22
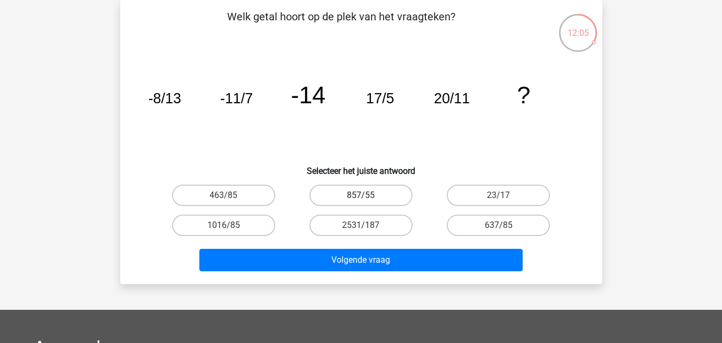
click at [384, 196] on label "857/55" at bounding box center [360, 194] width 103 height 21
click at [368, 196] on input "857/55" at bounding box center [364, 198] width 7 height 7
radio input "true"
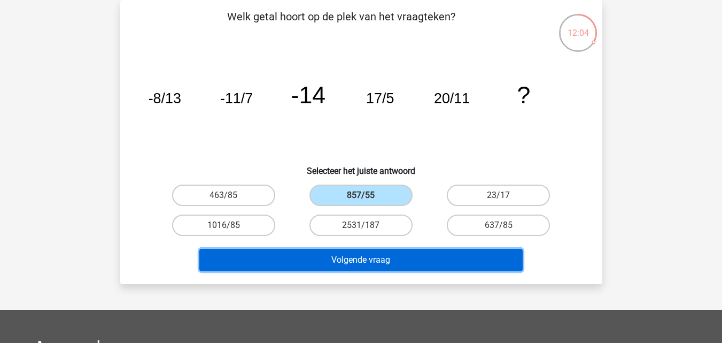
click at [391, 268] on button "Volgende vraag" at bounding box center [360, 260] width 323 height 22
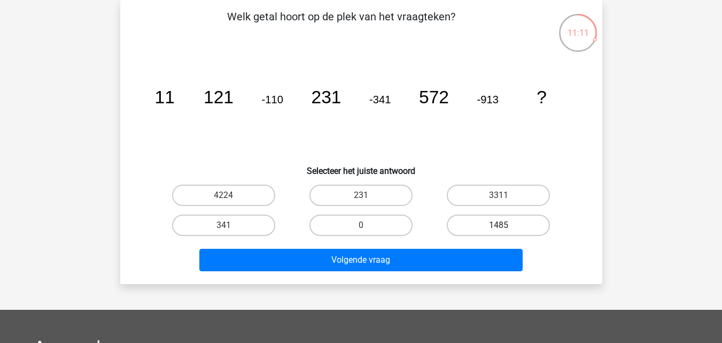
click at [507, 219] on label "1485" at bounding box center [498, 224] width 103 height 21
click at [506, 225] on input "1485" at bounding box center [502, 228] width 7 height 7
radio input "true"
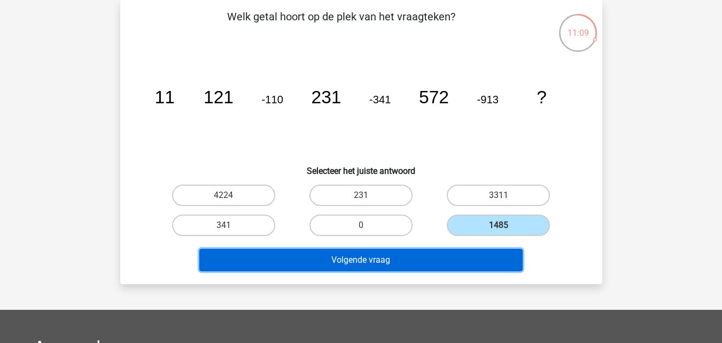
click at [431, 258] on button "Volgende vraag" at bounding box center [360, 260] width 323 height 22
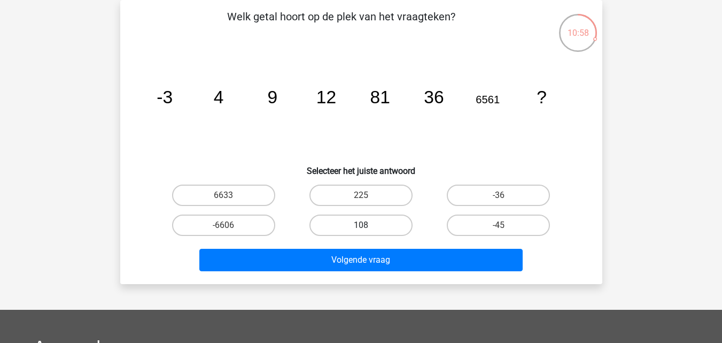
click at [386, 219] on label "108" at bounding box center [360, 224] width 103 height 21
click at [368, 225] on input "108" at bounding box center [364, 228] width 7 height 7
radio input "true"
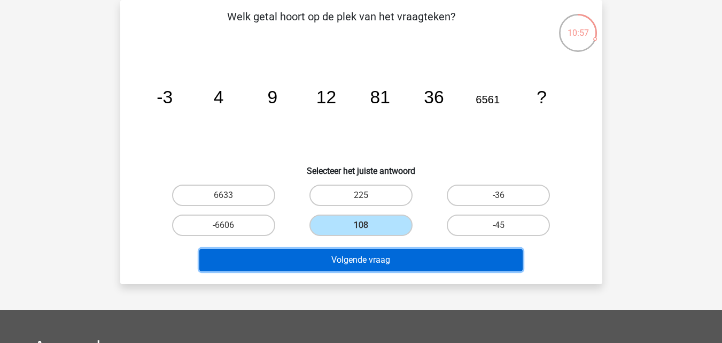
click at [382, 256] on button "Volgende vraag" at bounding box center [360, 260] width 323 height 22
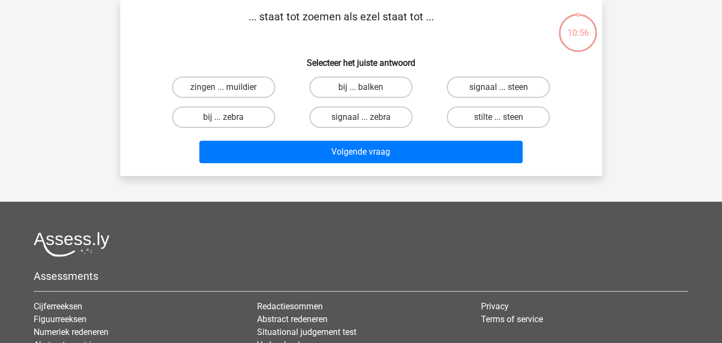
scroll to position [0, 0]
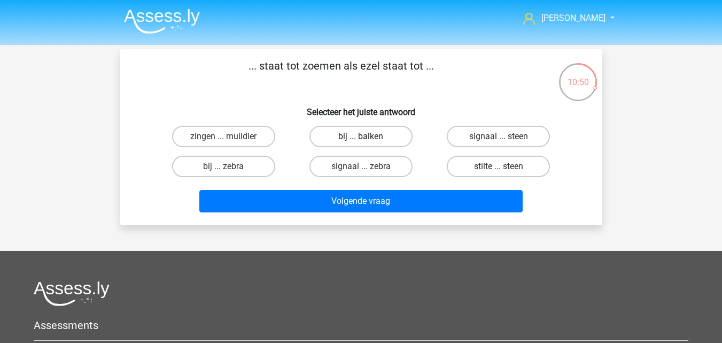
click at [337, 139] on label "bij ... balken" at bounding box center [360, 136] width 103 height 21
click at [361, 139] on input "bij ... balken" at bounding box center [364, 139] width 7 height 7
radio input "true"
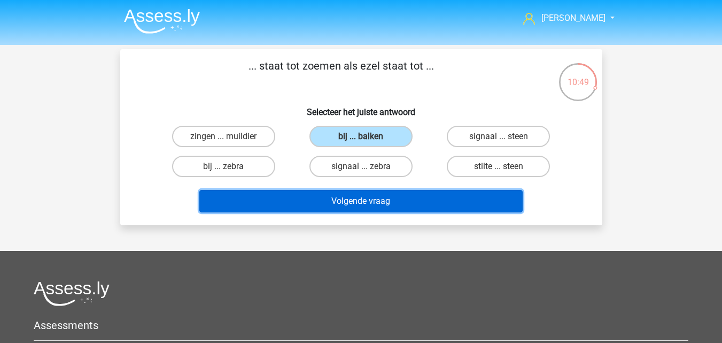
click at [307, 198] on button "Volgende vraag" at bounding box center [360, 201] width 323 height 22
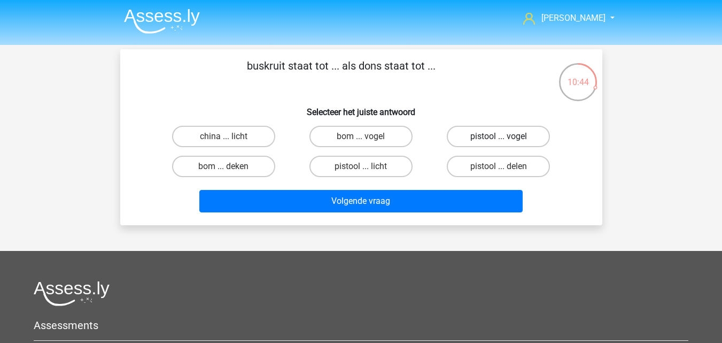
click at [472, 136] on label "pistool ... vogel" at bounding box center [498, 136] width 103 height 21
click at [499, 136] on input "pistool ... vogel" at bounding box center [502, 139] width 7 height 7
radio input "true"
click at [257, 168] on label "bom ... deken" at bounding box center [223, 166] width 103 height 21
click at [230, 168] on input "bom ... deken" at bounding box center [226, 169] width 7 height 7
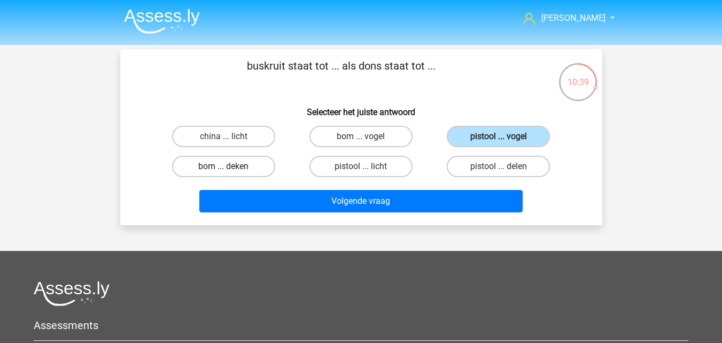
radio input "true"
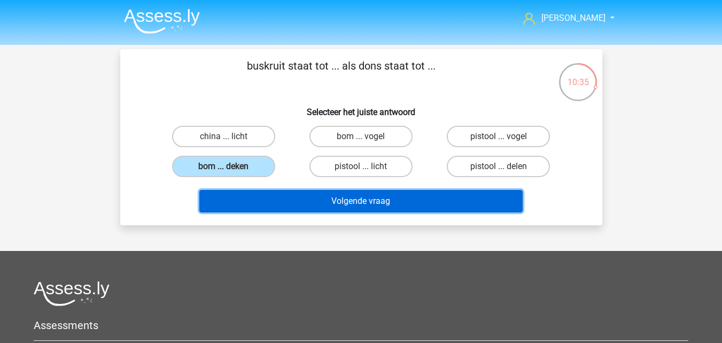
click at [274, 199] on button "Volgende vraag" at bounding box center [360, 201] width 323 height 22
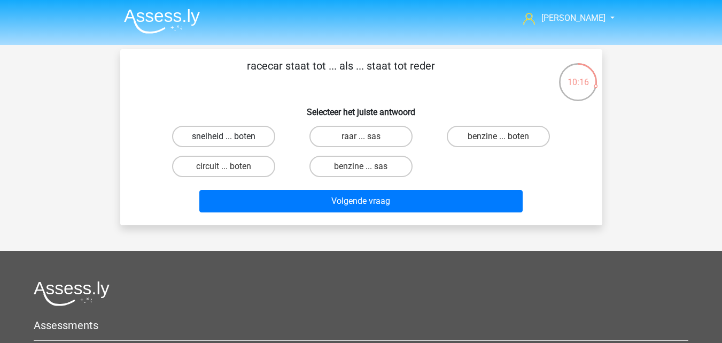
click at [259, 141] on label "snelheid ... boten" at bounding box center [223, 136] width 103 height 21
click at [230, 141] on input "snelheid ... boten" at bounding box center [226, 139] width 7 height 7
radio input "true"
drag, startPoint x: 261, startPoint y: 174, endPoint x: 266, endPoint y: 181, distance: 8.6
click at [262, 174] on label "circuit ... boten" at bounding box center [223, 166] width 103 height 21
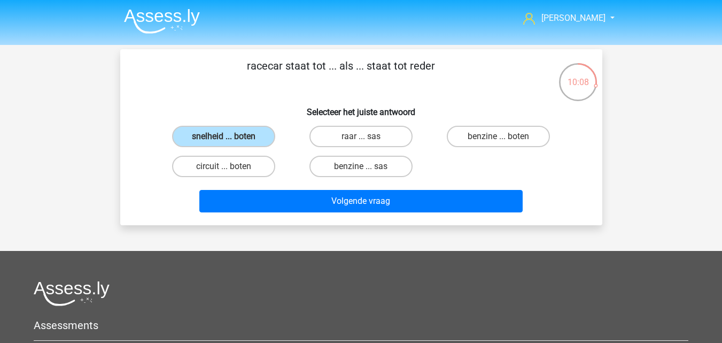
click at [230, 173] on input "circuit ... boten" at bounding box center [226, 169] width 7 height 7
radio input "true"
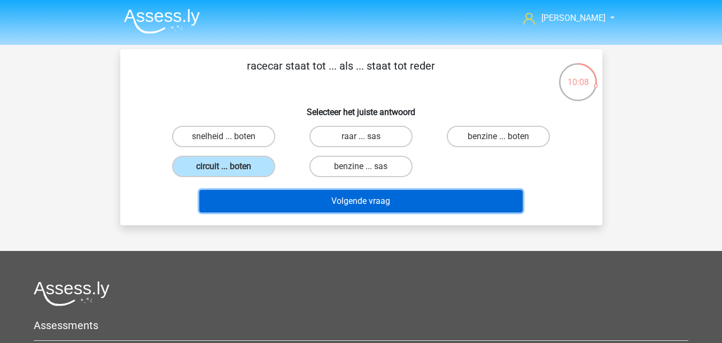
click at [272, 205] on button "Volgende vraag" at bounding box center [360, 201] width 323 height 22
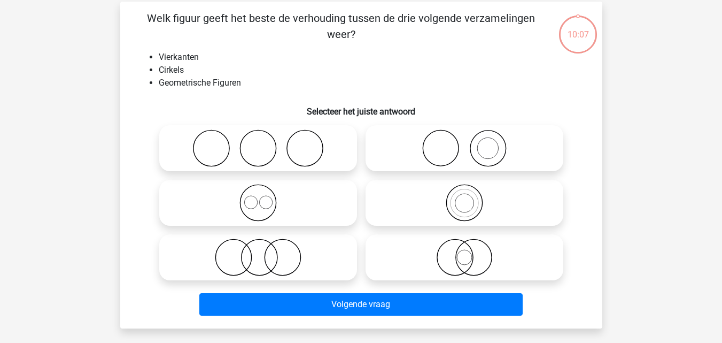
scroll to position [49, 0]
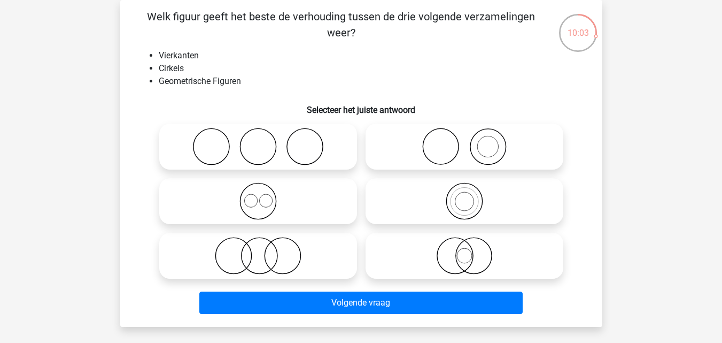
click at [281, 205] on icon at bounding box center [258, 200] width 189 height 37
click at [265, 196] on input "radio" at bounding box center [261, 192] width 7 height 7
radio input "true"
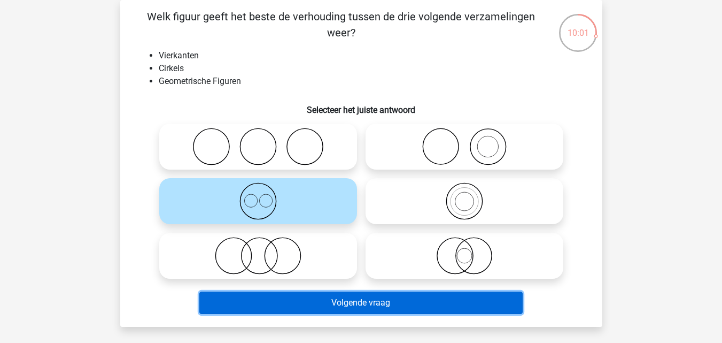
click at [299, 302] on button "Volgende vraag" at bounding box center [360, 302] width 323 height 22
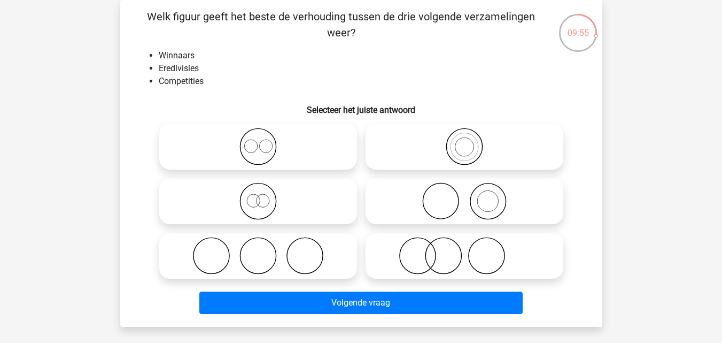
click at [425, 160] on icon at bounding box center [464, 146] width 189 height 37
click at [464, 141] on input "radio" at bounding box center [467, 137] width 7 height 7
radio input "true"
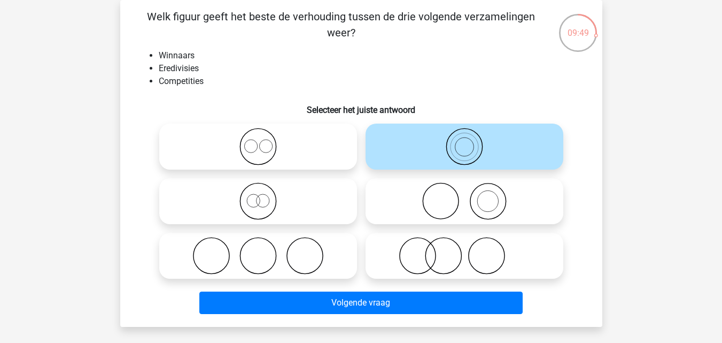
click at [311, 207] on icon at bounding box center [258, 200] width 189 height 37
click at [265, 196] on input "radio" at bounding box center [261, 192] width 7 height 7
radio input "true"
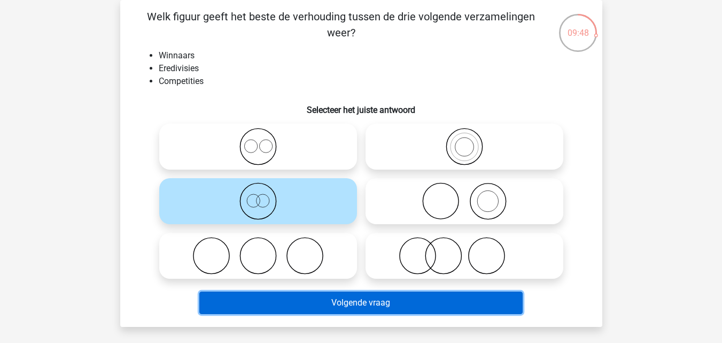
click at [300, 304] on button "Volgende vraag" at bounding box center [360, 302] width 323 height 22
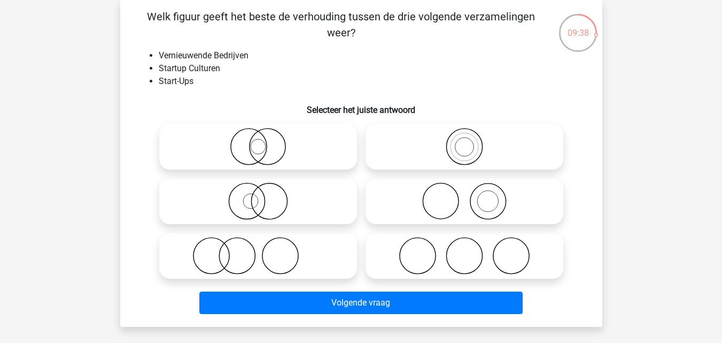
click at [320, 164] on icon at bounding box center [258, 146] width 189 height 37
click at [265, 141] on input "radio" at bounding box center [261, 137] width 7 height 7
radio input "true"
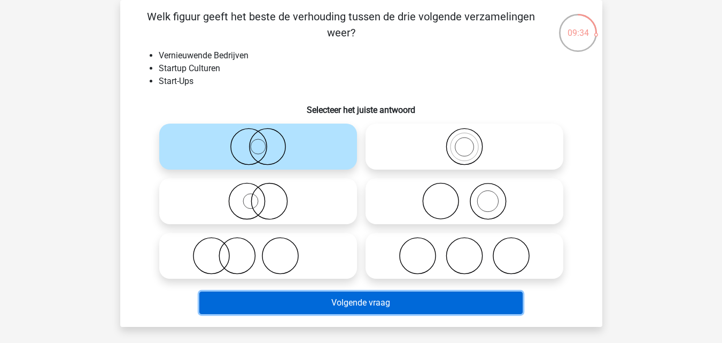
click at [363, 304] on button "Volgende vraag" at bounding box center [360, 302] width 323 height 22
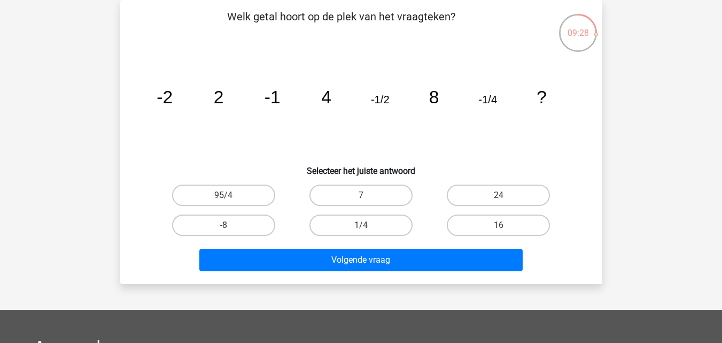
click at [499, 225] on input "16" at bounding box center [502, 228] width 7 height 7
radio input "true"
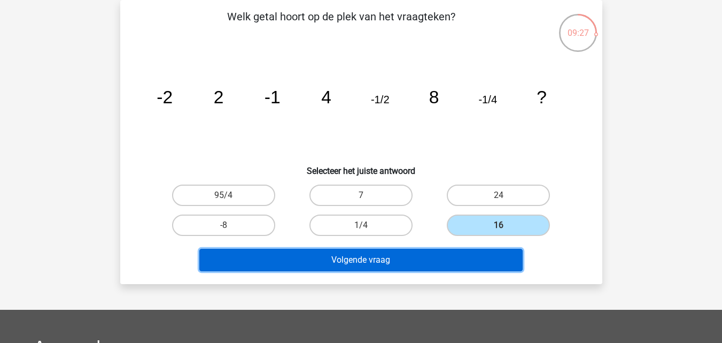
click at [456, 260] on button "Volgende vraag" at bounding box center [360, 260] width 323 height 22
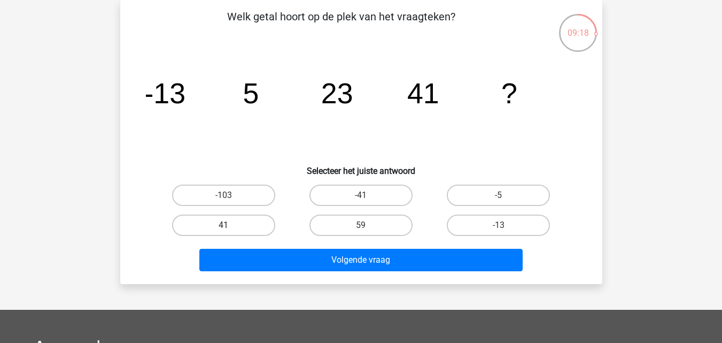
drag, startPoint x: 233, startPoint y: 223, endPoint x: 244, endPoint y: 240, distance: 20.0
click at [233, 224] on label "41" at bounding box center [223, 224] width 103 height 21
click at [230, 225] on input "41" at bounding box center [226, 228] width 7 height 7
radio input "true"
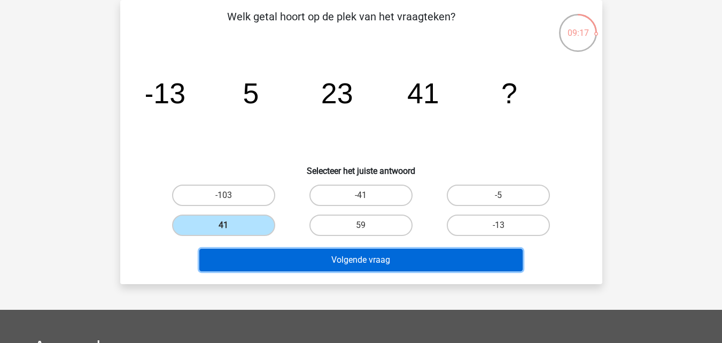
click at [251, 266] on button "Volgende vraag" at bounding box center [360, 260] width 323 height 22
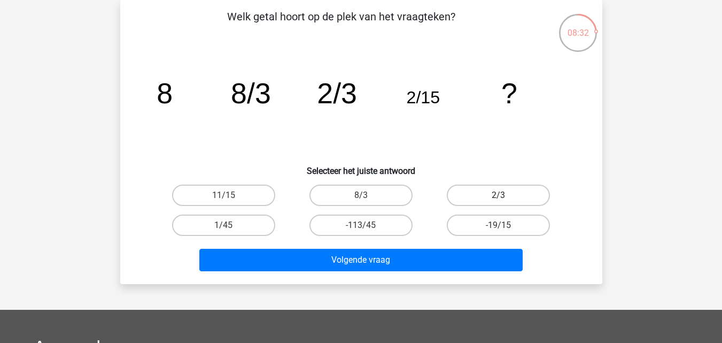
click at [507, 195] on label "2/3" at bounding box center [498, 194] width 103 height 21
click at [506, 195] on input "2/3" at bounding box center [502, 198] width 7 height 7
radio input "true"
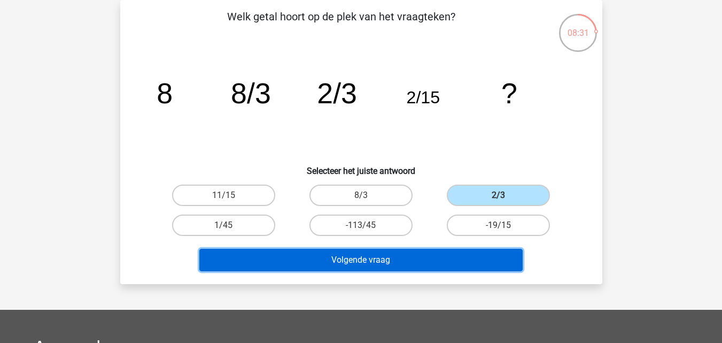
click at [439, 261] on button "Volgende vraag" at bounding box center [360, 260] width 323 height 22
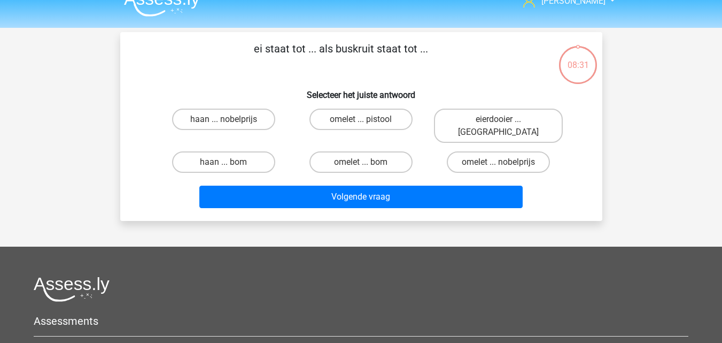
scroll to position [0, 0]
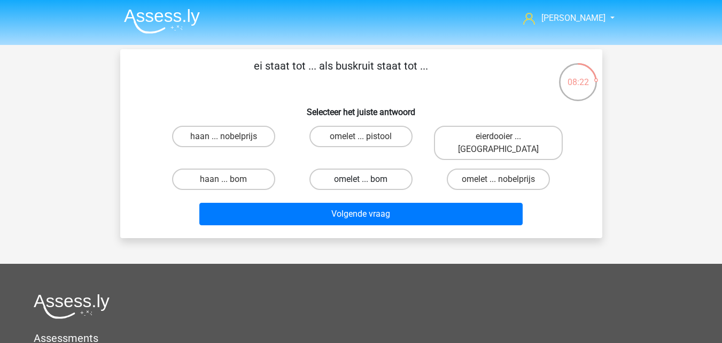
click at [394, 171] on label "omelet ... bom" at bounding box center [360, 178] width 103 height 21
click at [368, 179] on input "omelet ... bom" at bounding box center [364, 182] width 7 height 7
radio input "true"
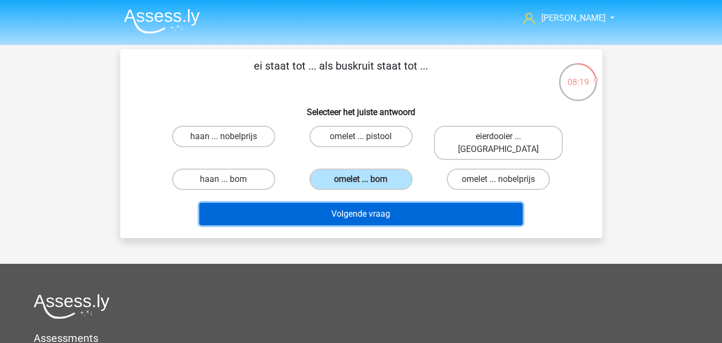
click at [390, 203] on button "Volgende vraag" at bounding box center [360, 214] width 323 height 22
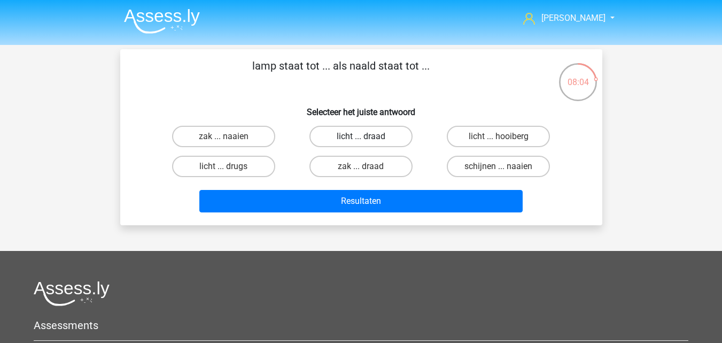
click at [324, 136] on label "licht ... draad" at bounding box center [360, 136] width 103 height 21
click at [361, 136] on input "licht ... draad" at bounding box center [364, 139] width 7 height 7
radio input "true"
click at [501, 172] on input "schijnen ... naaien" at bounding box center [502, 169] width 7 height 7
radio input "true"
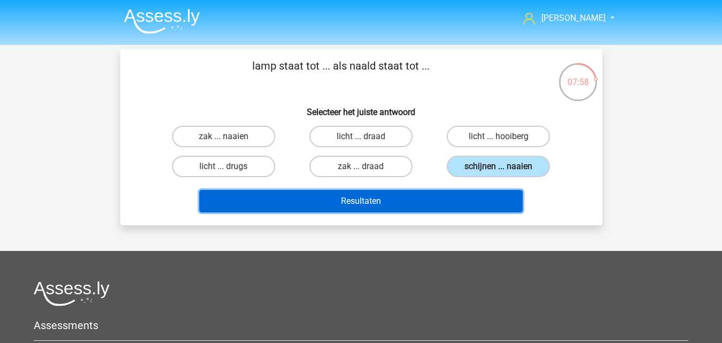
click at [472, 198] on button "Resultaten" at bounding box center [360, 201] width 323 height 22
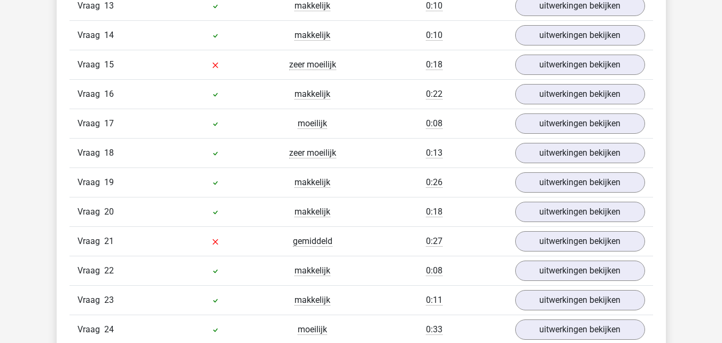
scroll to position [1336, 0]
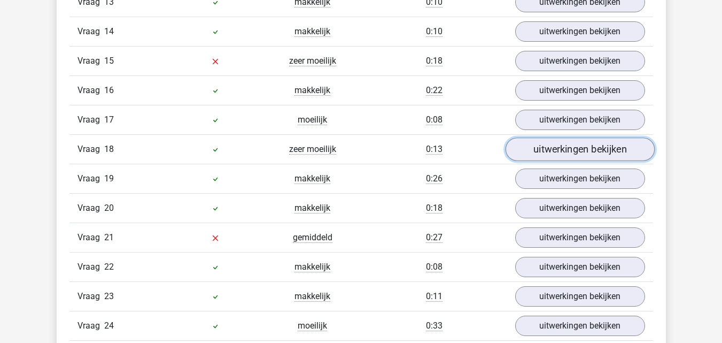
click at [568, 150] on link "uitwerkingen bekijken" at bounding box center [579, 149] width 149 height 24
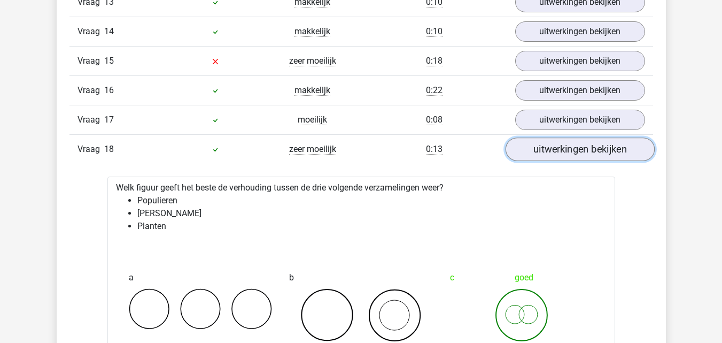
click at [568, 150] on link "uitwerkingen bekijken" at bounding box center [579, 149] width 149 height 24
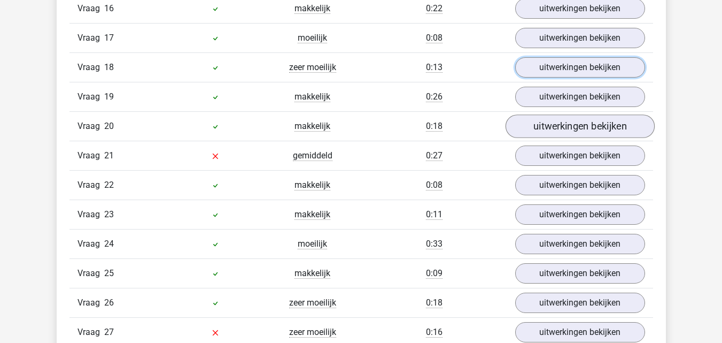
scroll to position [1443, 0]
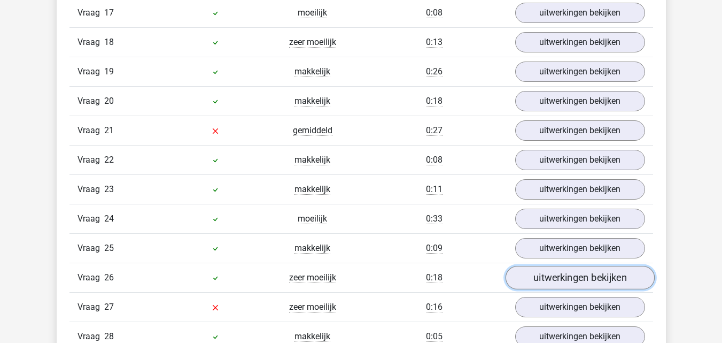
click at [587, 281] on link "uitwerkingen bekijken" at bounding box center [579, 278] width 149 height 24
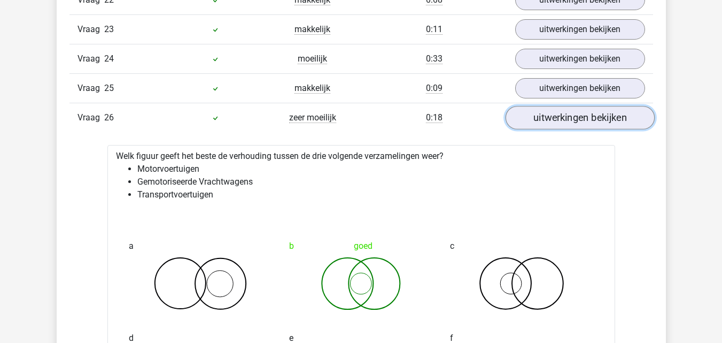
scroll to position [1603, 0]
click at [576, 116] on link "uitwerkingen bekijken" at bounding box center [579, 117] width 149 height 24
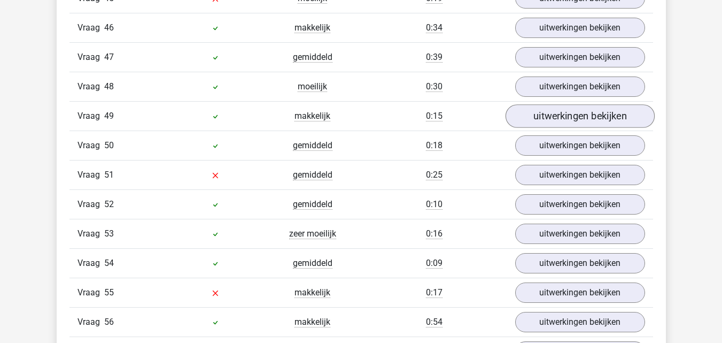
scroll to position [2298, 0]
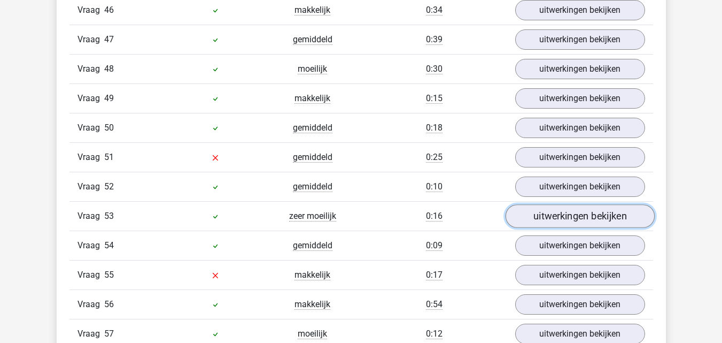
click at [588, 216] on link "uitwerkingen bekijken" at bounding box center [579, 216] width 149 height 24
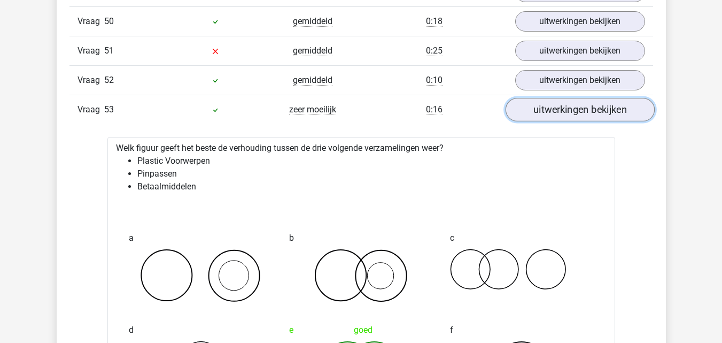
scroll to position [2405, 0]
click at [583, 111] on link "uitwerkingen bekijken" at bounding box center [579, 109] width 149 height 24
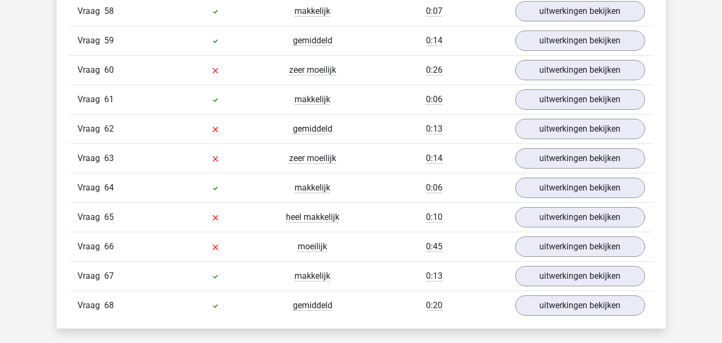
scroll to position [2672, 0]
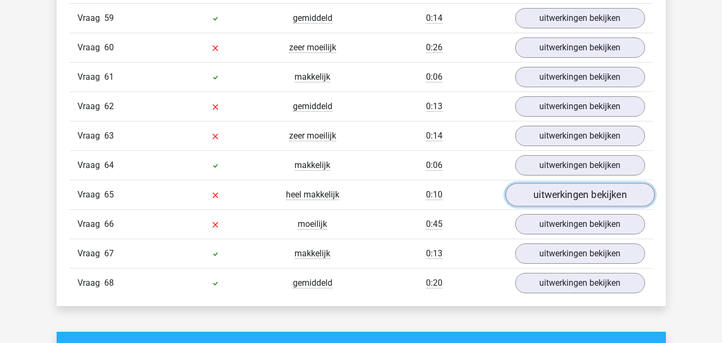
click at [567, 203] on link "uitwerkingen bekijken" at bounding box center [579, 195] width 149 height 24
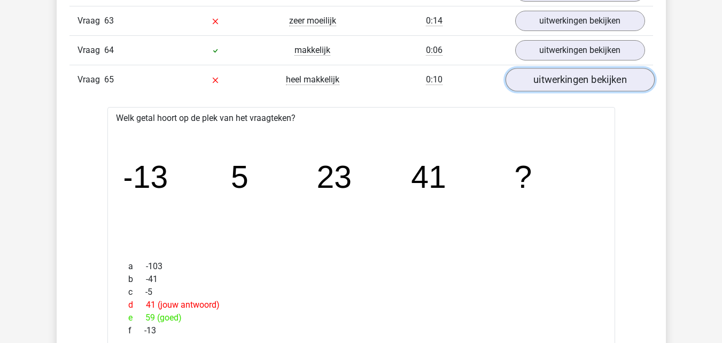
scroll to position [2726, 0]
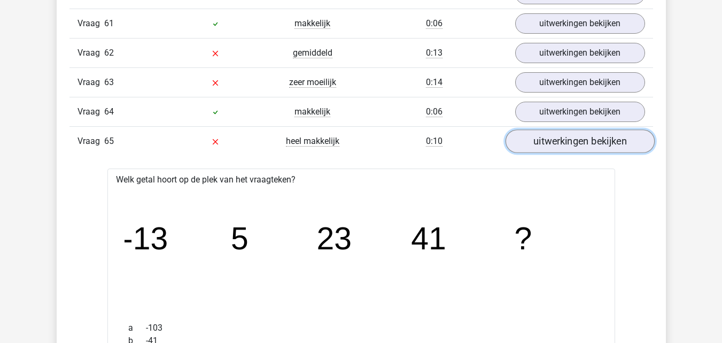
click at [570, 148] on link "uitwerkingen bekijken" at bounding box center [579, 141] width 149 height 24
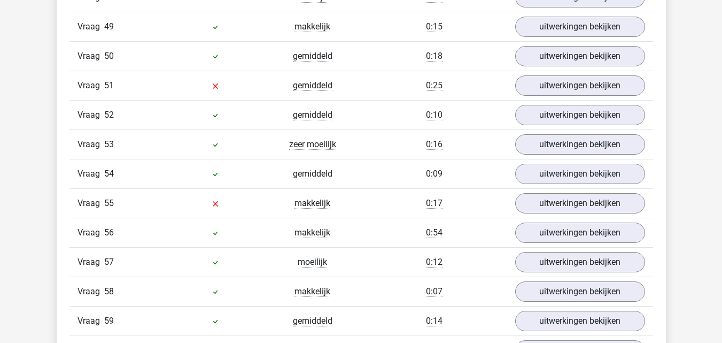
scroll to position [2352, 0]
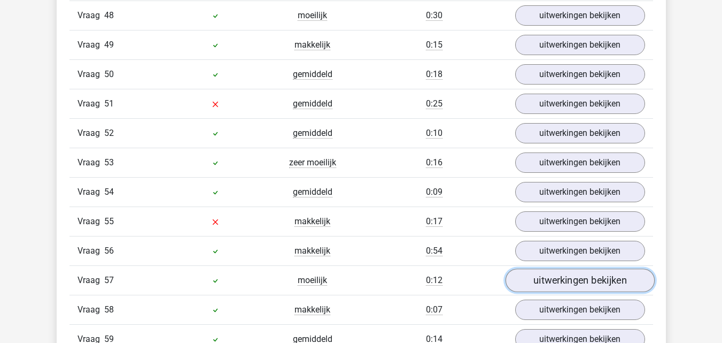
click at [574, 276] on link "uitwerkingen bekijken" at bounding box center [579, 280] width 149 height 24
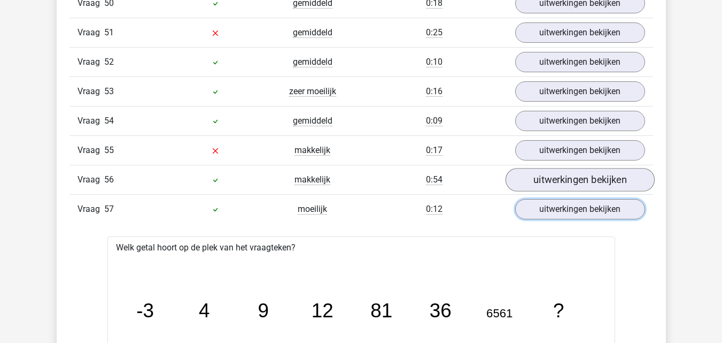
scroll to position [2405, 0]
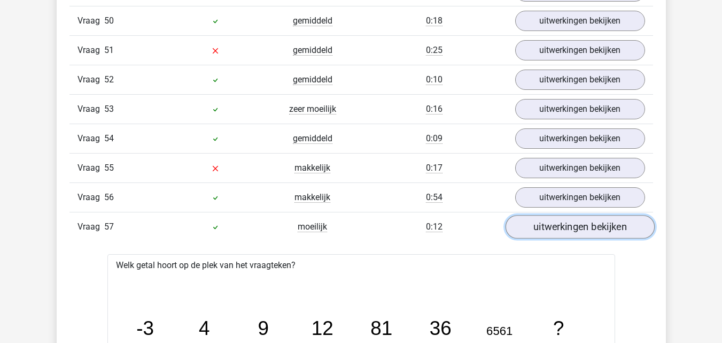
click at [563, 226] on link "uitwerkingen bekijken" at bounding box center [579, 227] width 149 height 24
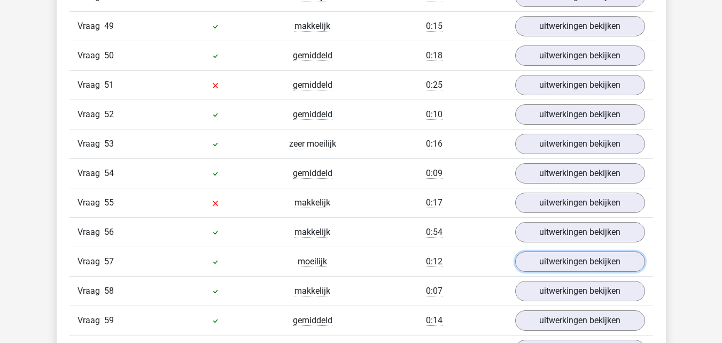
scroll to position [2352, 0]
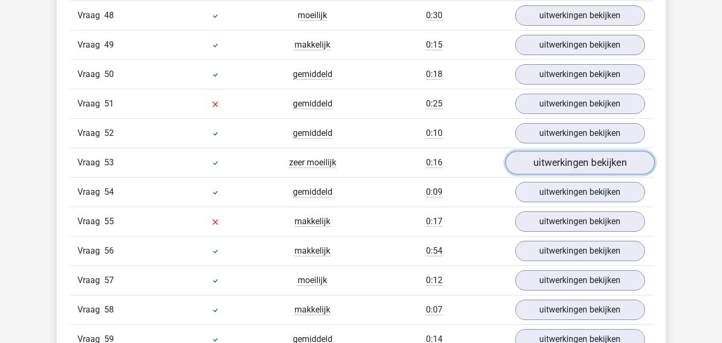
click at [563, 163] on link "uitwerkingen bekijken" at bounding box center [579, 163] width 149 height 24
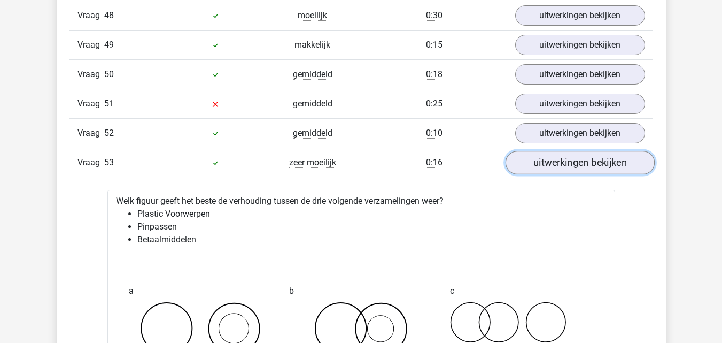
click at [563, 163] on link "uitwerkingen bekijken" at bounding box center [579, 163] width 149 height 24
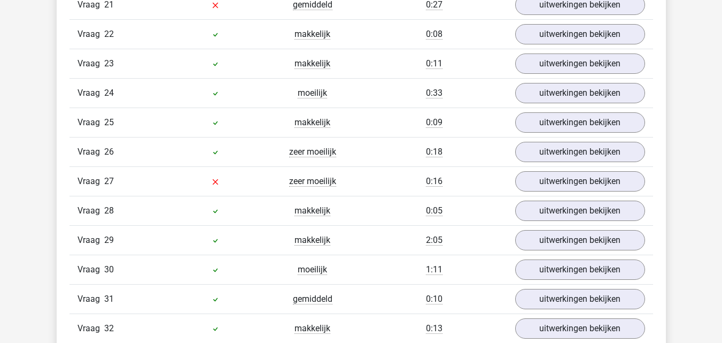
scroll to position [1550, 0]
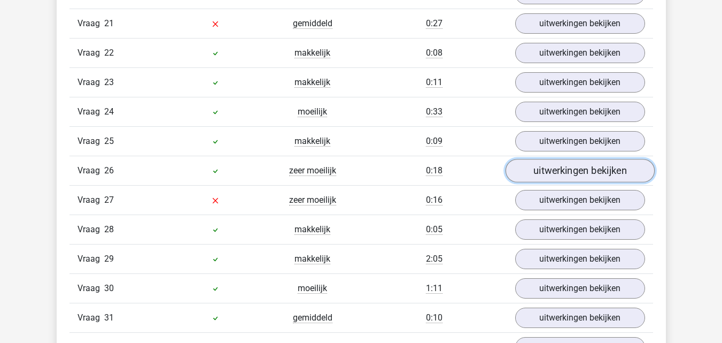
click at [566, 178] on link "uitwerkingen bekijken" at bounding box center [579, 171] width 149 height 24
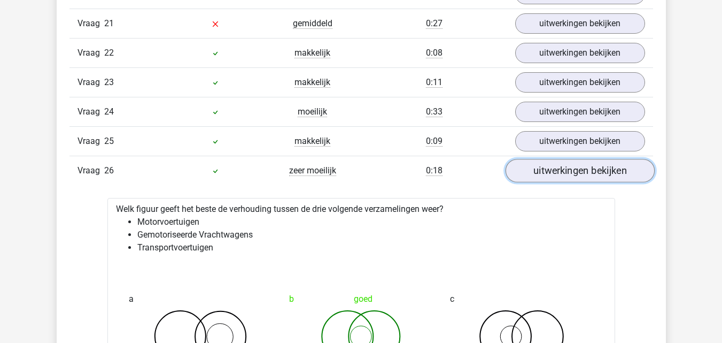
click at [566, 178] on link "uitwerkingen bekijken" at bounding box center [579, 171] width 149 height 24
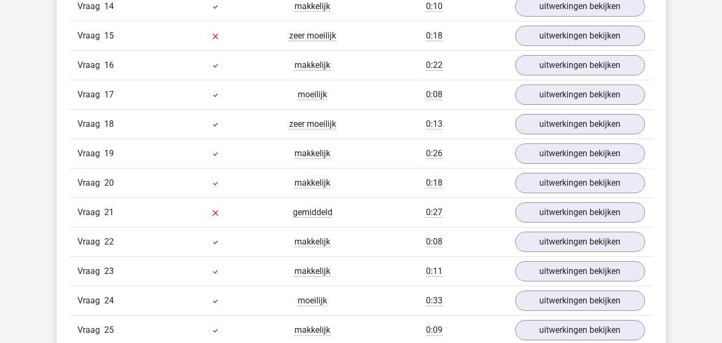
scroll to position [1336, 0]
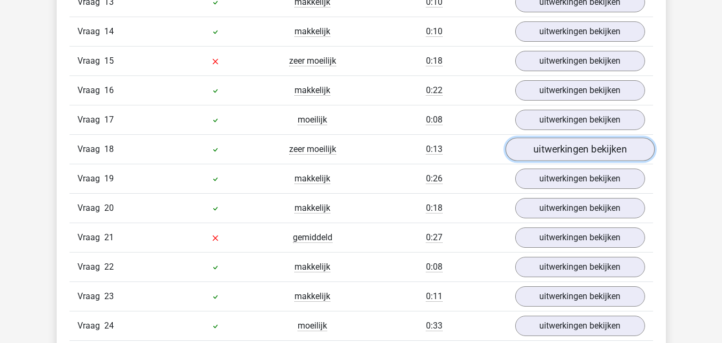
click at [572, 150] on link "uitwerkingen bekijken" at bounding box center [579, 149] width 149 height 24
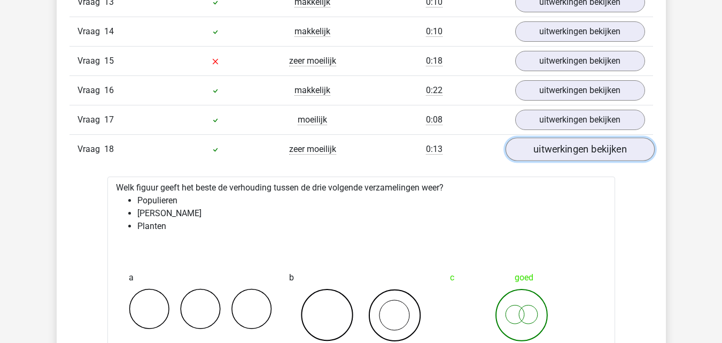
click at [574, 151] on link "uitwerkingen bekijken" at bounding box center [579, 149] width 149 height 24
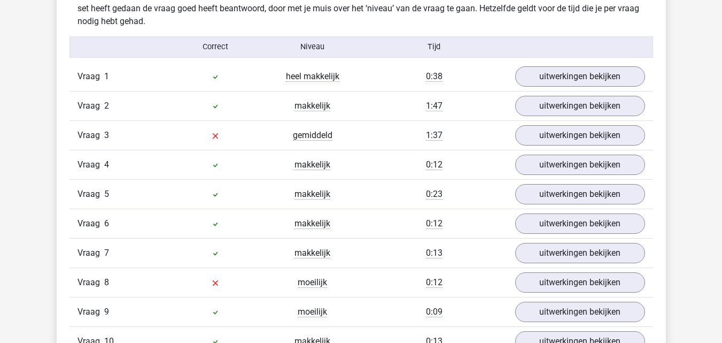
scroll to position [909, 0]
click at [576, 138] on link "uitwerkingen bekijken" at bounding box center [579, 136] width 149 height 24
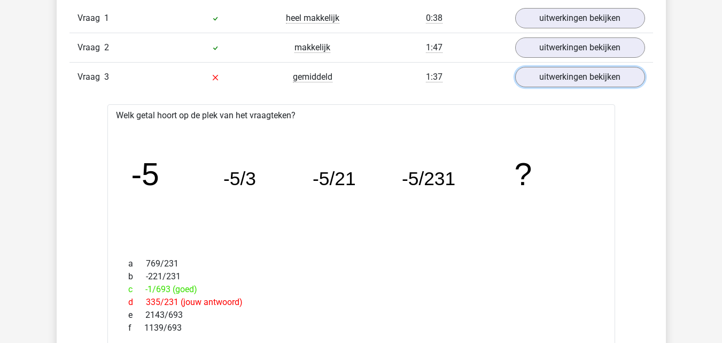
scroll to position [962, 0]
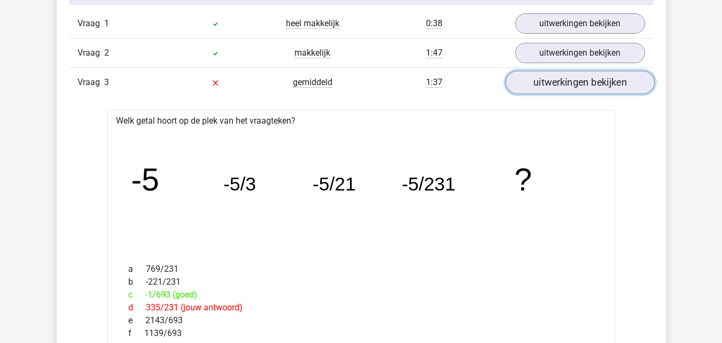
click at [575, 90] on link "uitwerkingen bekijken" at bounding box center [579, 83] width 149 height 24
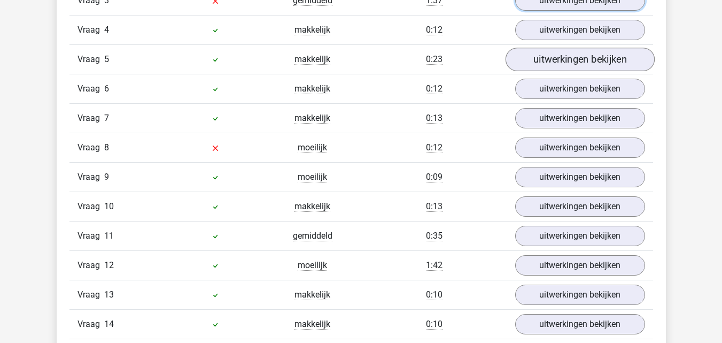
scroll to position [1069, 0]
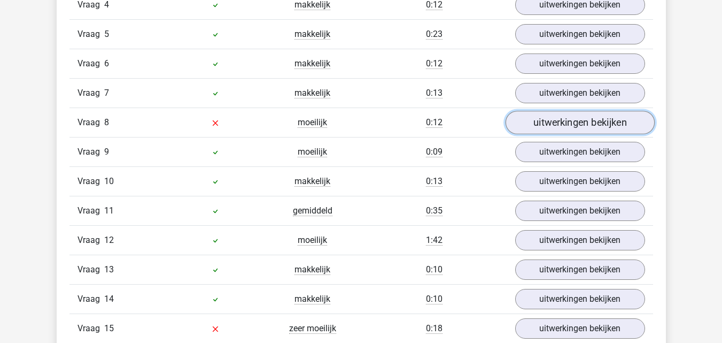
click at [563, 125] on link "uitwerkingen bekijken" at bounding box center [579, 123] width 149 height 24
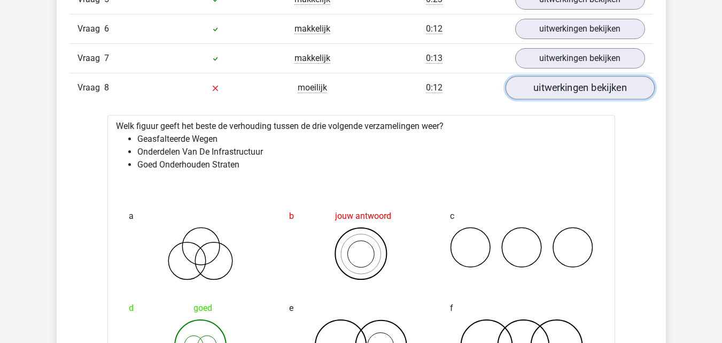
scroll to position [1122, 0]
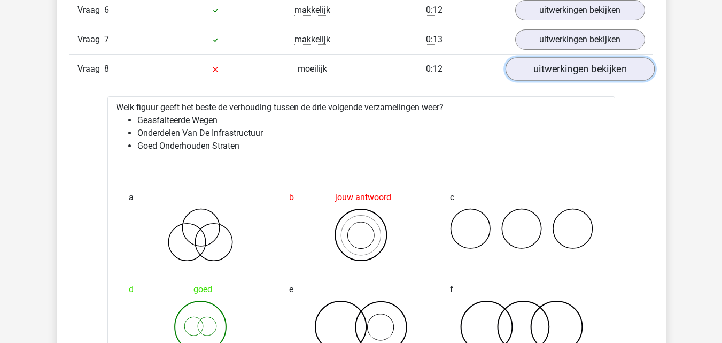
click at [575, 74] on link "uitwerkingen bekijken" at bounding box center [579, 69] width 149 height 24
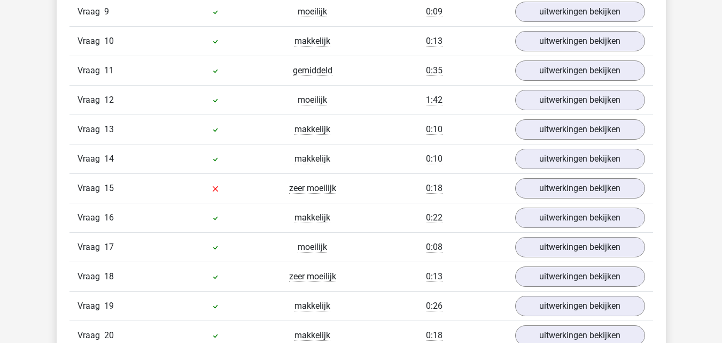
scroll to position [1229, 0]
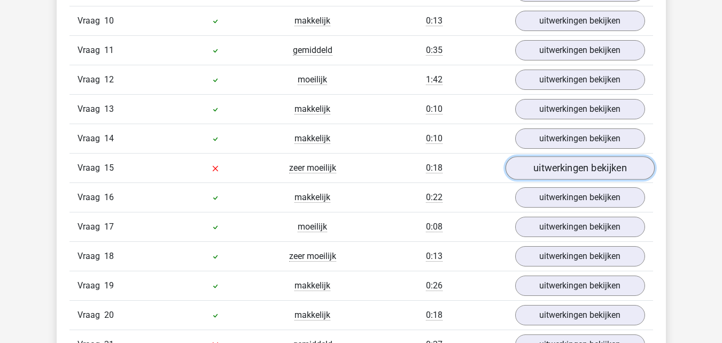
click at [558, 169] on link "uitwerkingen bekijken" at bounding box center [579, 168] width 149 height 24
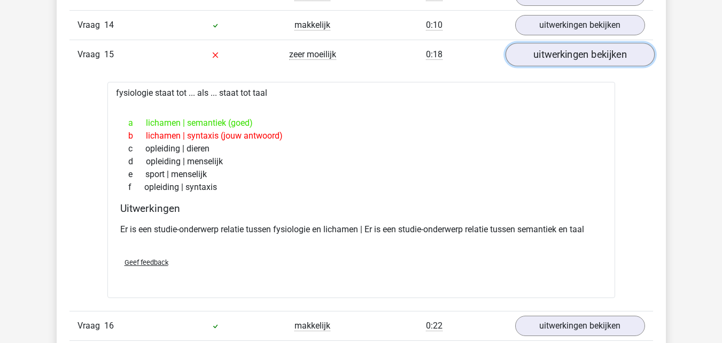
scroll to position [1336, 0]
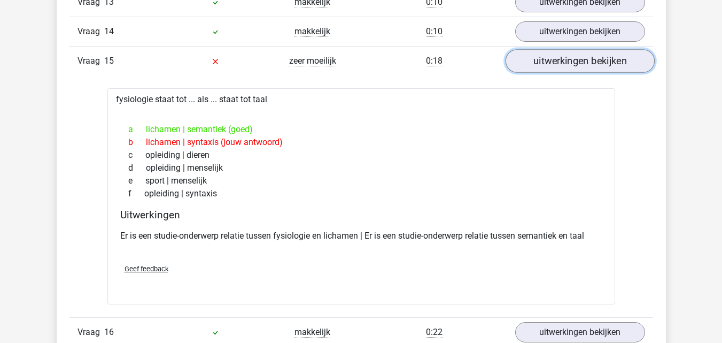
click at [574, 68] on link "uitwerkingen bekijken" at bounding box center [579, 61] width 149 height 24
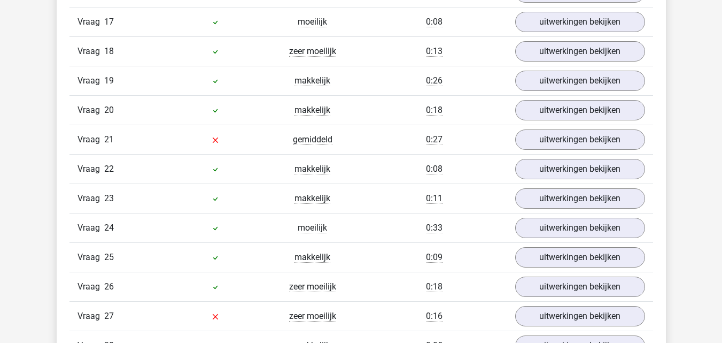
scroll to position [1443, 0]
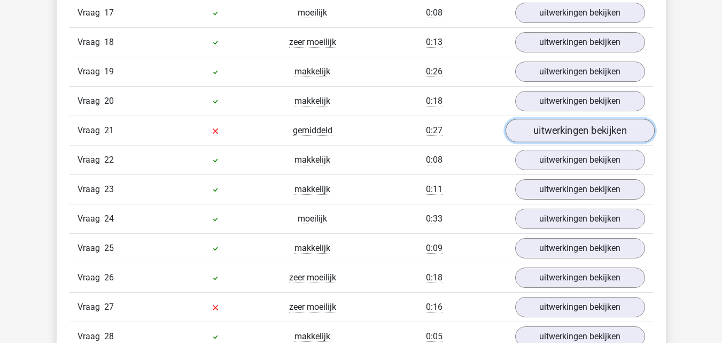
click at [554, 135] on link "uitwerkingen bekijken" at bounding box center [579, 131] width 149 height 24
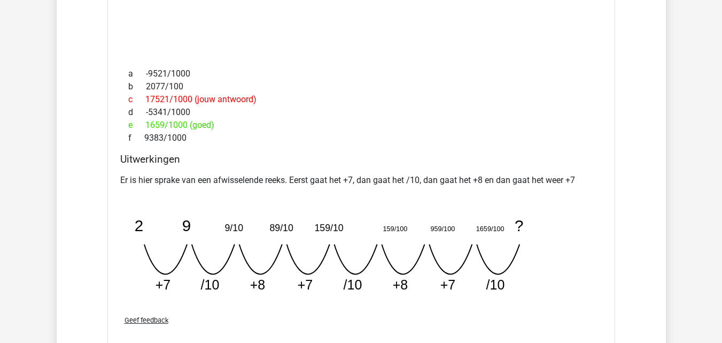
scroll to position [1710, 0]
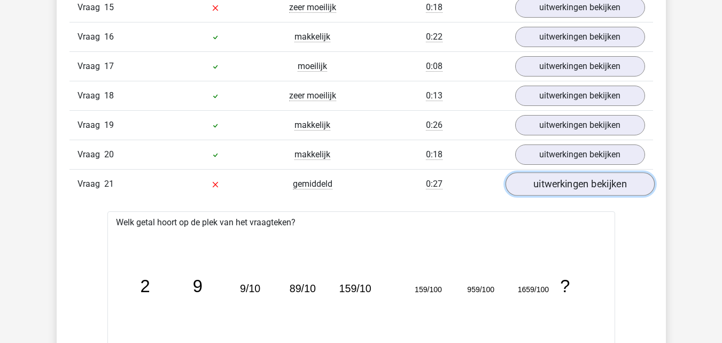
click at [549, 185] on link "uitwerkingen bekijken" at bounding box center [579, 184] width 149 height 24
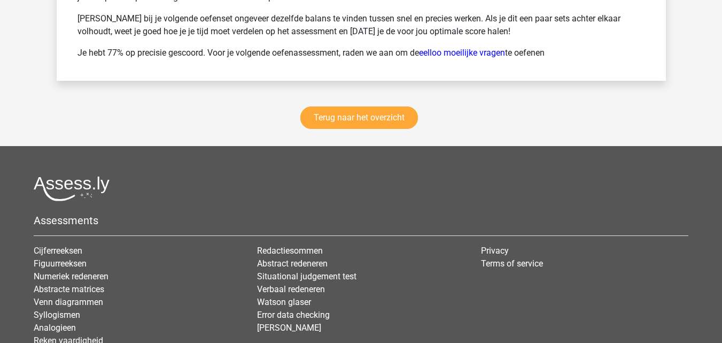
scroll to position [3423, 0]
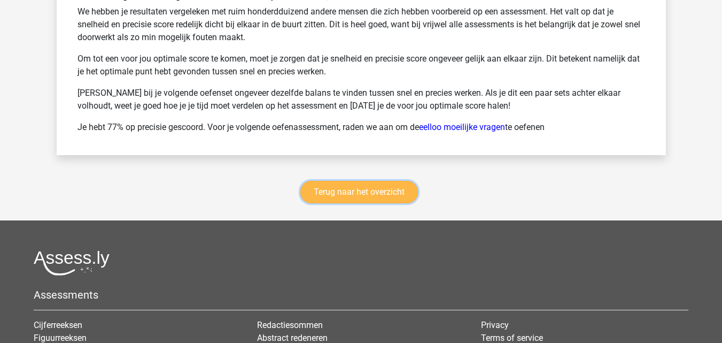
click at [384, 197] on link "Terug naar het overzicht" at bounding box center [359, 192] width 118 height 22
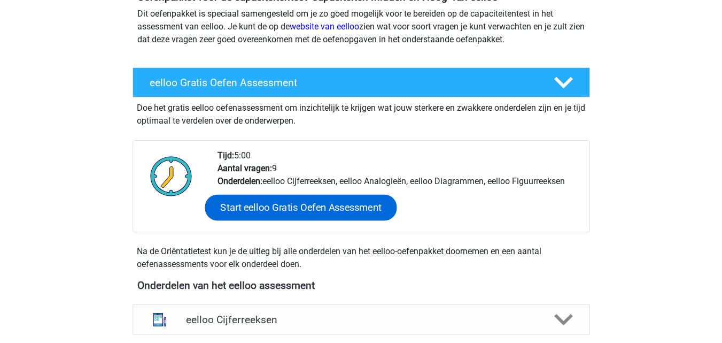
scroll to position [160, 0]
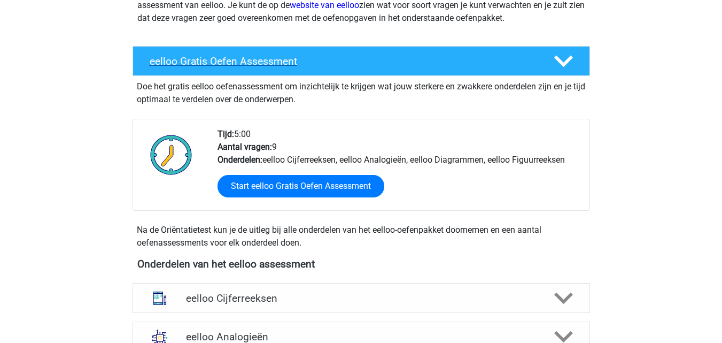
click at [568, 64] on icon at bounding box center [563, 61] width 19 height 19
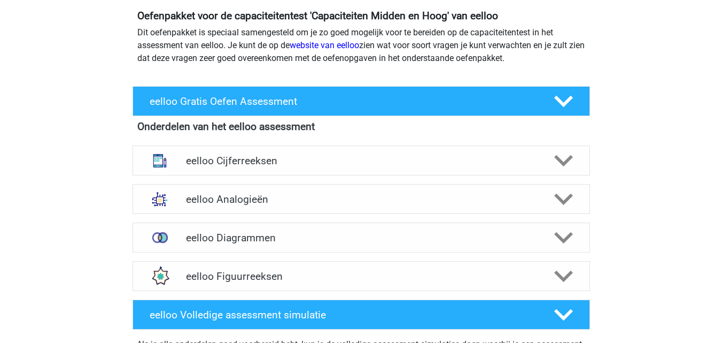
scroll to position [107, 0]
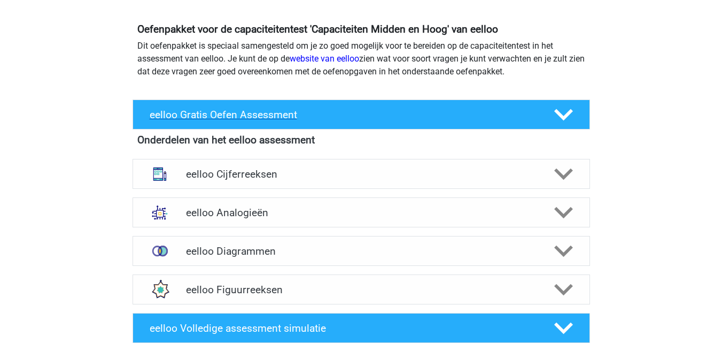
click at [567, 109] on icon at bounding box center [563, 114] width 19 height 19
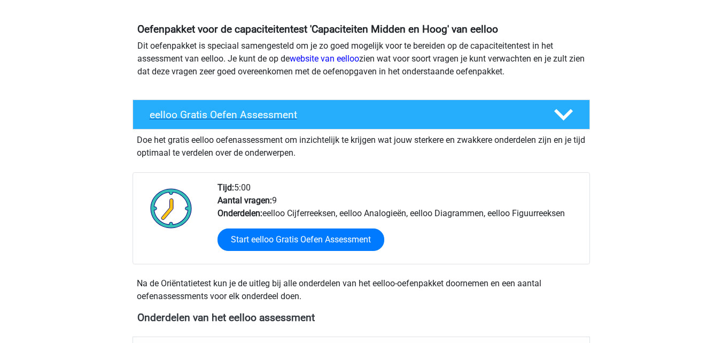
click at [566, 109] on icon at bounding box center [563, 114] width 19 height 19
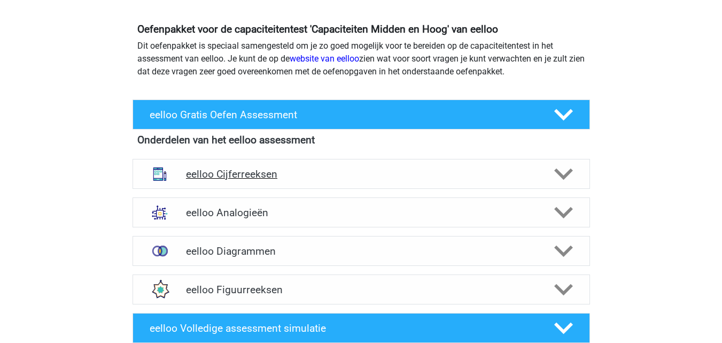
scroll to position [214, 0]
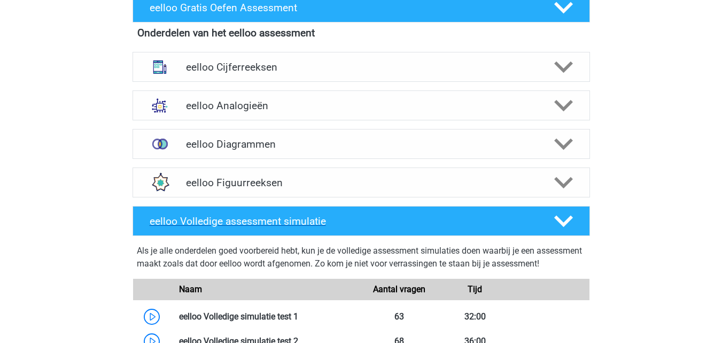
click at [560, 221] on polygon at bounding box center [563, 221] width 19 height 12
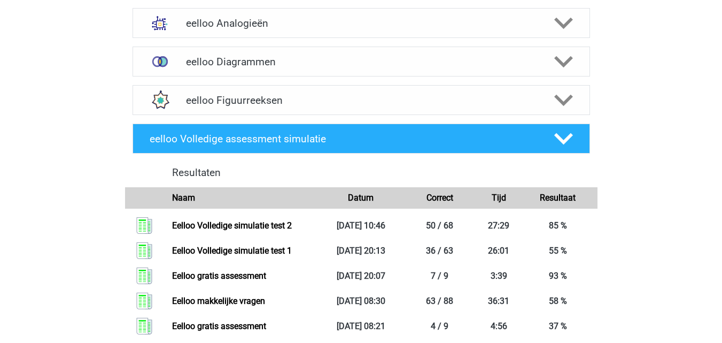
scroll to position [321, 0]
